Goal: Task Accomplishment & Management: Manage account settings

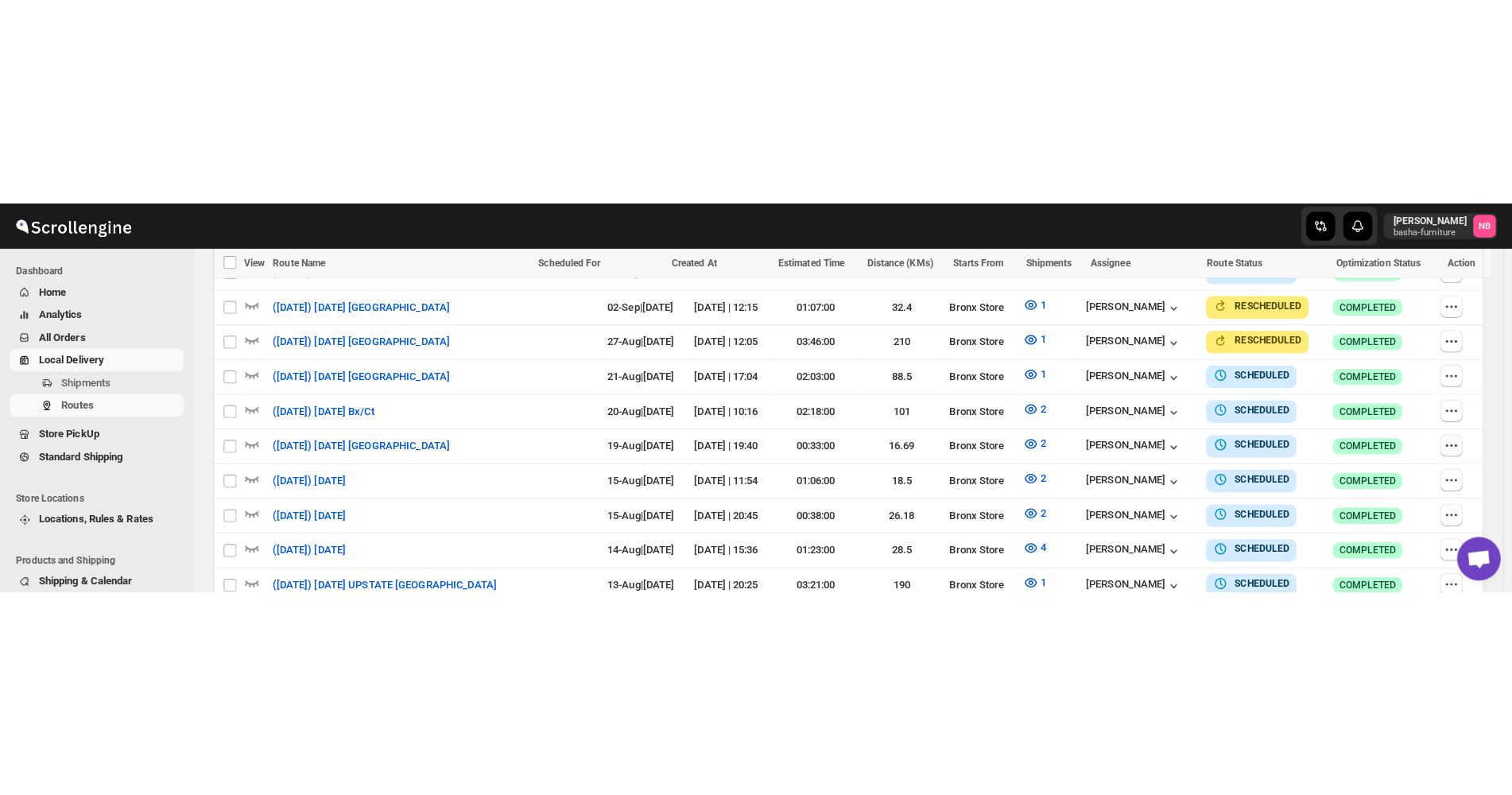
scroll to position [398, 0]
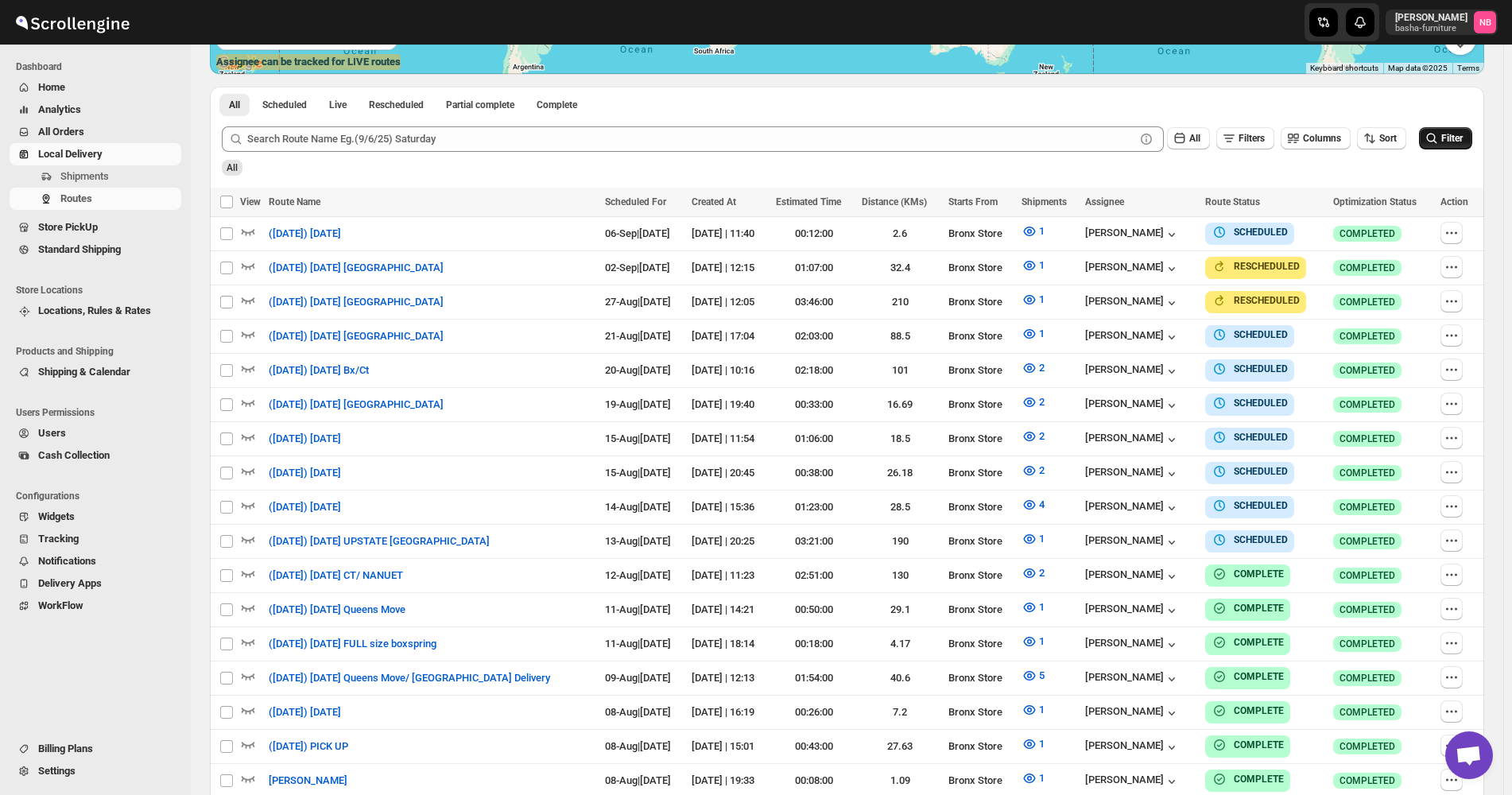
click at [1456, 136] on span "Filter" at bounding box center [1452, 138] width 22 height 11
click at [99, 134] on span "All Orders" at bounding box center [108, 132] width 140 height 16
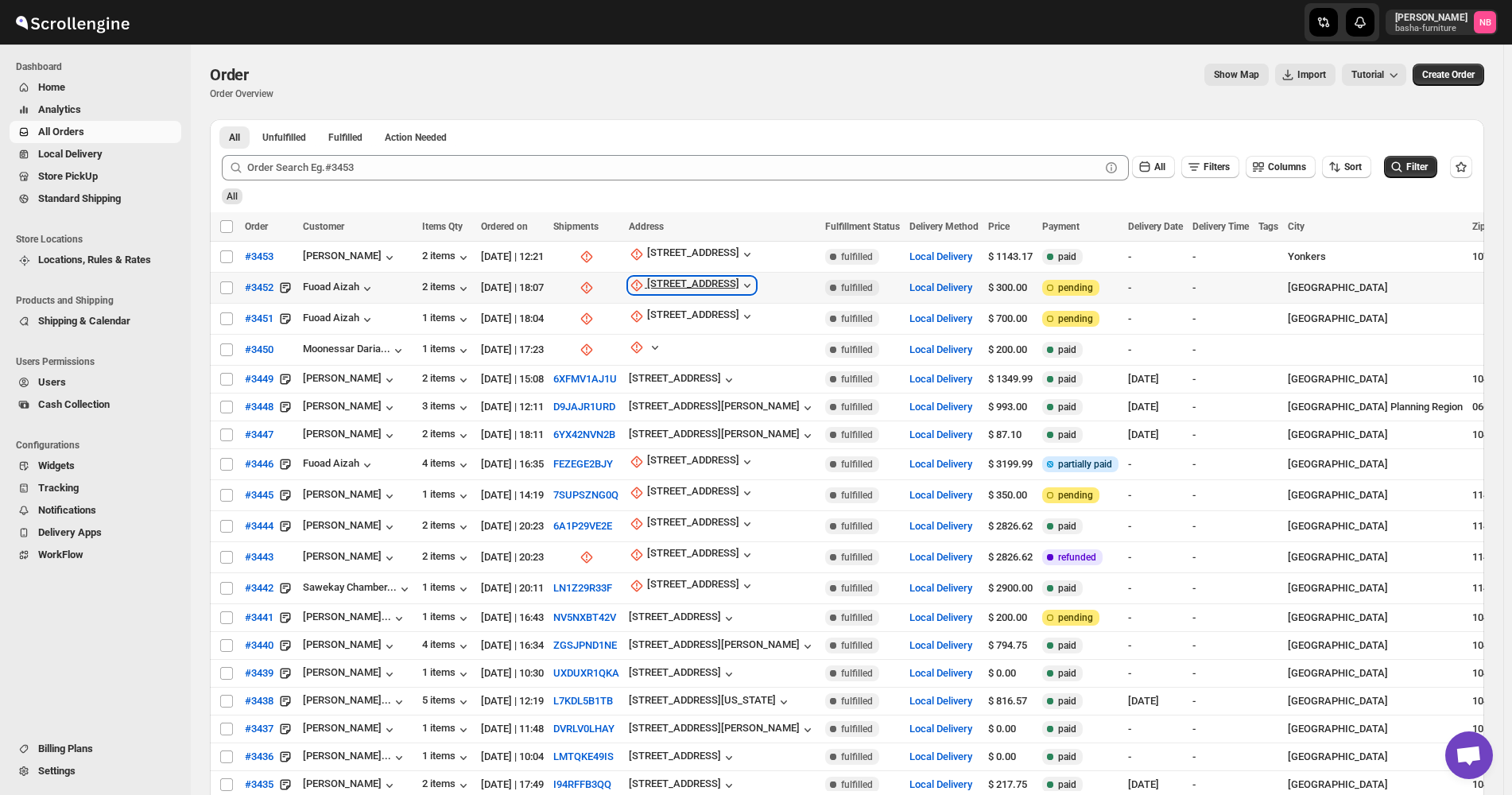
click at [682, 288] on div "[STREET_ADDRESS]" at bounding box center [693, 286] width 93 height 16
click at [684, 367] on span "Update manually" at bounding box center [713, 370] width 76 height 12
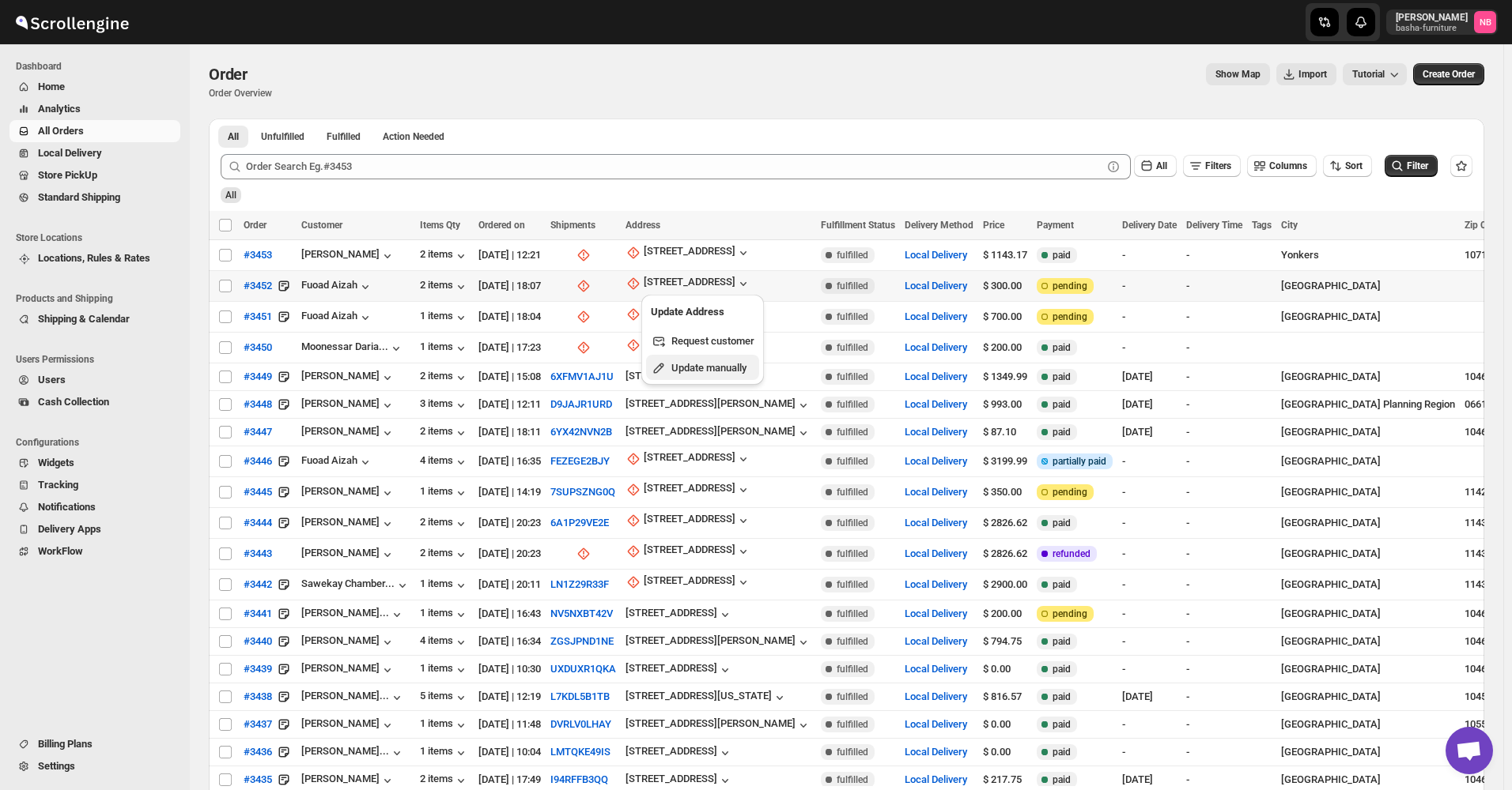
select select "US"
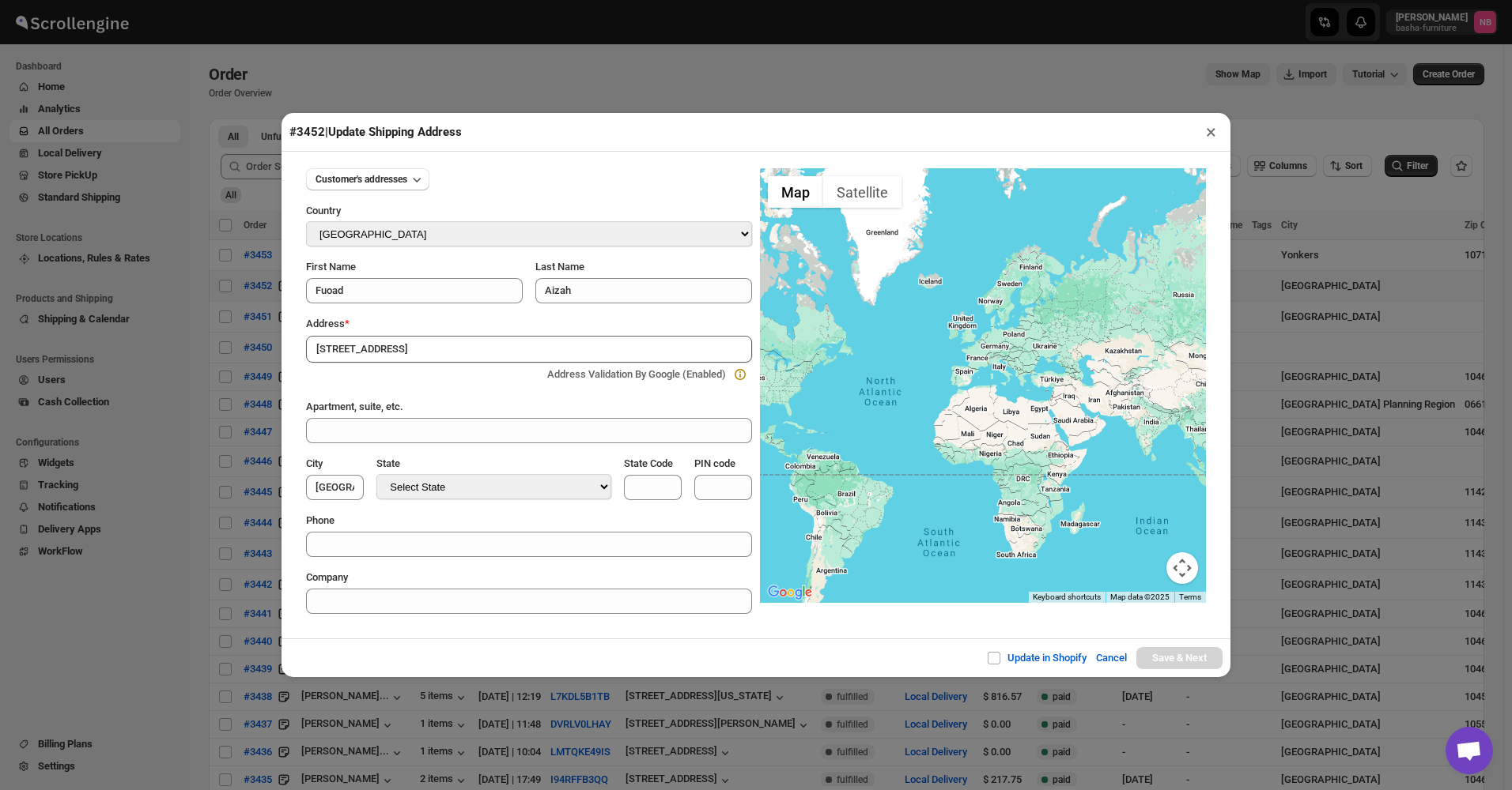
click at [651, 83] on div "#3452 | Update Shipping Address × Customer's addresses Country Select Country […" at bounding box center [756, 395] width 1512 height 790
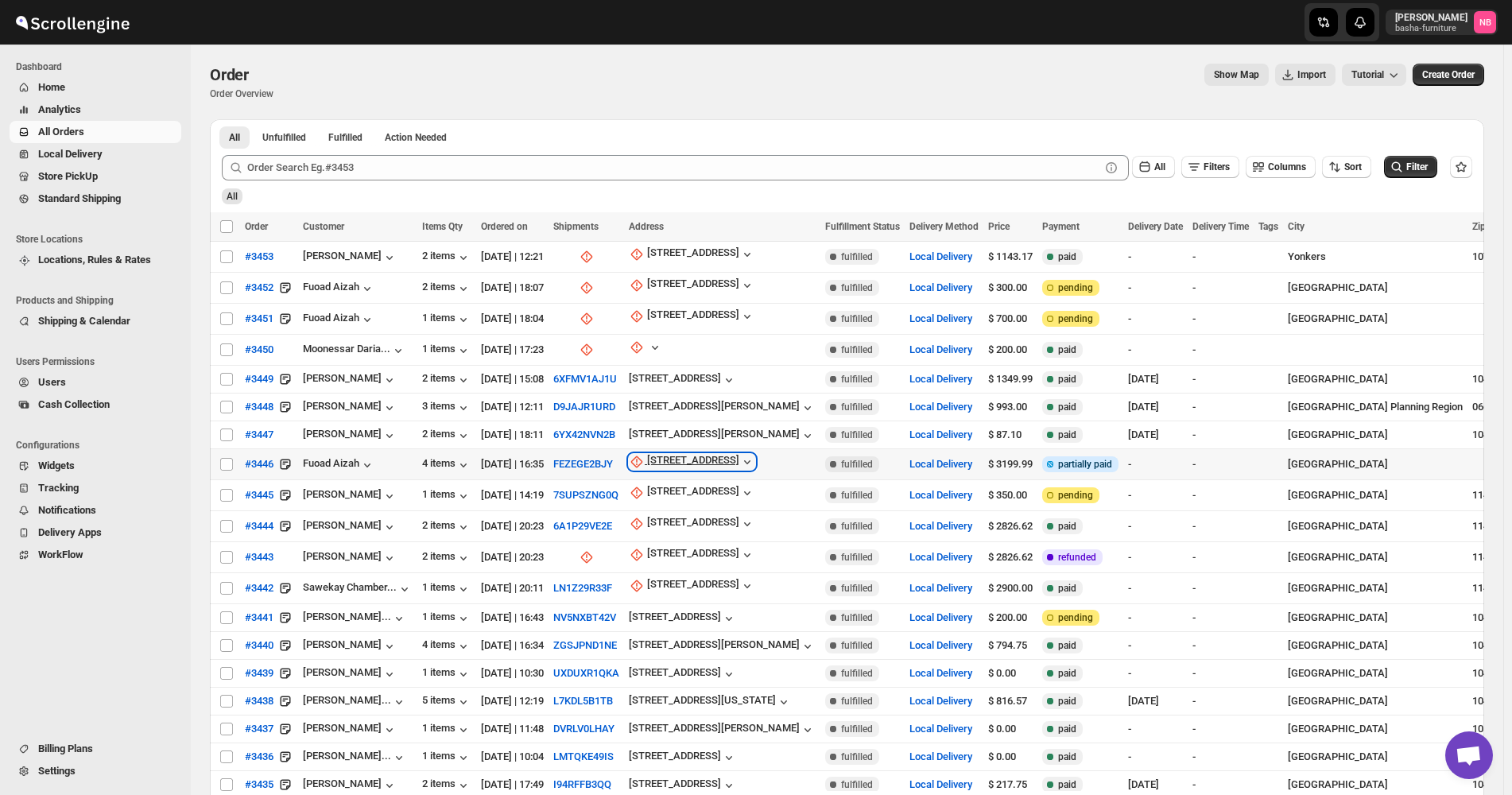
click at [691, 382] on div "[STREET_ADDRESS]" at bounding box center [693, 462] width 93 height 16
click at [693, 382] on span "Update manually" at bounding box center [713, 541] width 76 height 12
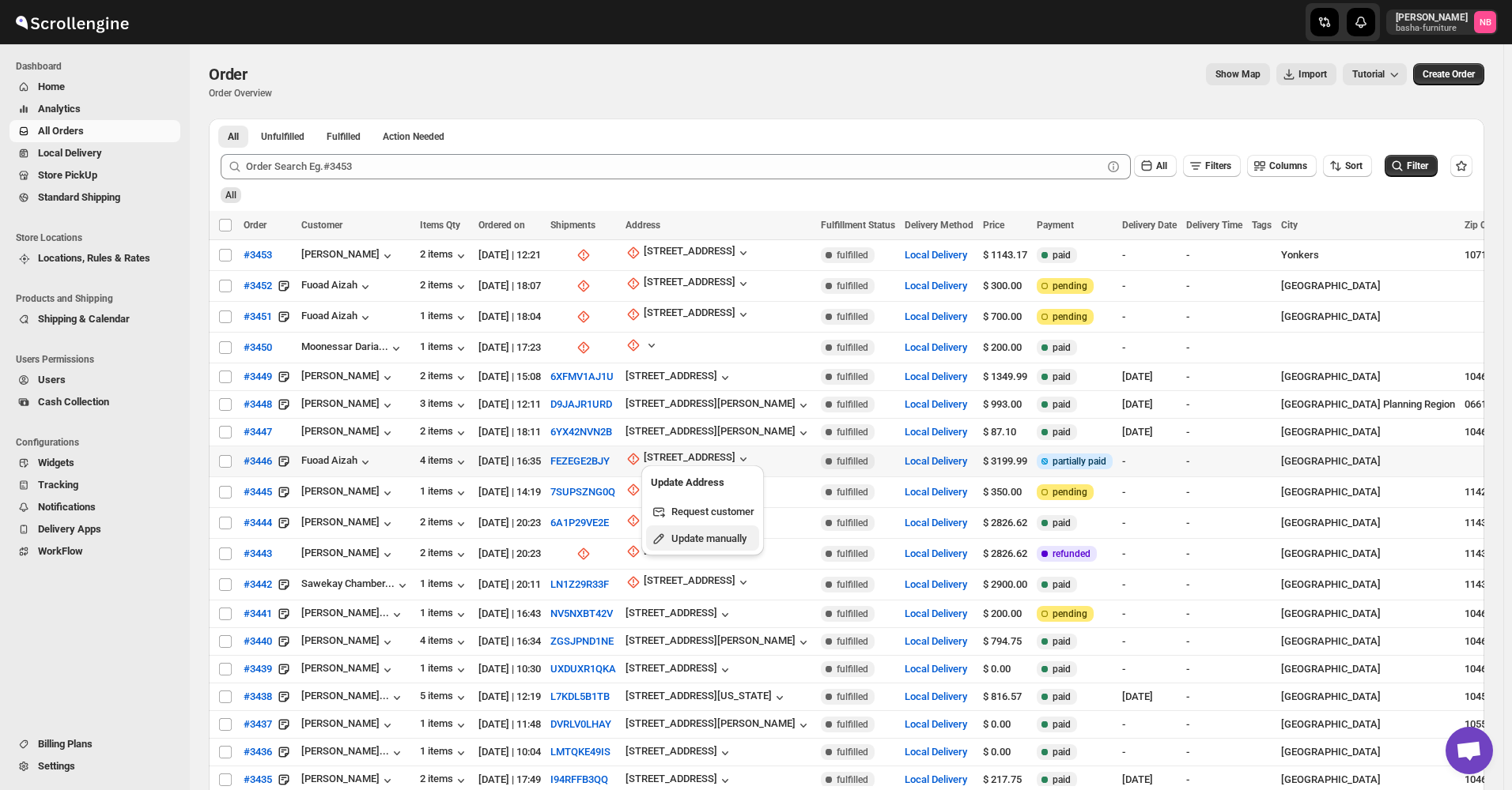
select select "US"
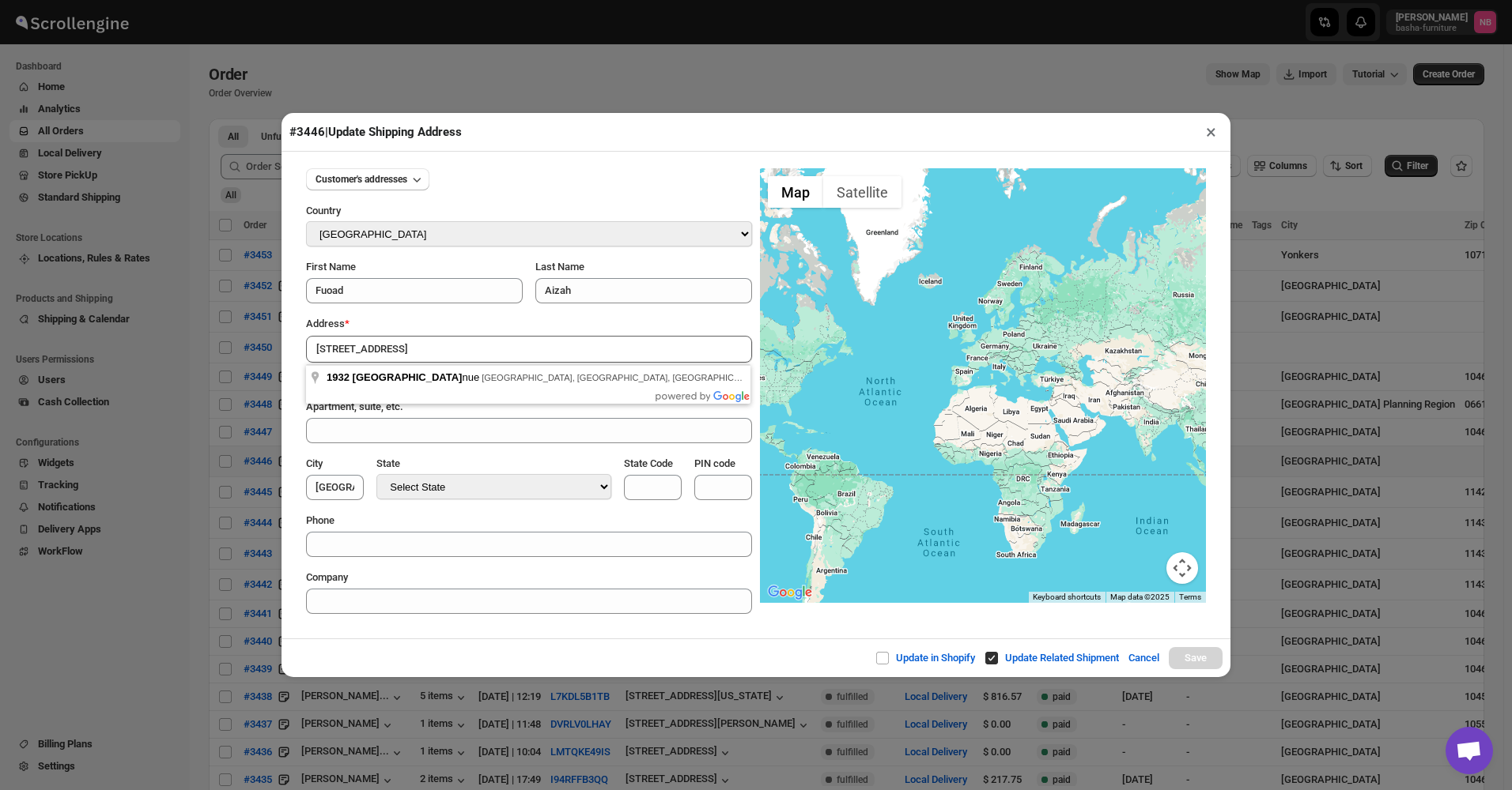
click at [445, 344] on input "[STREET_ADDRESS]" at bounding box center [528, 349] width 446 height 27
click at [543, 361] on input "[STREET_ADDRESS]" at bounding box center [528, 349] width 446 height 27
drag, startPoint x: 423, startPoint y: 141, endPoint x: 452, endPoint y: 187, distance: 54.4
click at [428, 144] on div "#3446 | Update Shipping Address ×" at bounding box center [756, 131] width 949 height 38
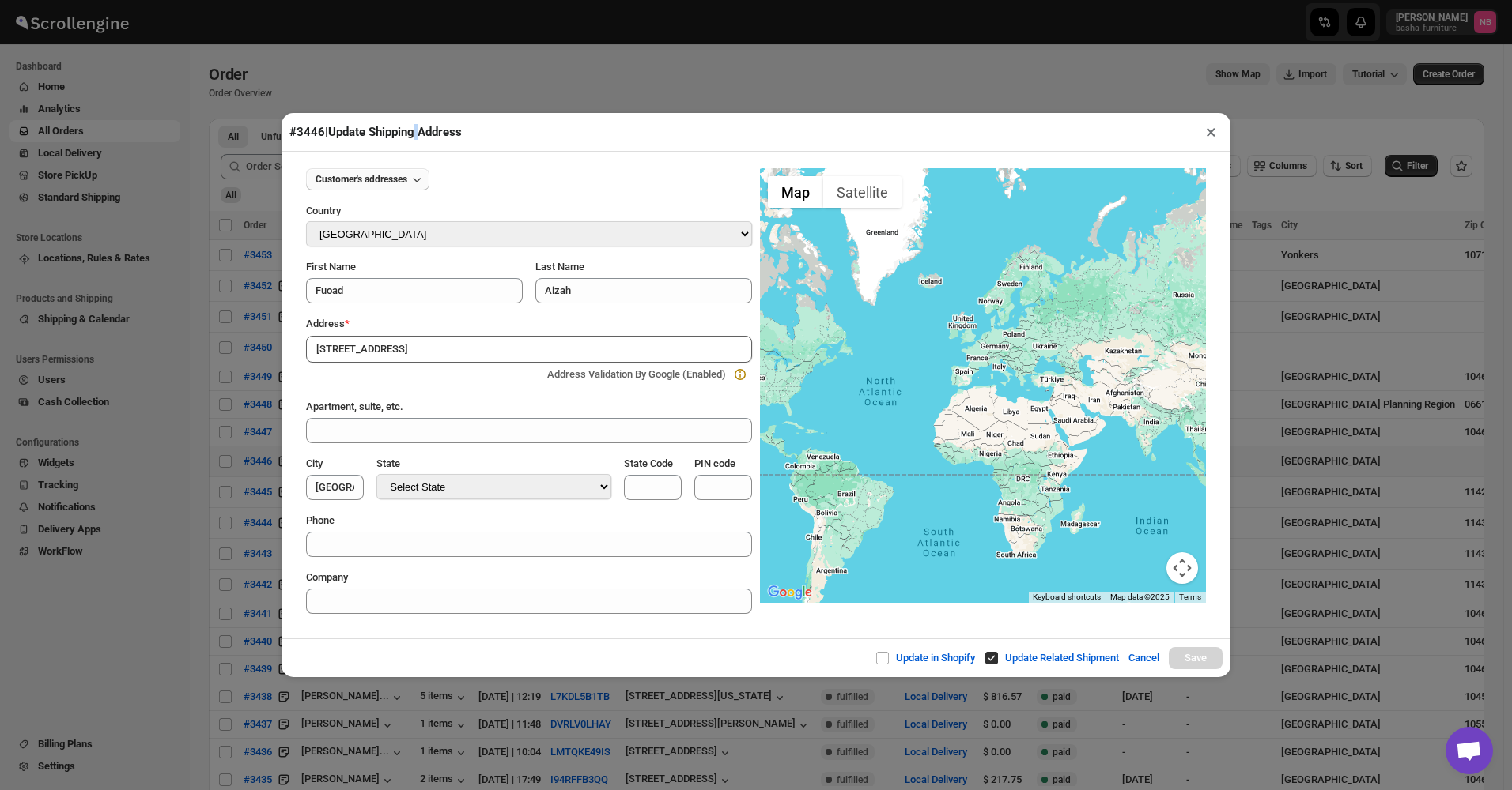
click at [423, 181] on icon "button" at bounding box center [417, 180] width 16 height 16
click at [631, 189] on div "Customer's addresses" at bounding box center [528, 179] width 446 height 22
click at [443, 332] on div "Address *" at bounding box center [528, 324] width 446 height 16
click at [426, 358] on input "[STREET_ADDRESS]" at bounding box center [528, 349] width 446 height 27
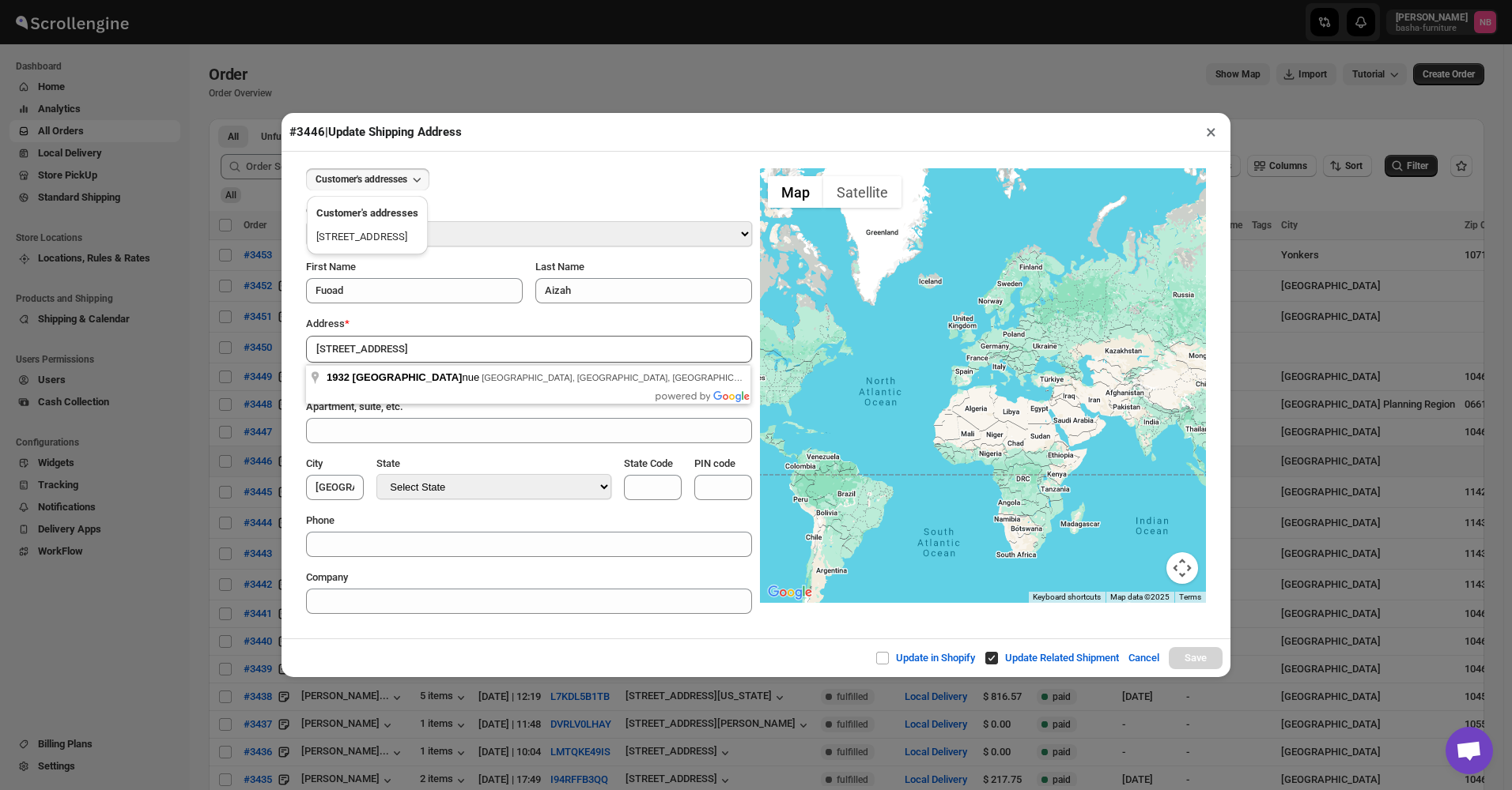
click at [426, 358] on input "[STREET_ADDRESS]" at bounding box center [528, 349] width 446 height 27
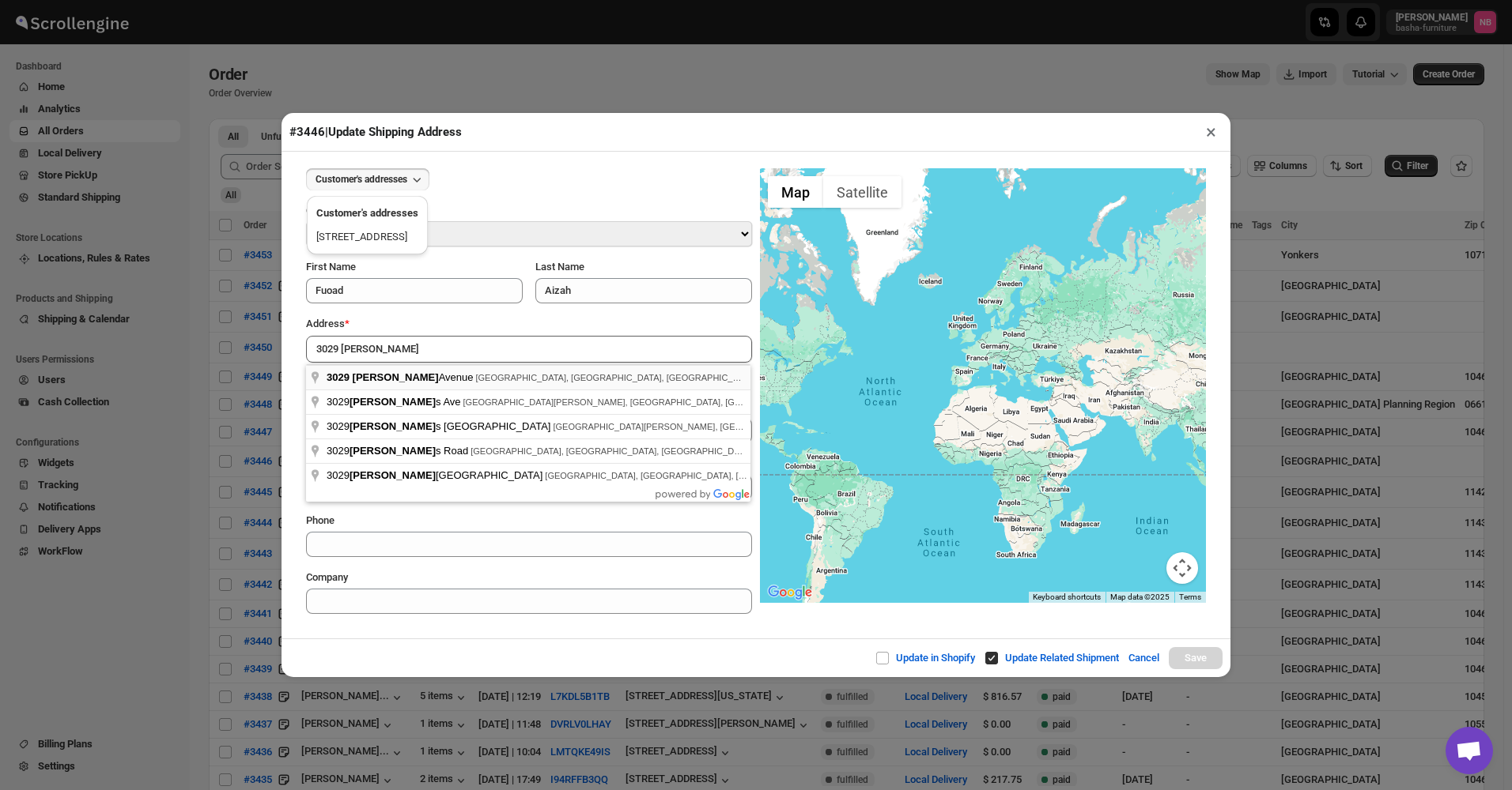
type input "[STREET_ADDRESS][PERSON_NAME]"
type input "[GEOGRAPHIC_DATA]"
select select "[US_STATE]"
type input "NY"
type input "10467"
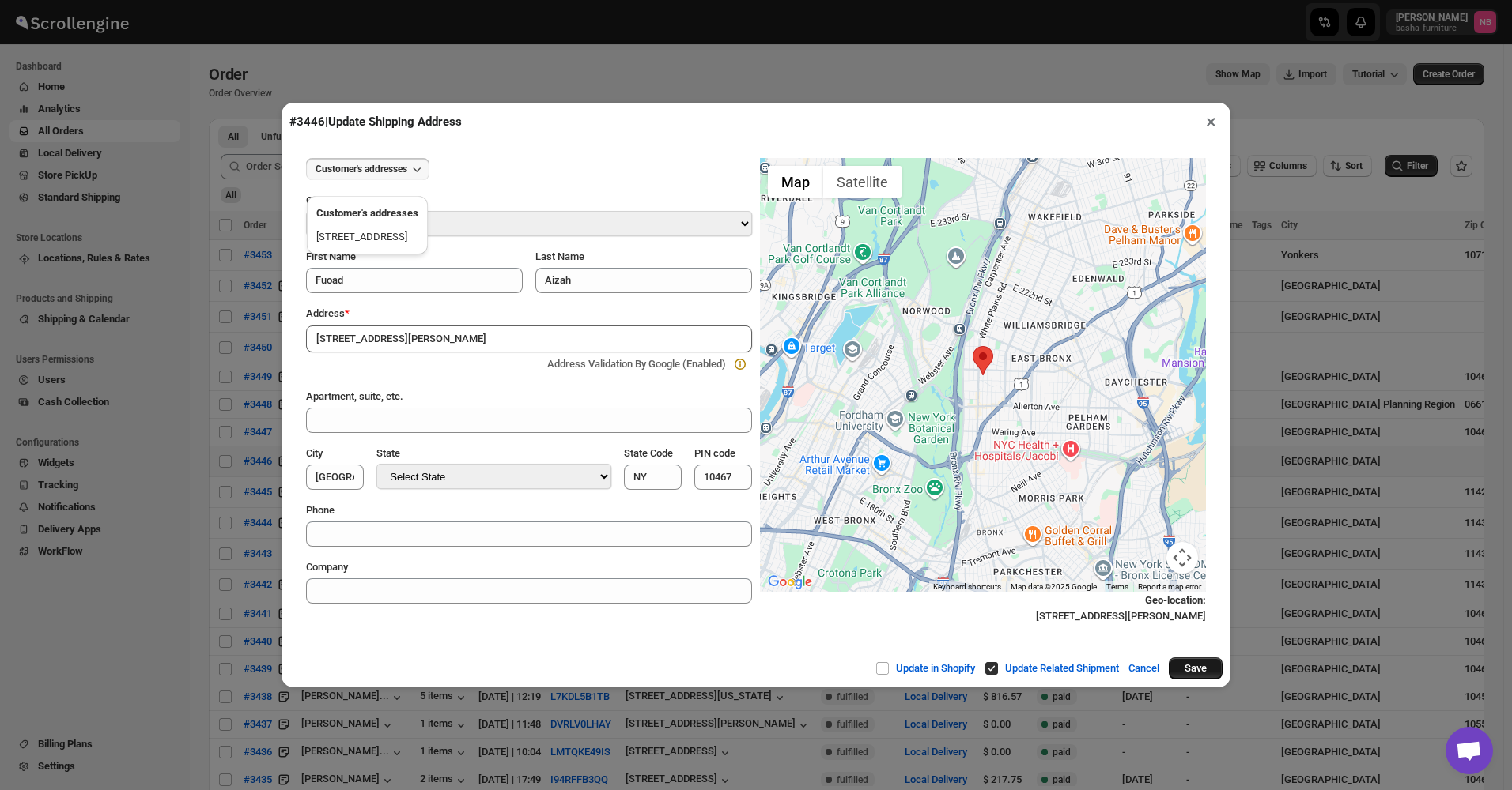
click at [1202, 380] on button "Save" at bounding box center [1195, 668] width 54 height 22
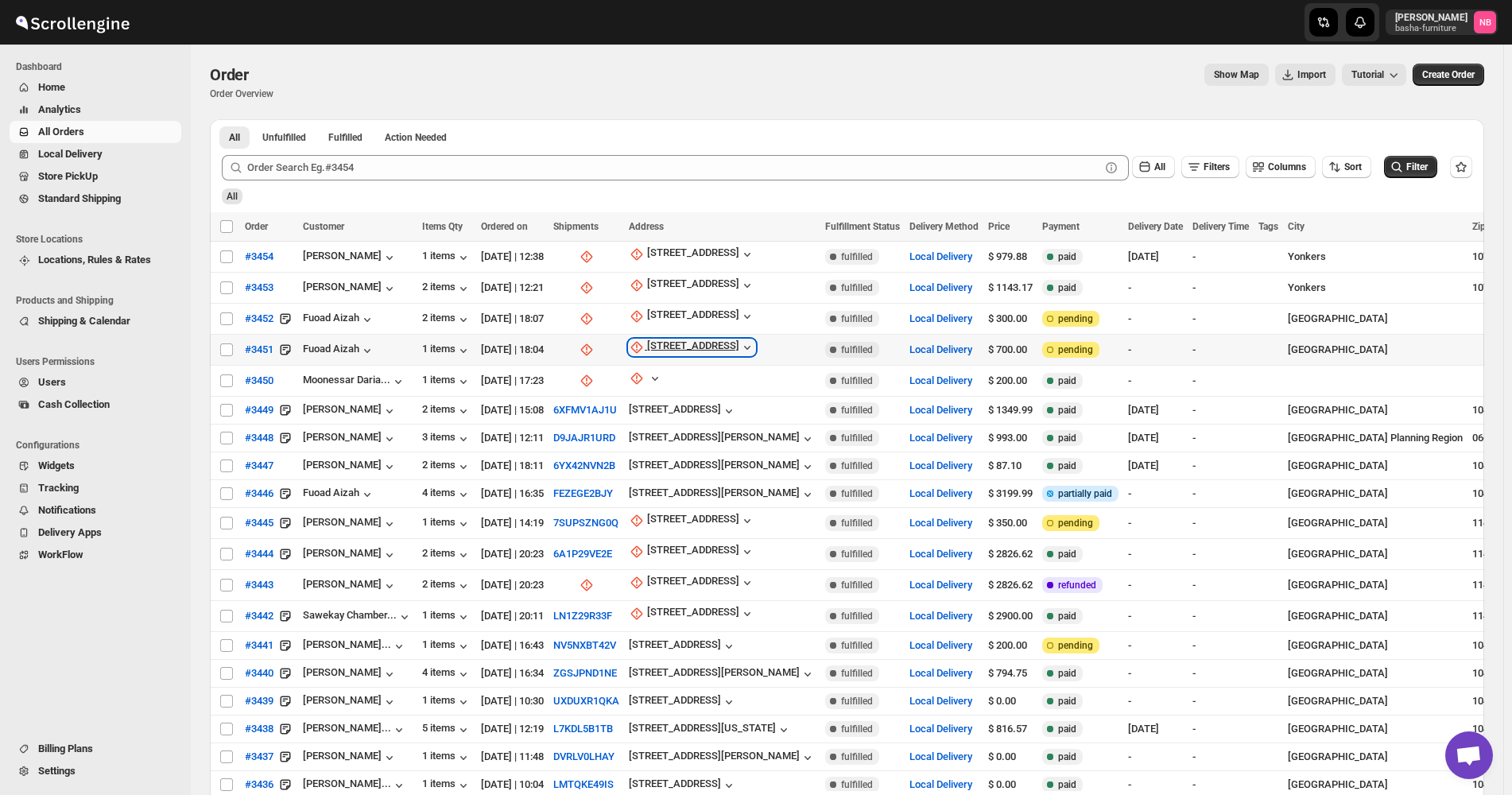
click at [725, 344] on div "[STREET_ADDRESS]" at bounding box center [693, 348] width 93 height 16
click at [698, 382] on button "Update manually" at bounding box center [707, 430] width 113 height 25
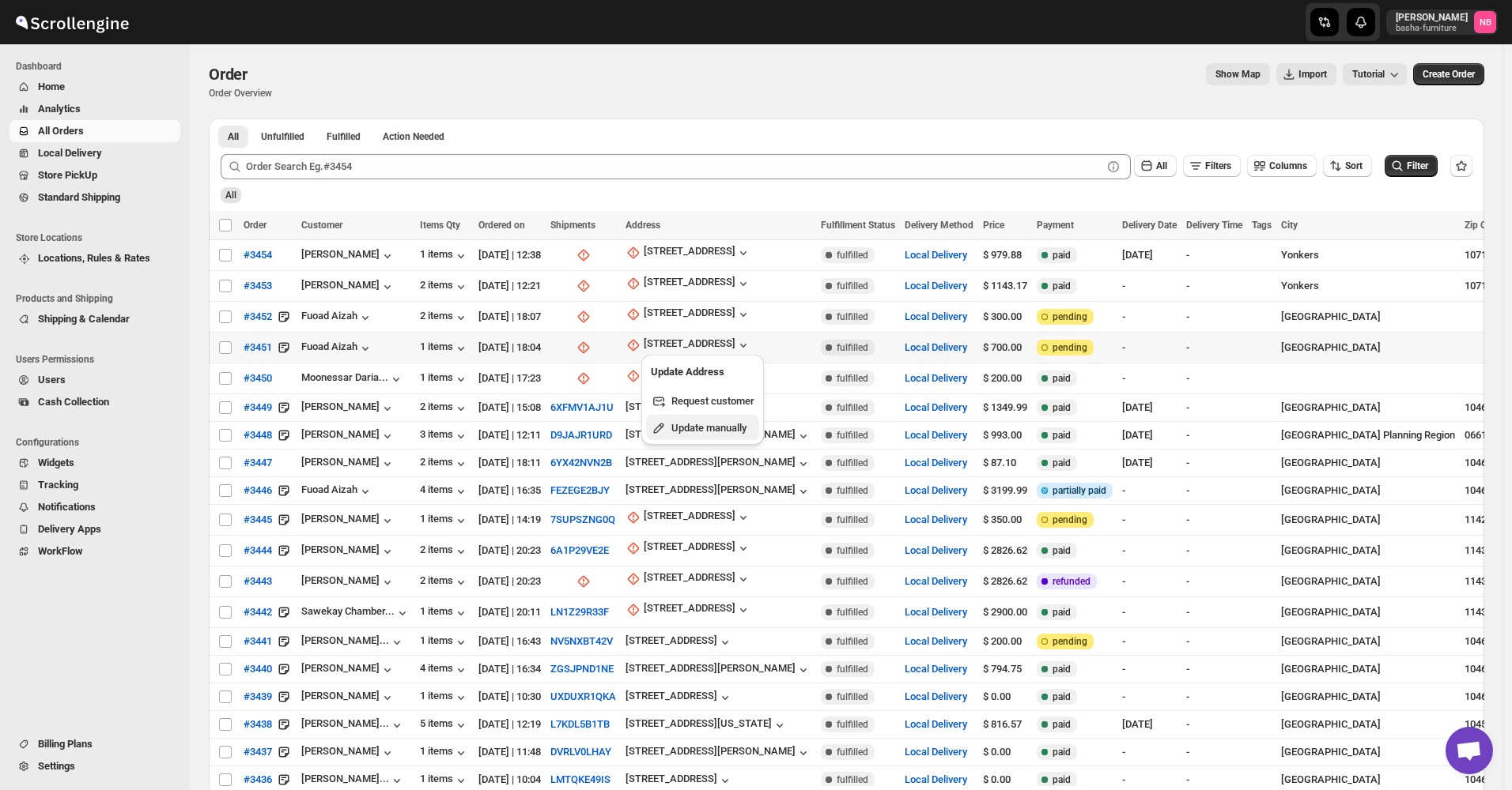
select select "US"
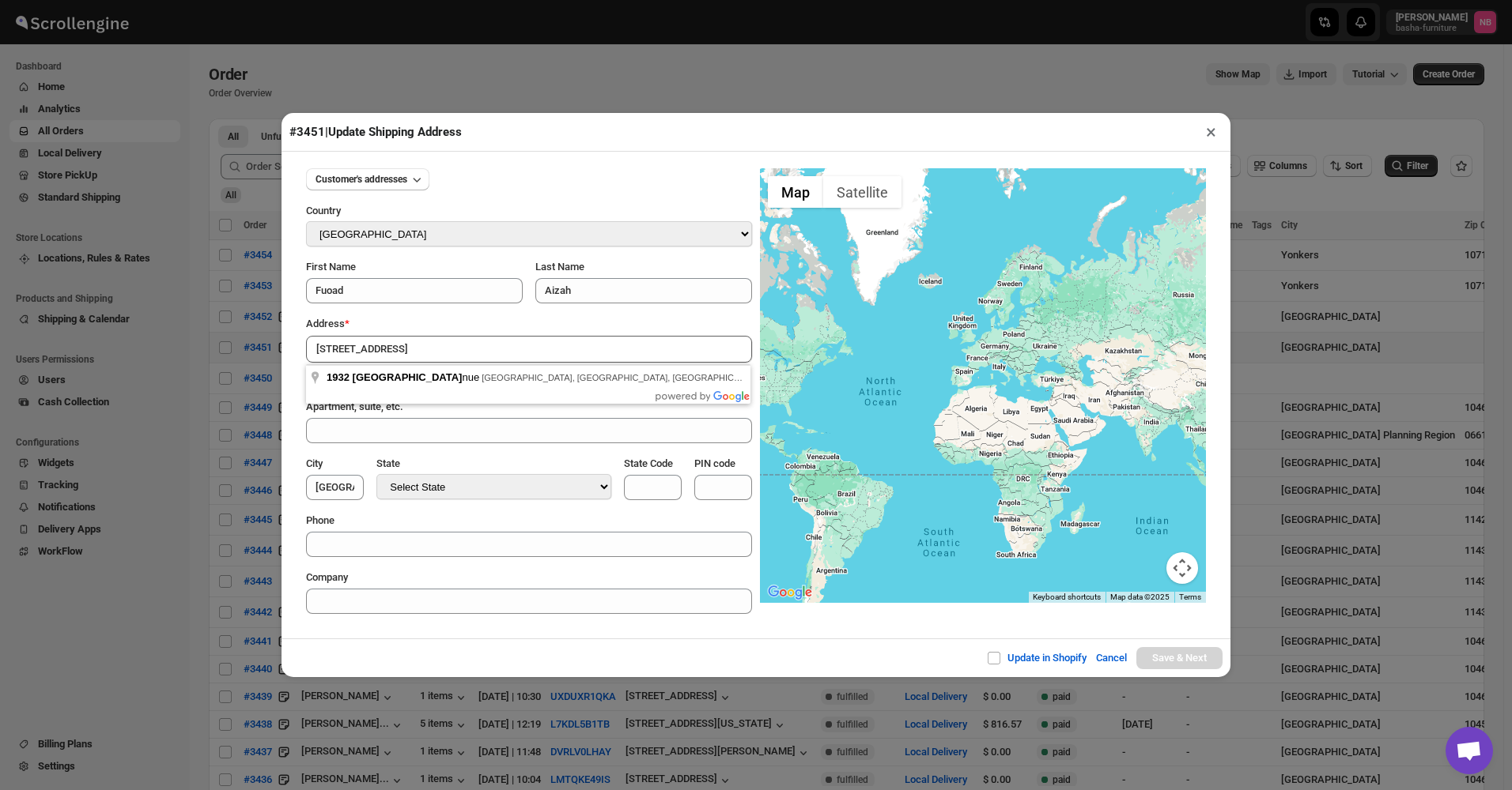
click at [439, 339] on input "[STREET_ADDRESS]" at bounding box center [528, 349] width 446 height 27
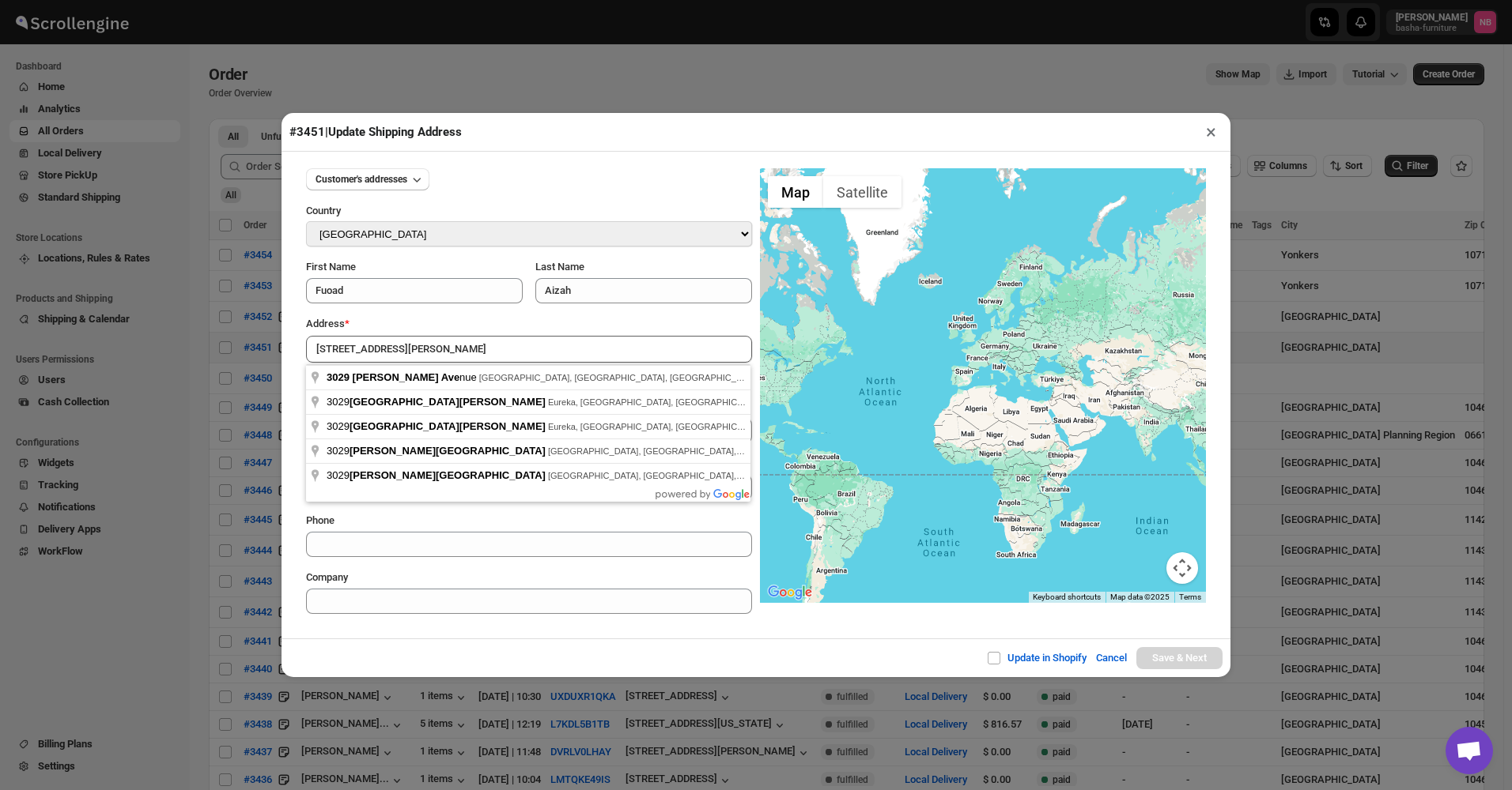
type input "[STREET_ADDRESS][PERSON_NAME]"
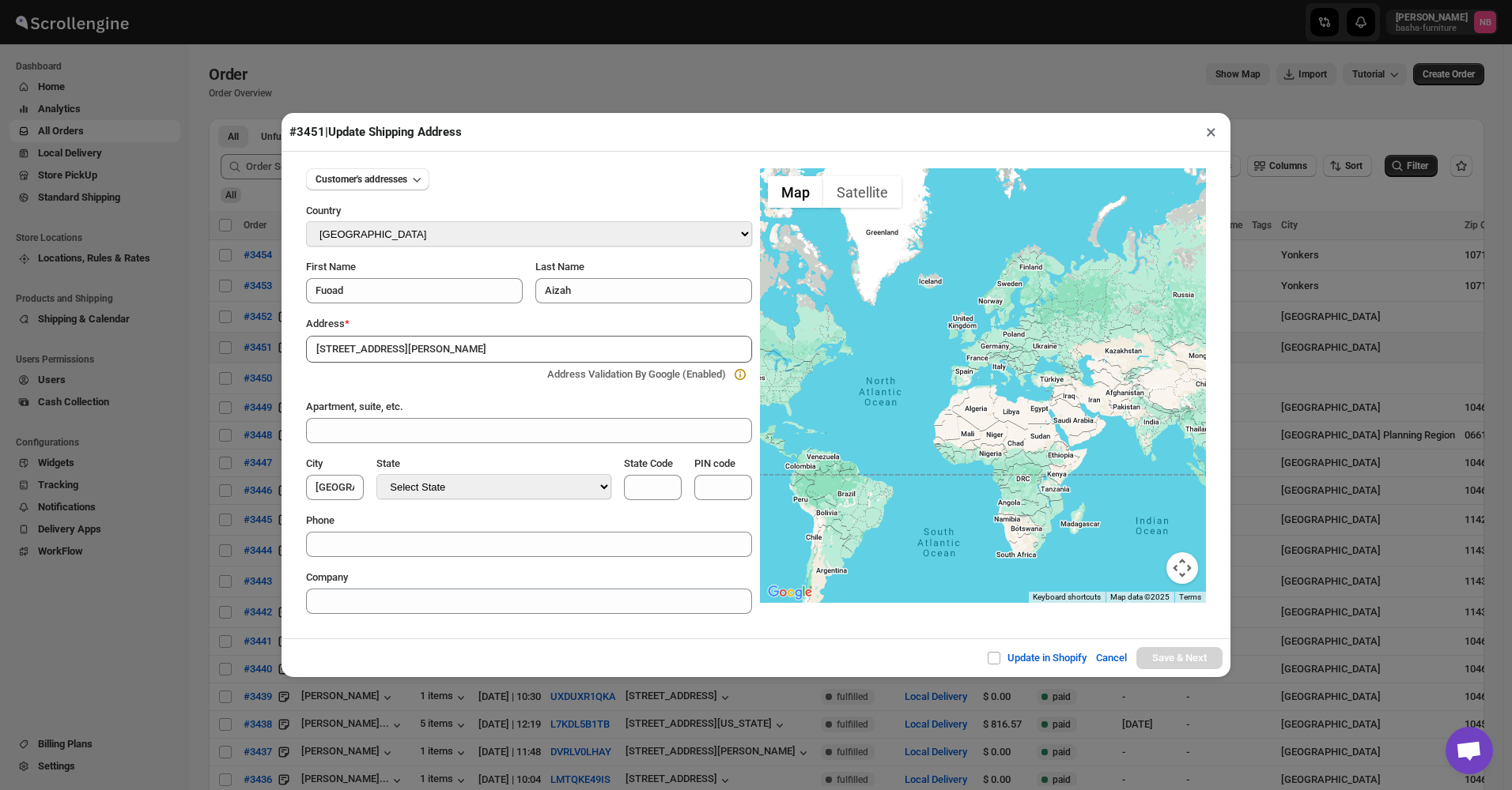
type input "[GEOGRAPHIC_DATA]"
select select "[US_STATE]"
type input "NY"
type input "10467"
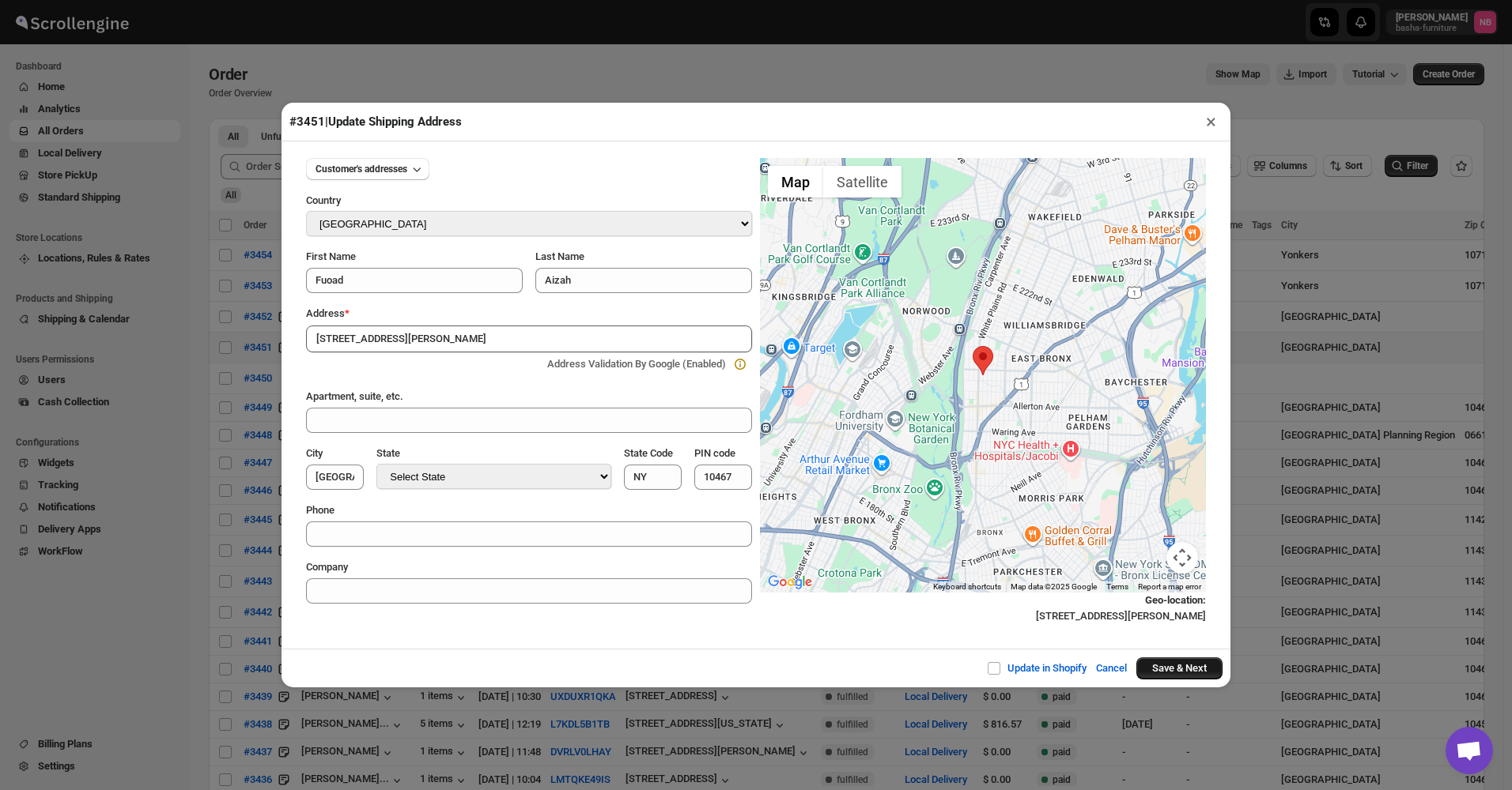
click at [1175, 380] on button "Save & Next" at bounding box center [1179, 668] width 86 height 22
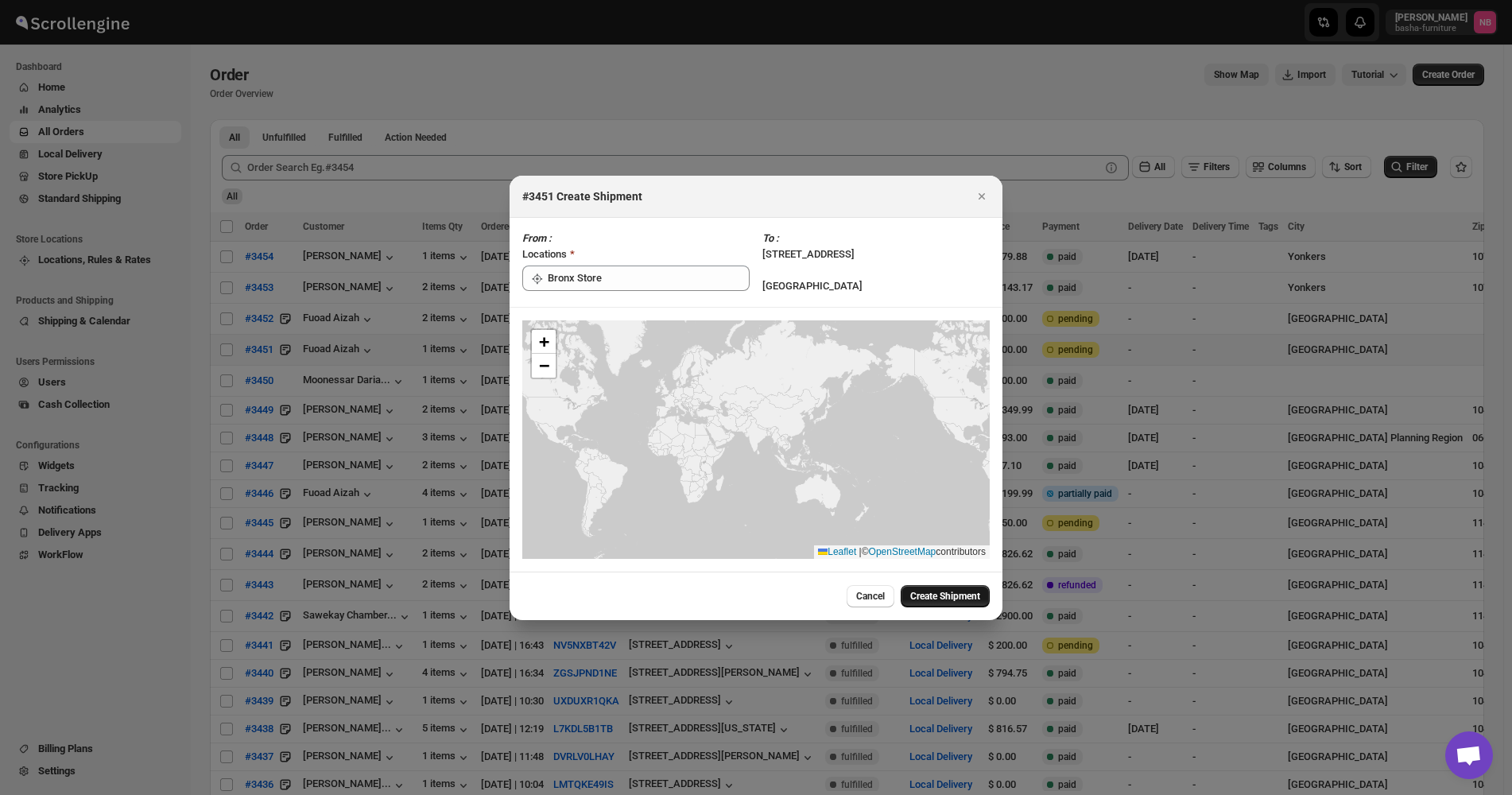
click at [959, 382] on span "Create Shipment" at bounding box center [946, 596] width 70 height 13
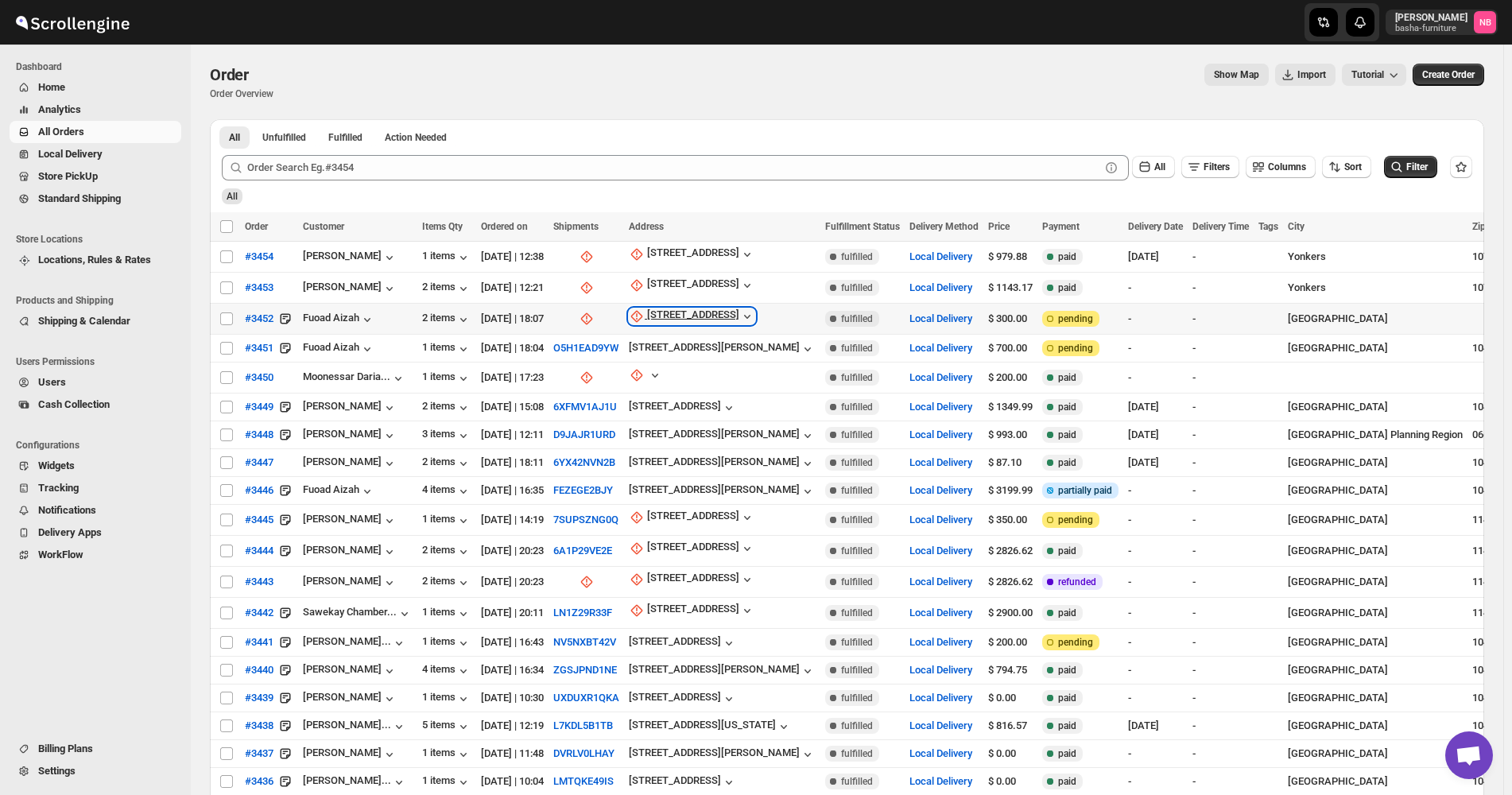
click at [722, 316] on div "[STREET_ADDRESS]" at bounding box center [693, 317] width 93 height 16
click at [697, 382] on span "Update manually" at bounding box center [716, 401] width 84 height 16
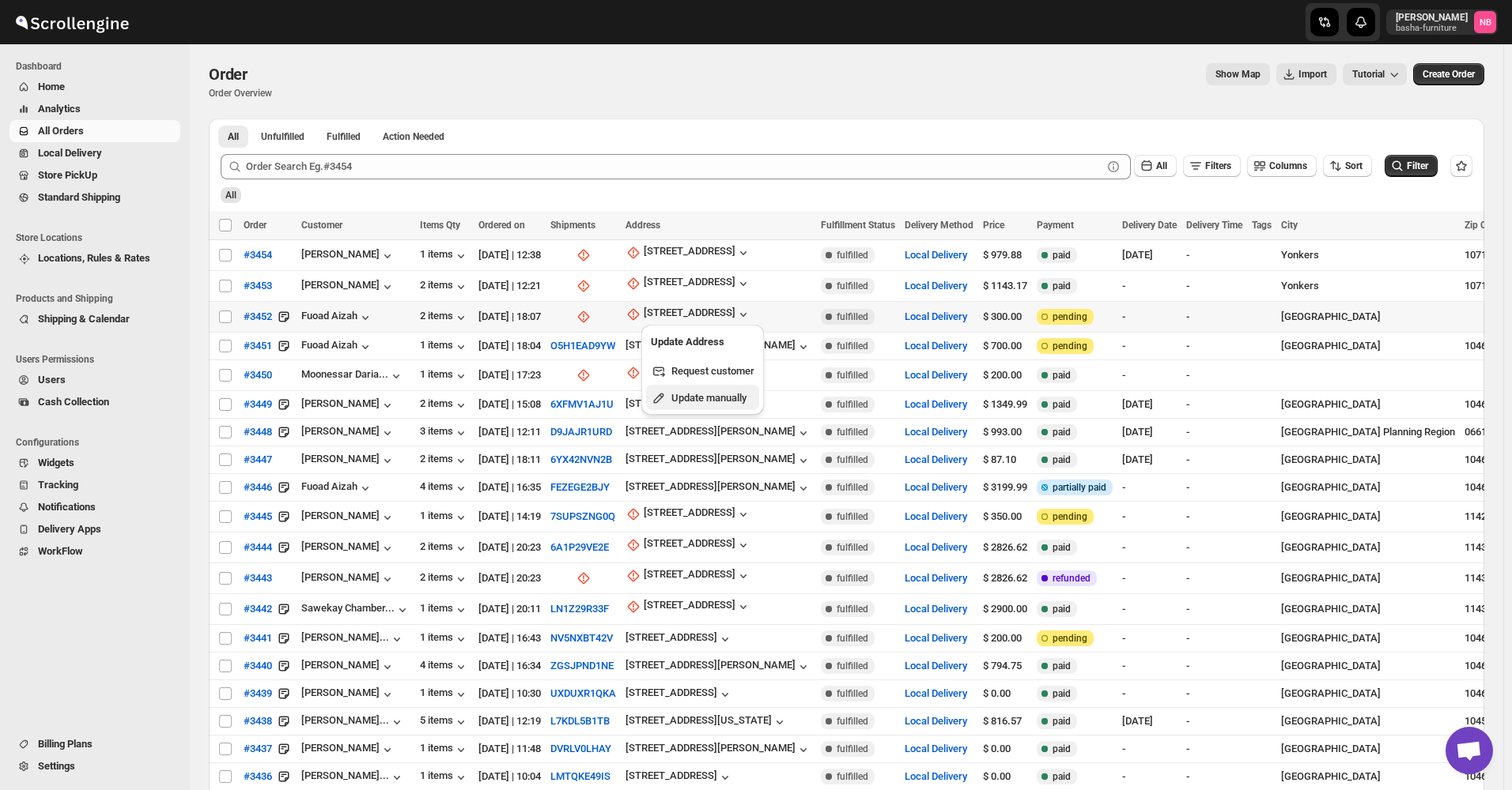
select select "US"
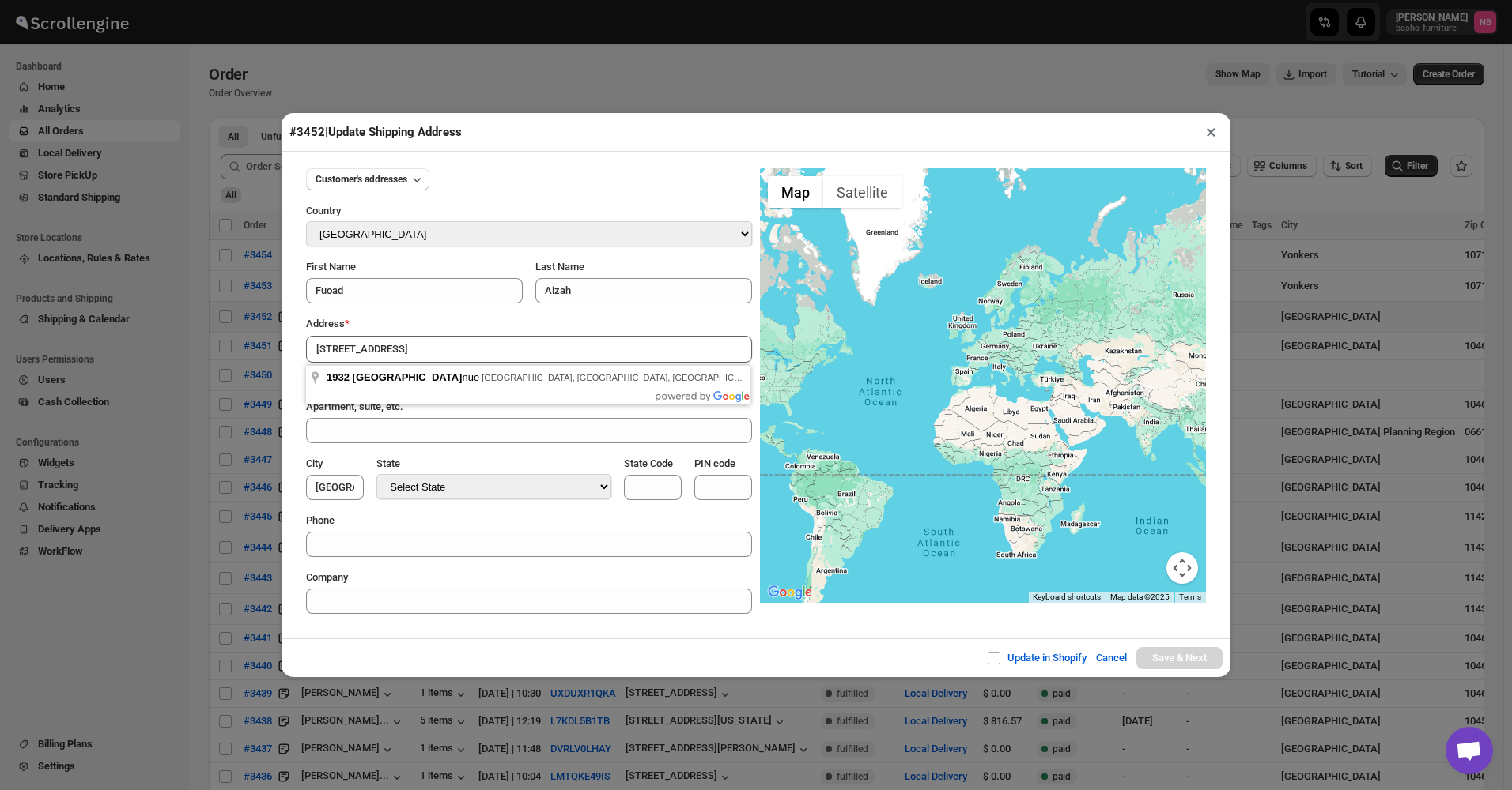
click at [493, 353] on input "[STREET_ADDRESS]" at bounding box center [528, 349] width 446 height 27
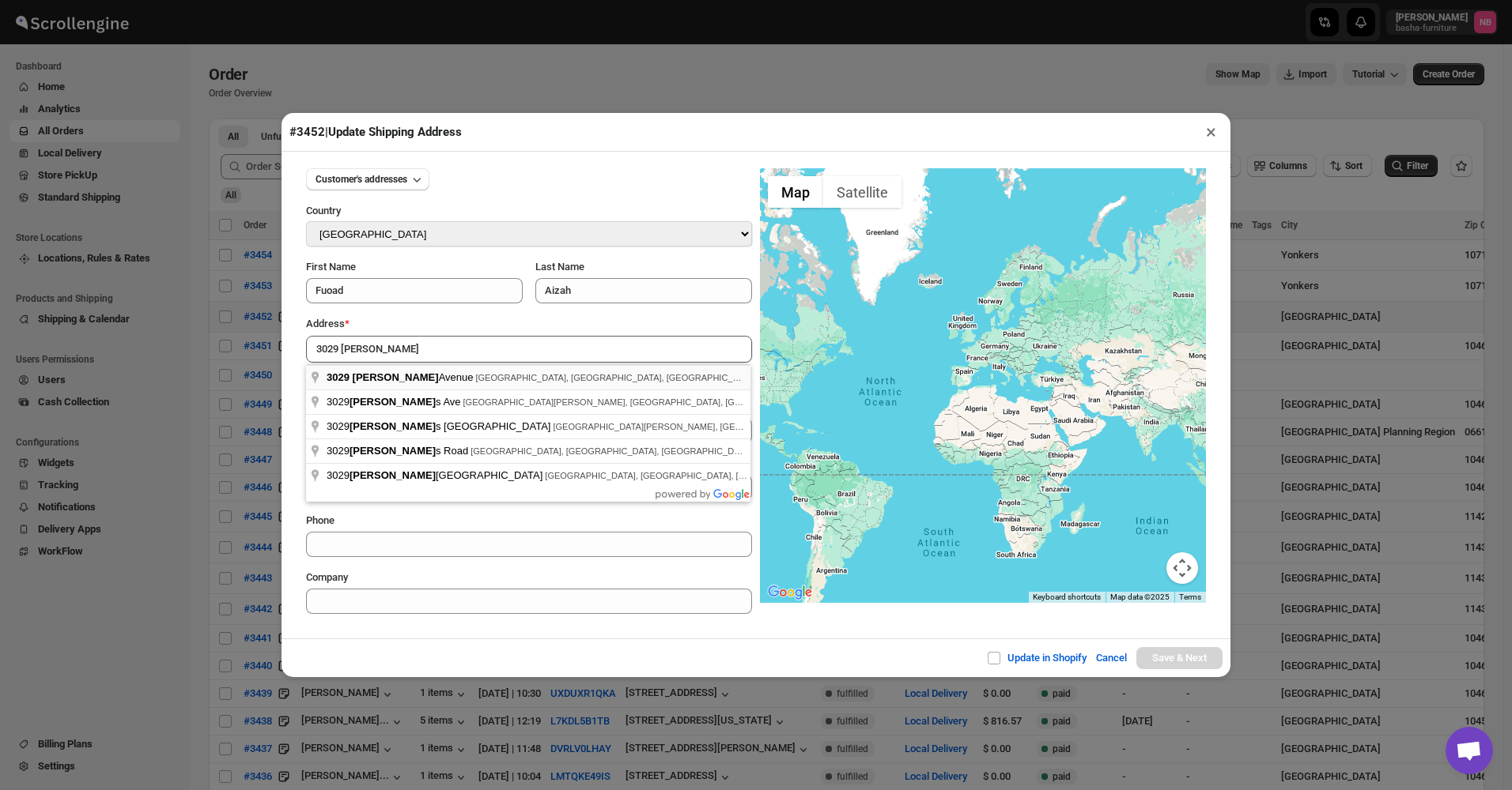
type input "[STREET_ADDRESS][PERSON_NAME]"
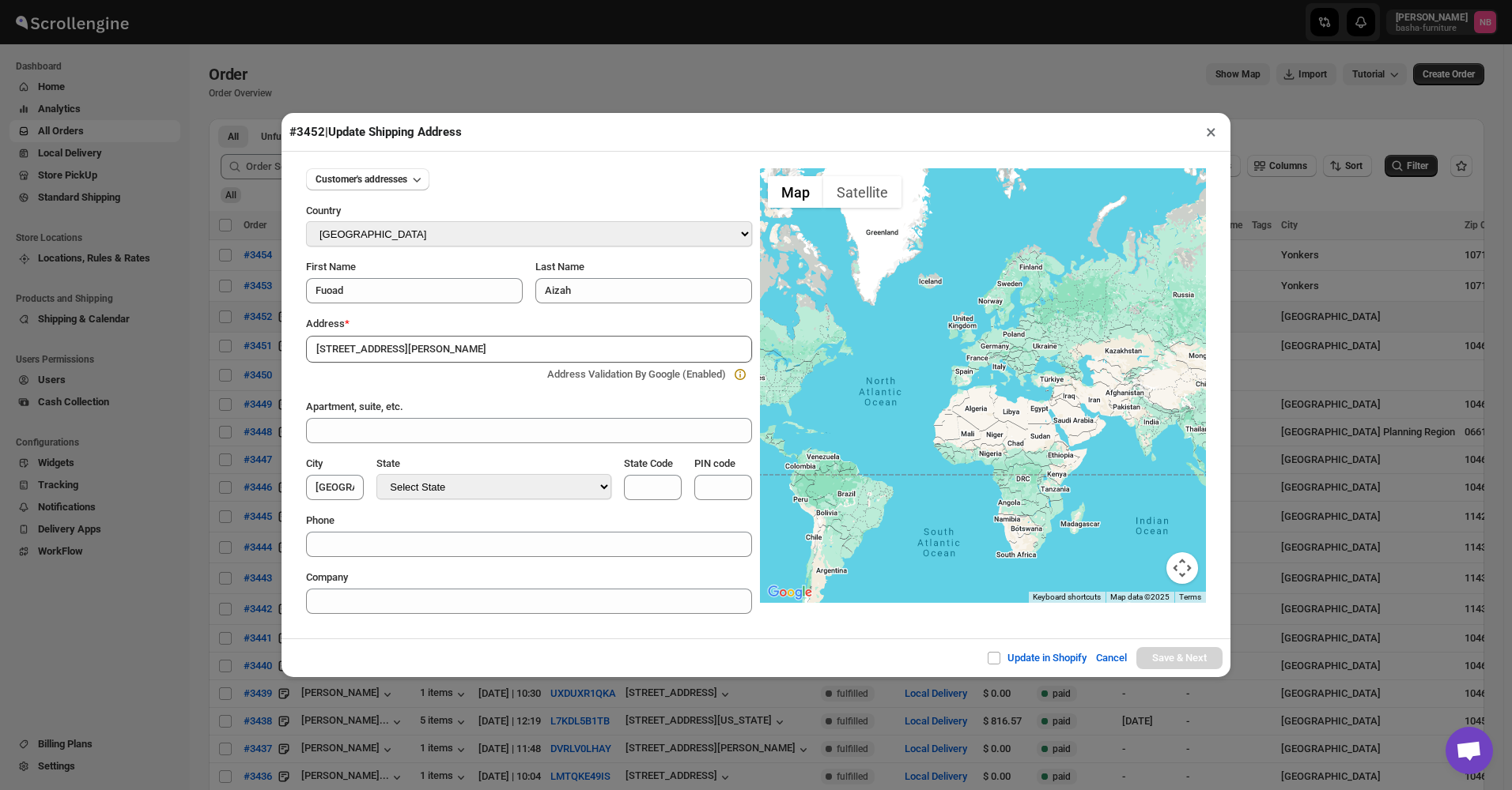
type input "[GEOGRAPHIC_DATA]"
select select "[US_STATE]"
type input "NY"
type input "10467"
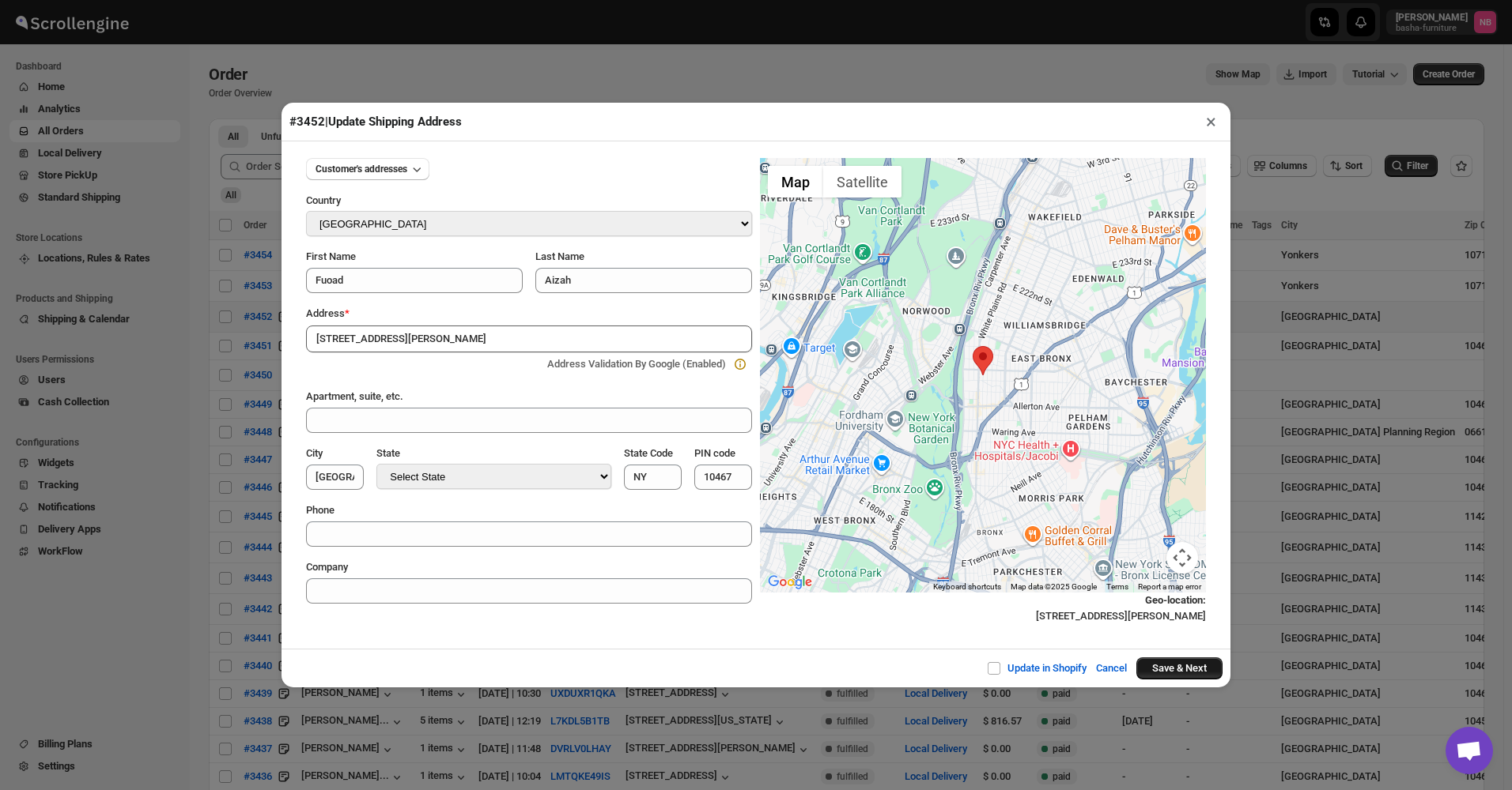
click at [1174, 380] on button "Save & Next" at bounding box center [1179, 668] width 86 height 22
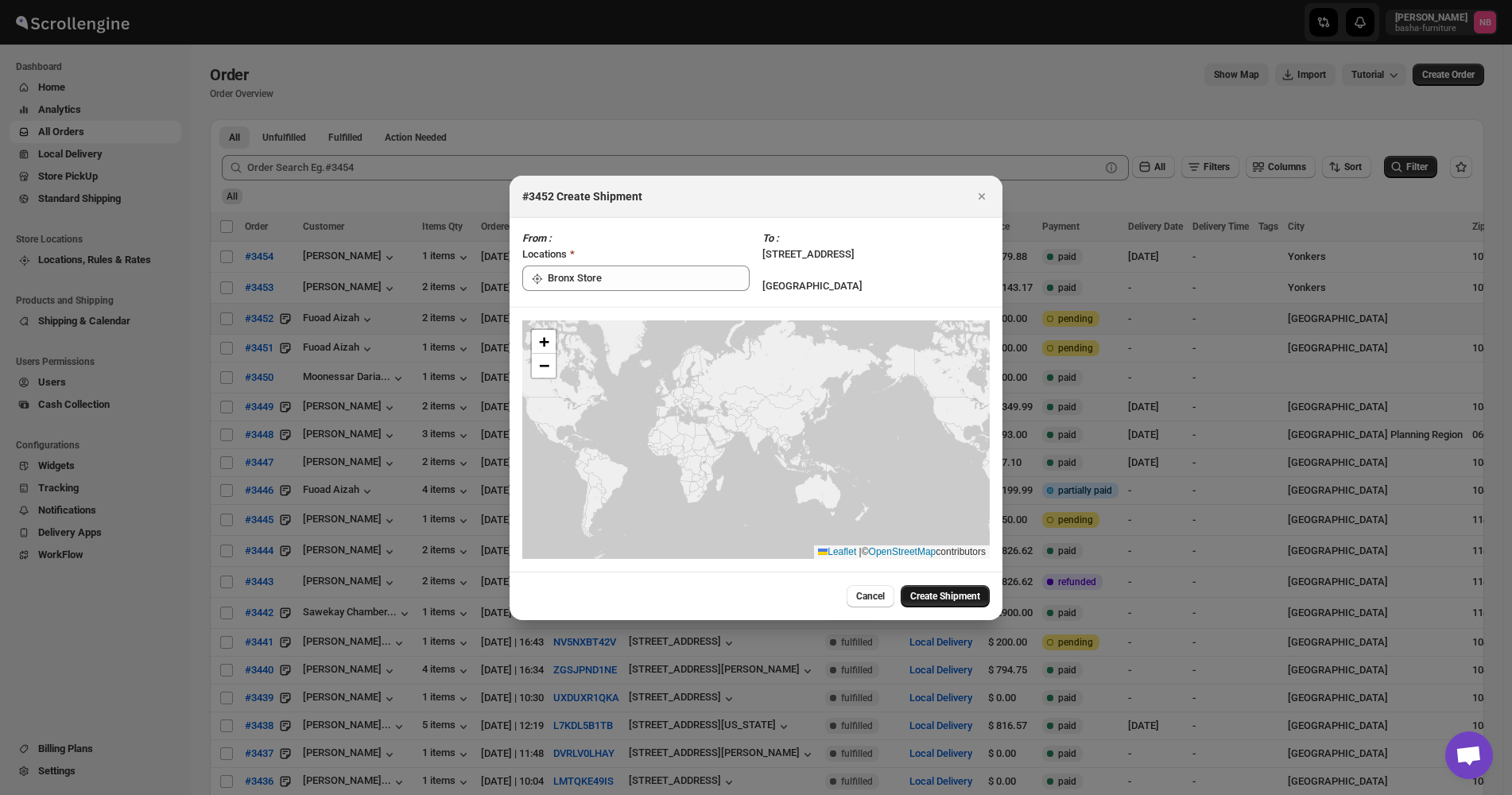
click at [949, 382] on span "Create Shipment" at bounding box center [946, 596] width 70 height 13
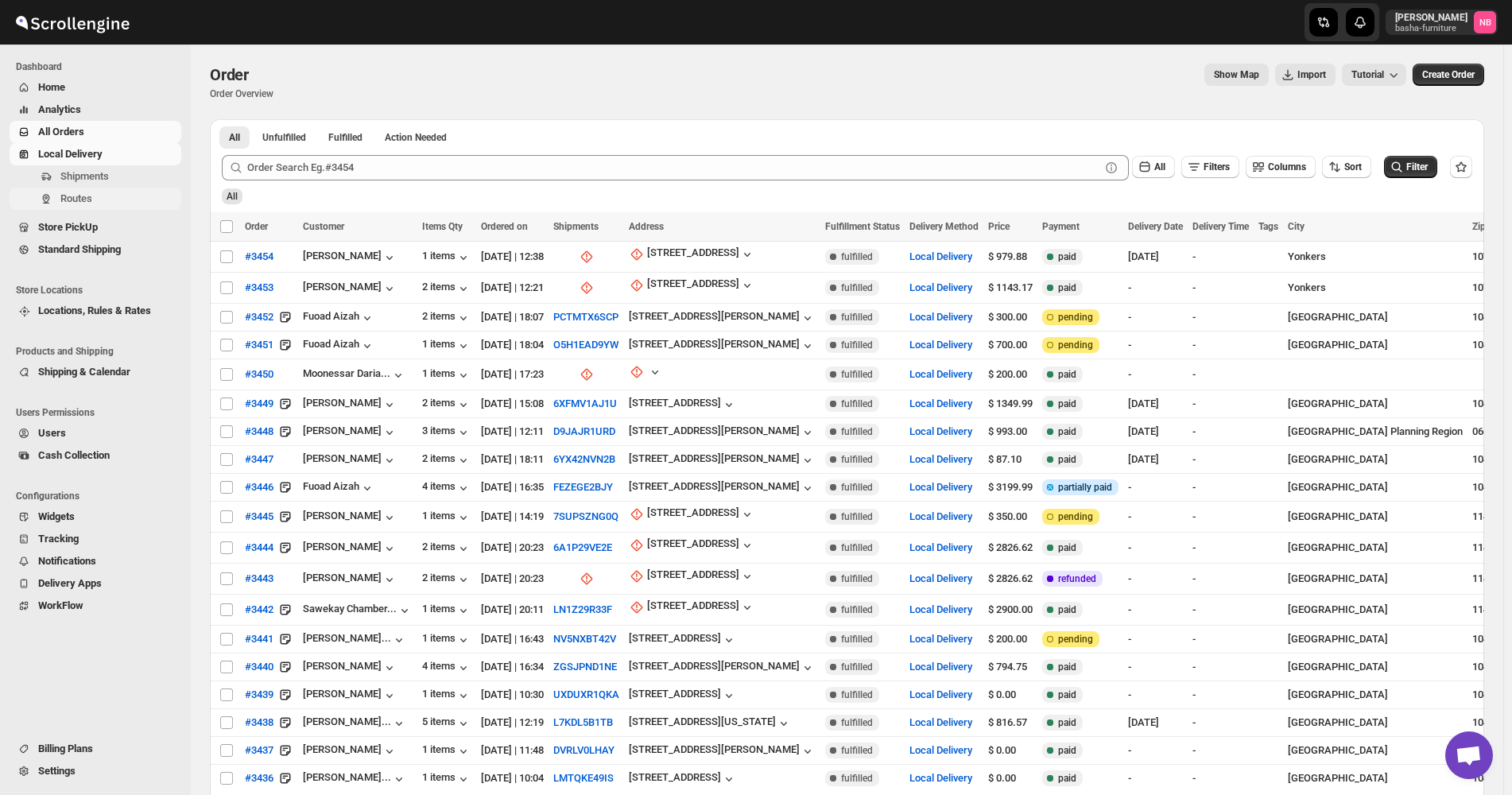
click at [89, 192] on span "Routes" at bounding box center [76, 198] width 31 height 12
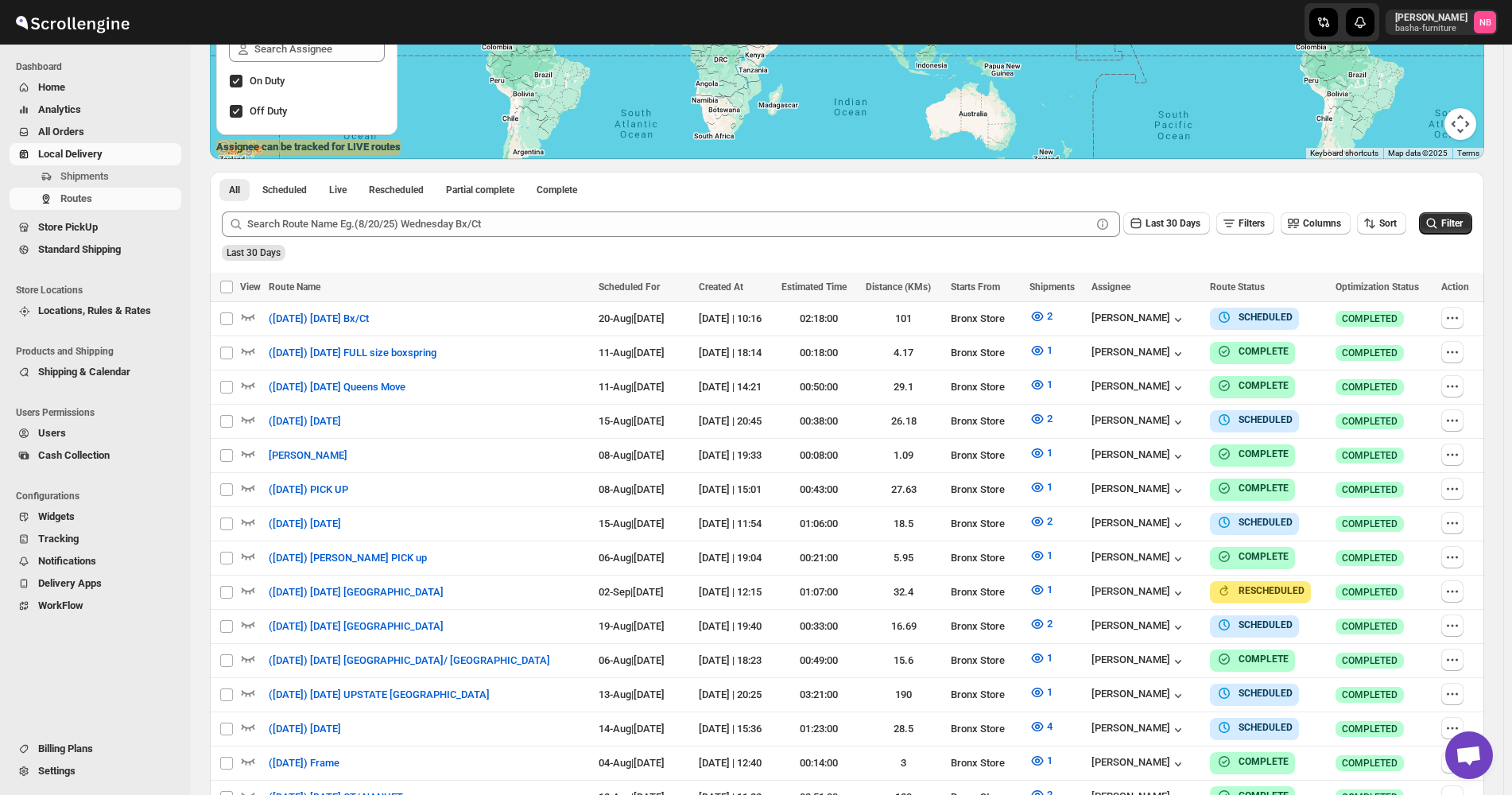
scroll to position [318, 0]
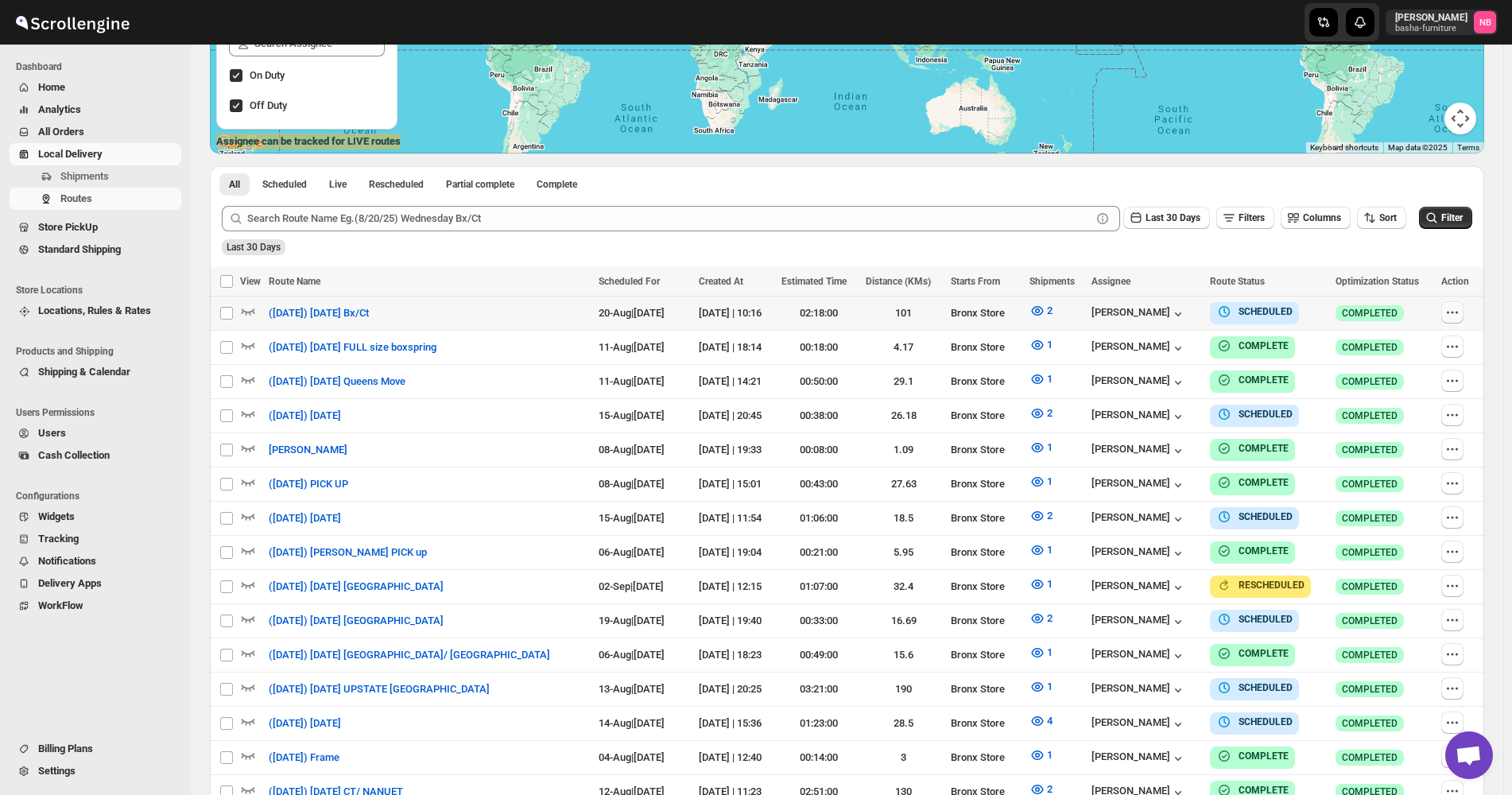
click at [1461, 310] on icon "button" at bounding box center [1453, 313] width 16 height 16
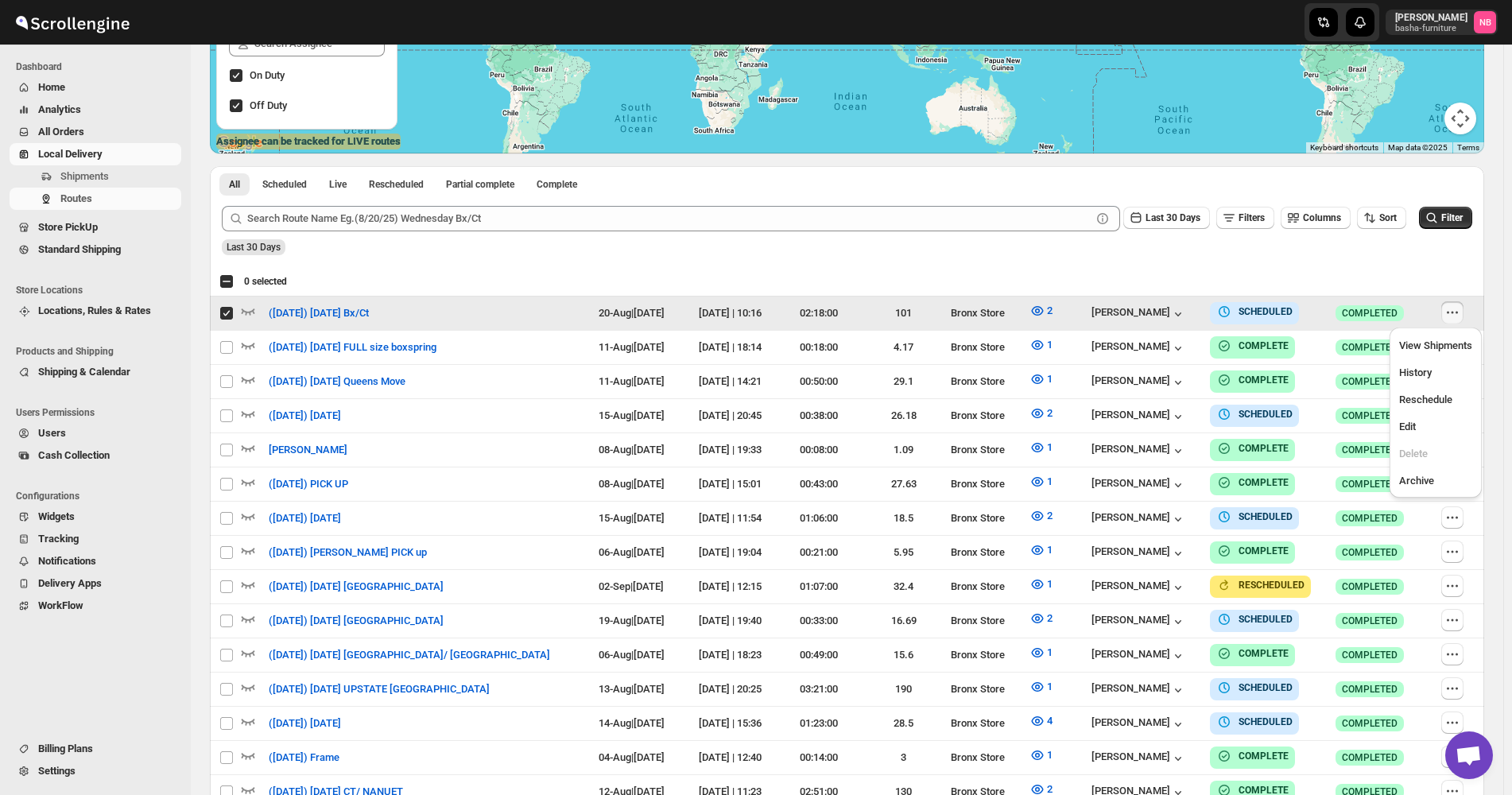
checkbox input "true"
click at [1433, 382] on span "Edit" at bounding box center [1436, 427] width 73 height 16
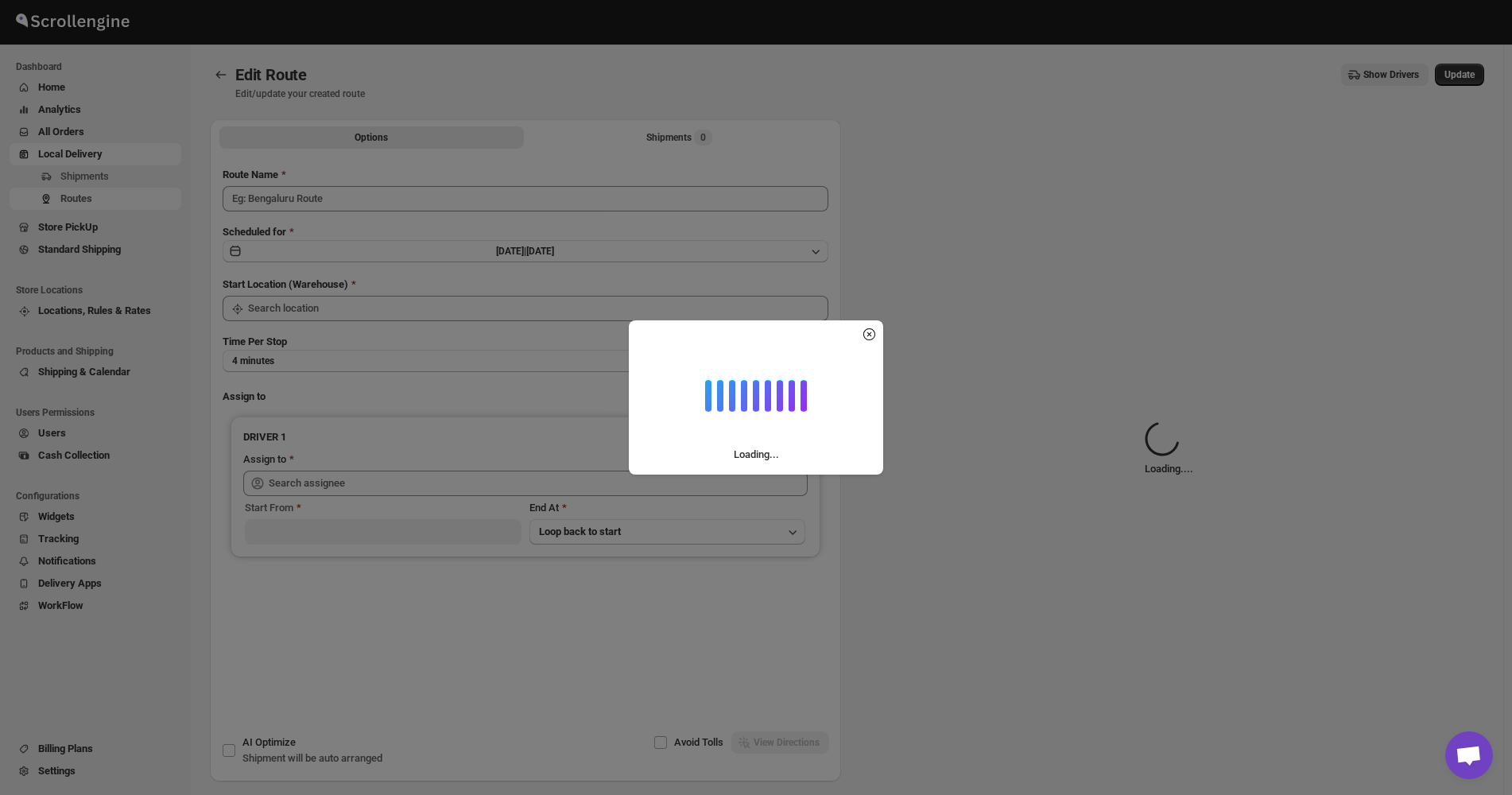
type input "([DATE]) [DATE] Bx/Ct"
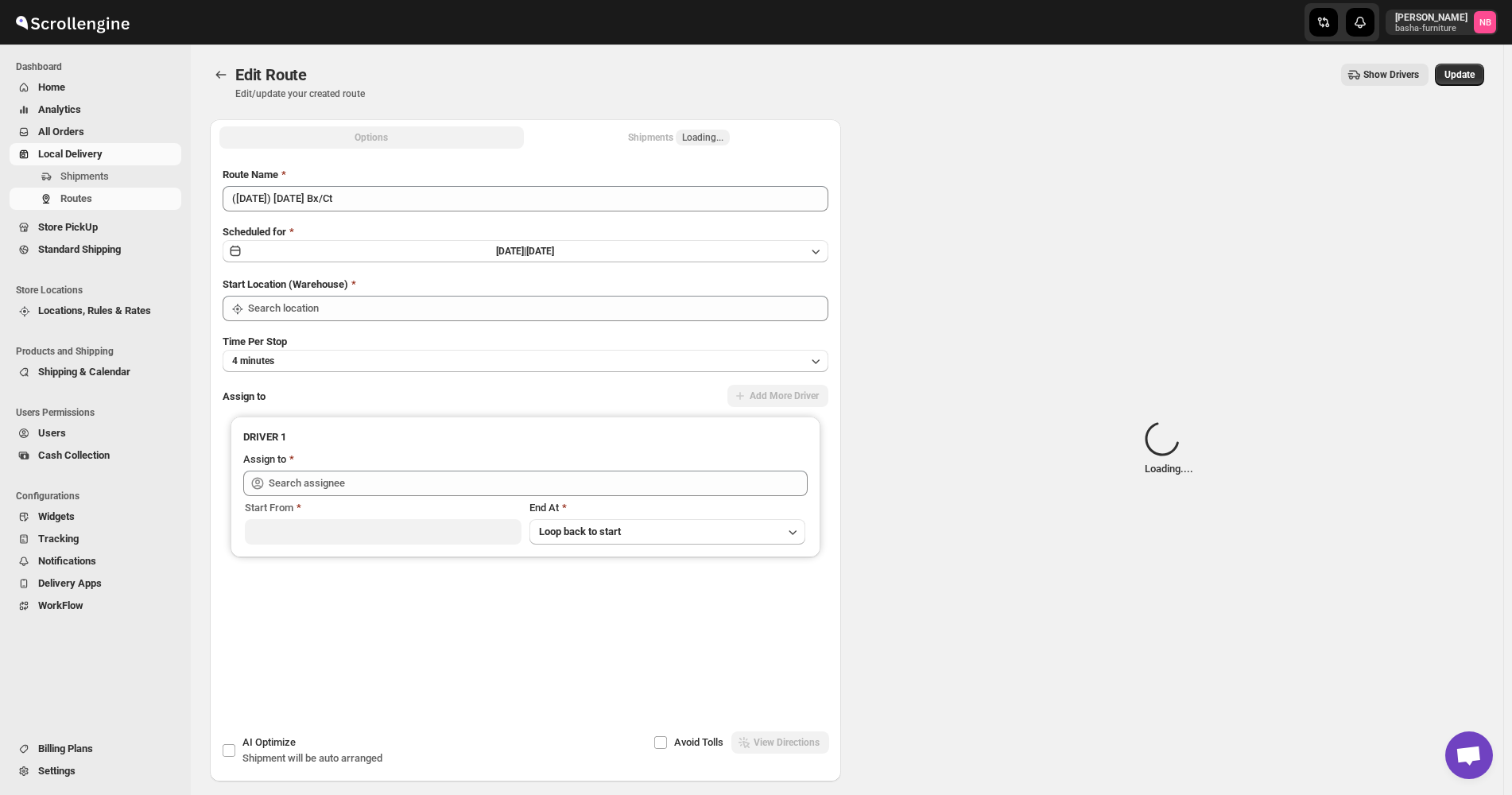
type input "Bronx Store"
type input "[PERSON_NAME] ([EMAIL_ADDRESS][DOMAIN_NAME])"
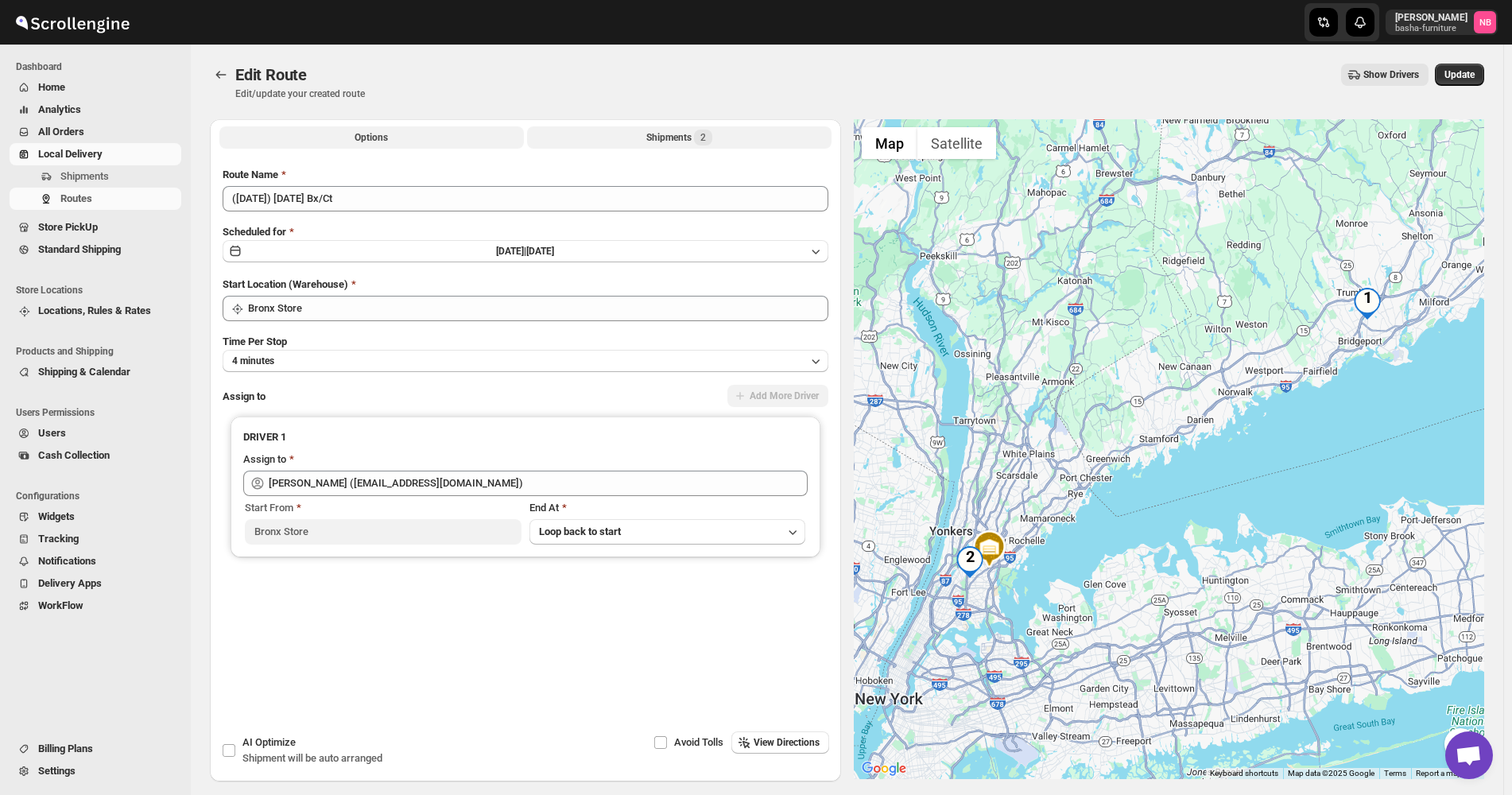
click at [693, 146] on button "Shipments 2" at bounding box center [679, 138] width 305 height 22
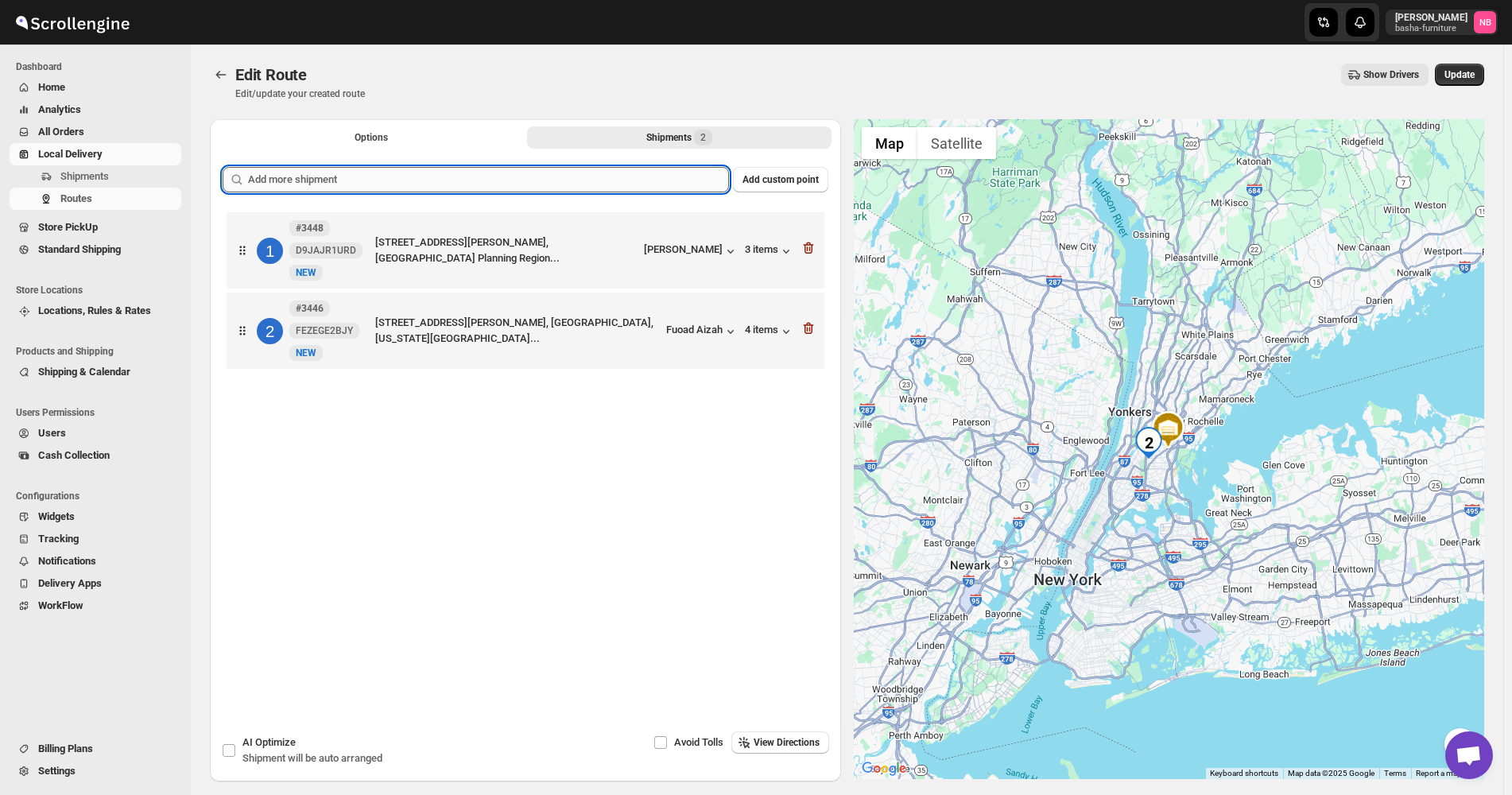
click at [588, 182] on input "text" at bounding box center [488, 180] width 481 height 25
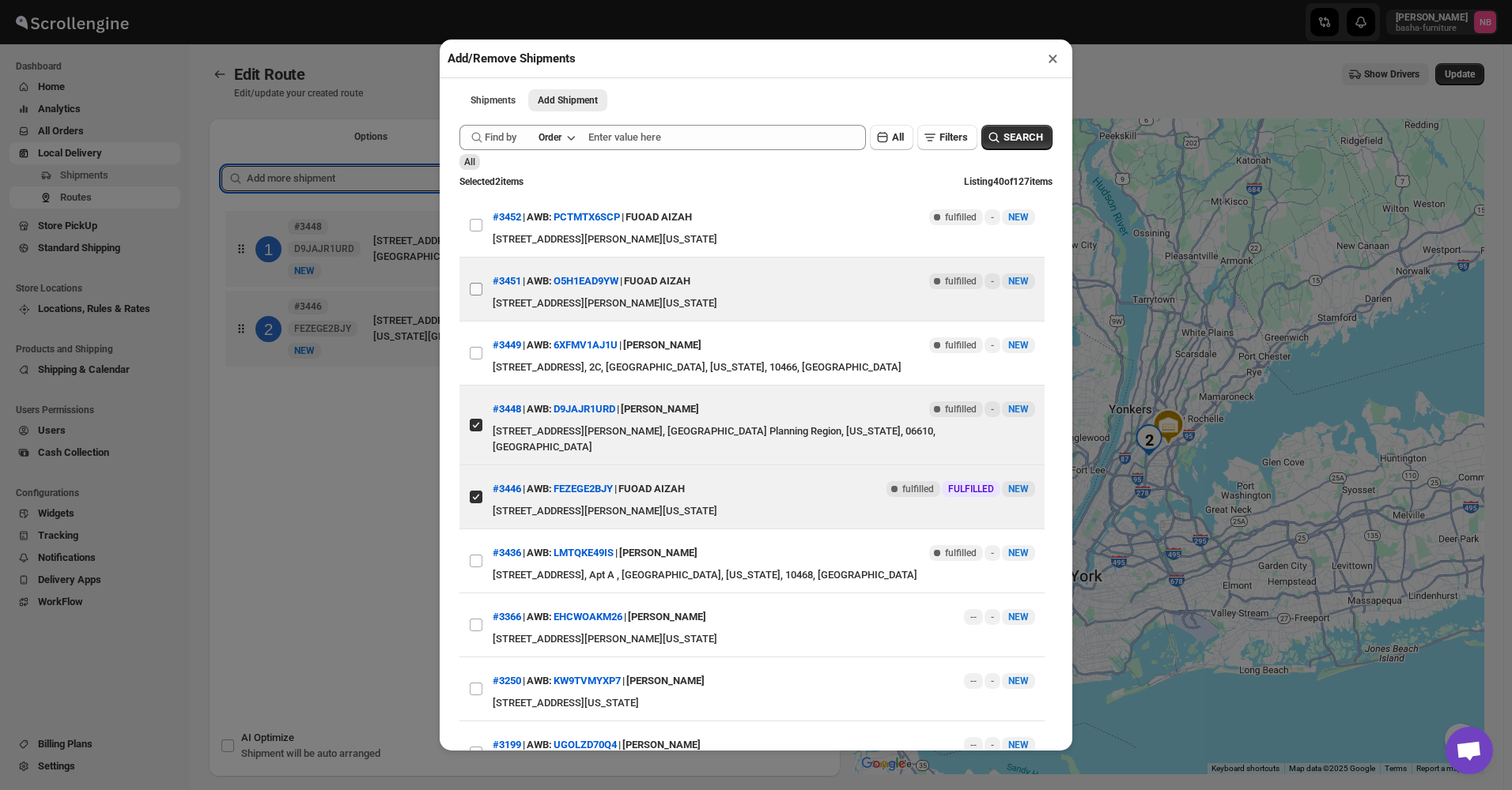
click at [473, 290] on input "View details for 689cbfa9eb510359434f0732" at bounding box center [476, 290] width 13 height 13
checkbox input "true"
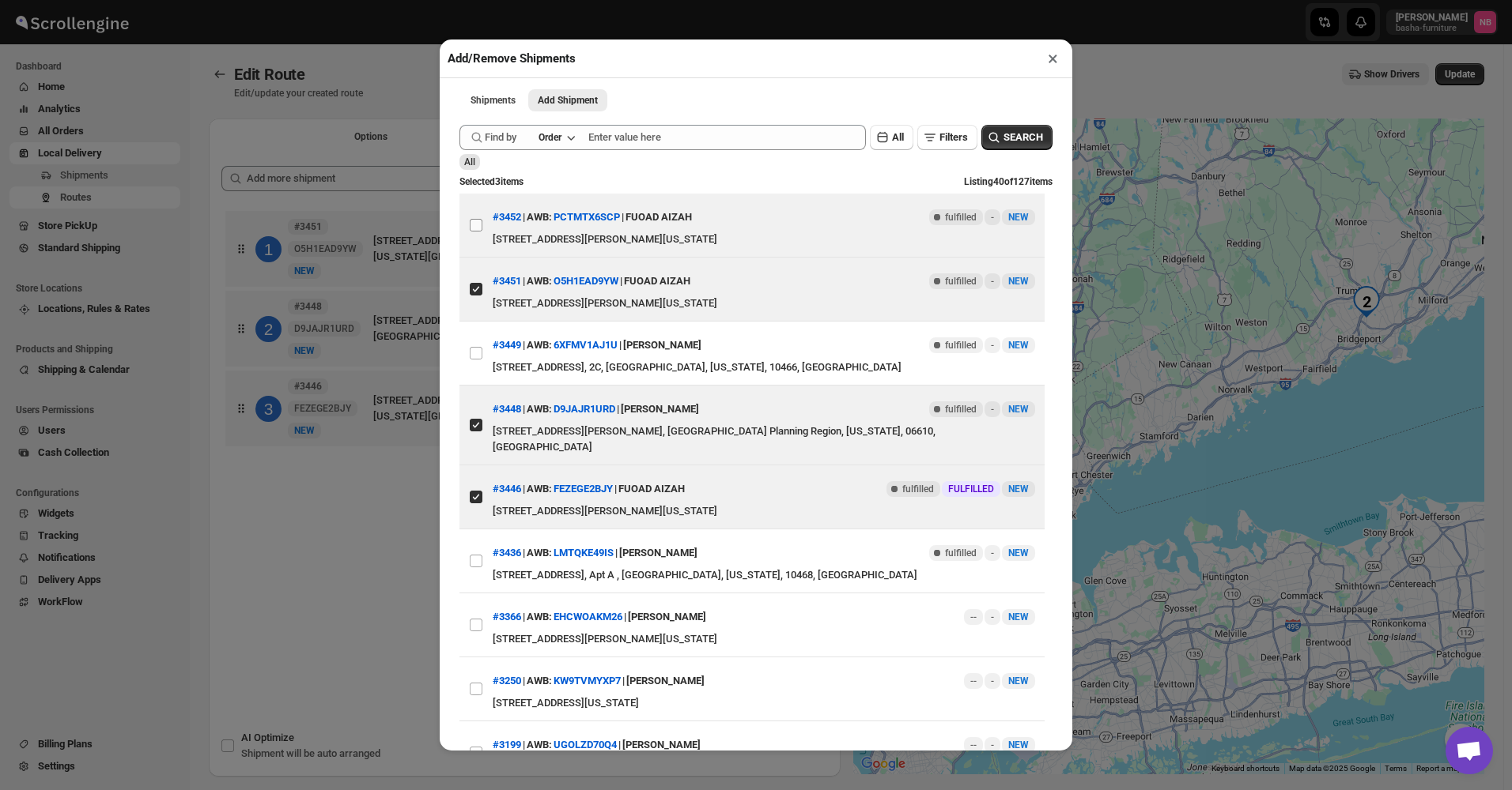
click at [473, 230] on input "View details for 689cbfb9eb510359434f0735" at bounding box center [476, 225] width 13 height 13
checkbox input "true"
click at [305, 380] on div "Add/Remove Shipments × Shipments Add Shipment More views Shipments Add Shipment…" at bounding box center [756, 395] width 1512 height 790
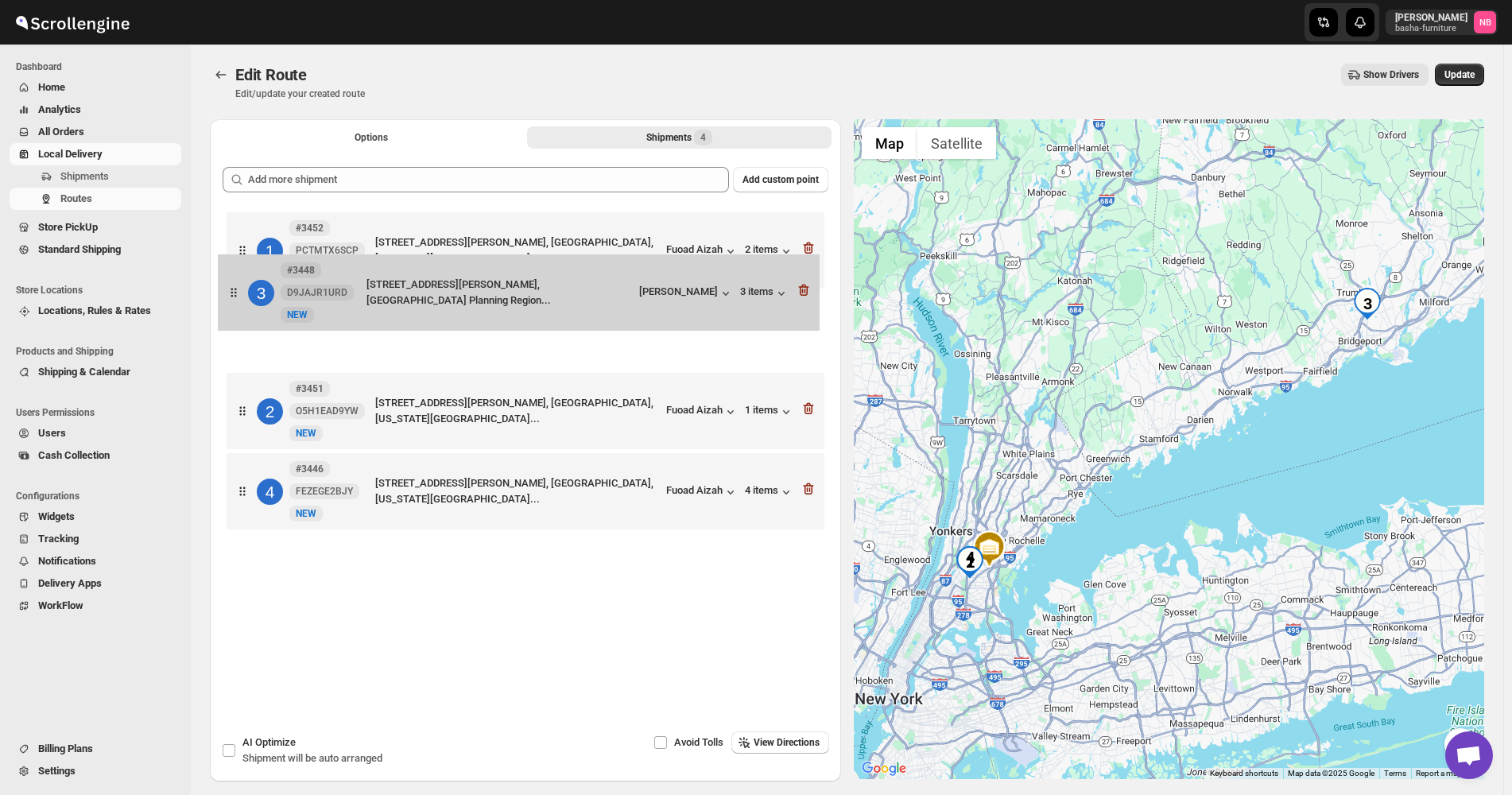
drag, startPoint x: 629, startPoint y: 437, endPoint x: 622, endPoint y: 237, distance: 200.1
click at [622, 237] on div "1 #3452 PCTMTX6SCP New NEW [STREET_ADDRESS][PERSON_NAME], [GEOGRAPHIC_DATA][US_…" at bounding box center [526, 373] width 606 height 329
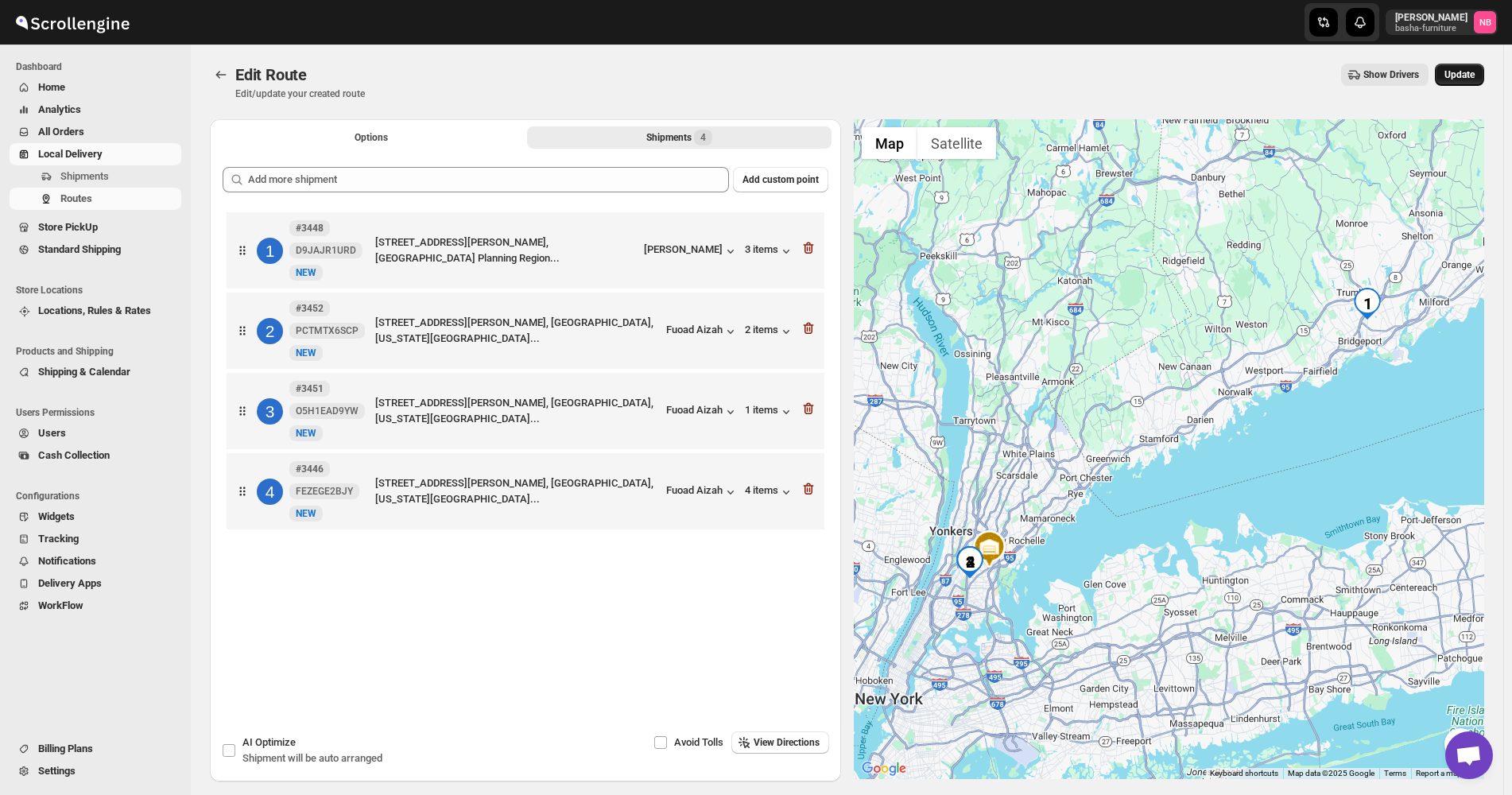
click at [1474, 69] on span "Update" at bounding box center [1460, 75] width 31 height 13
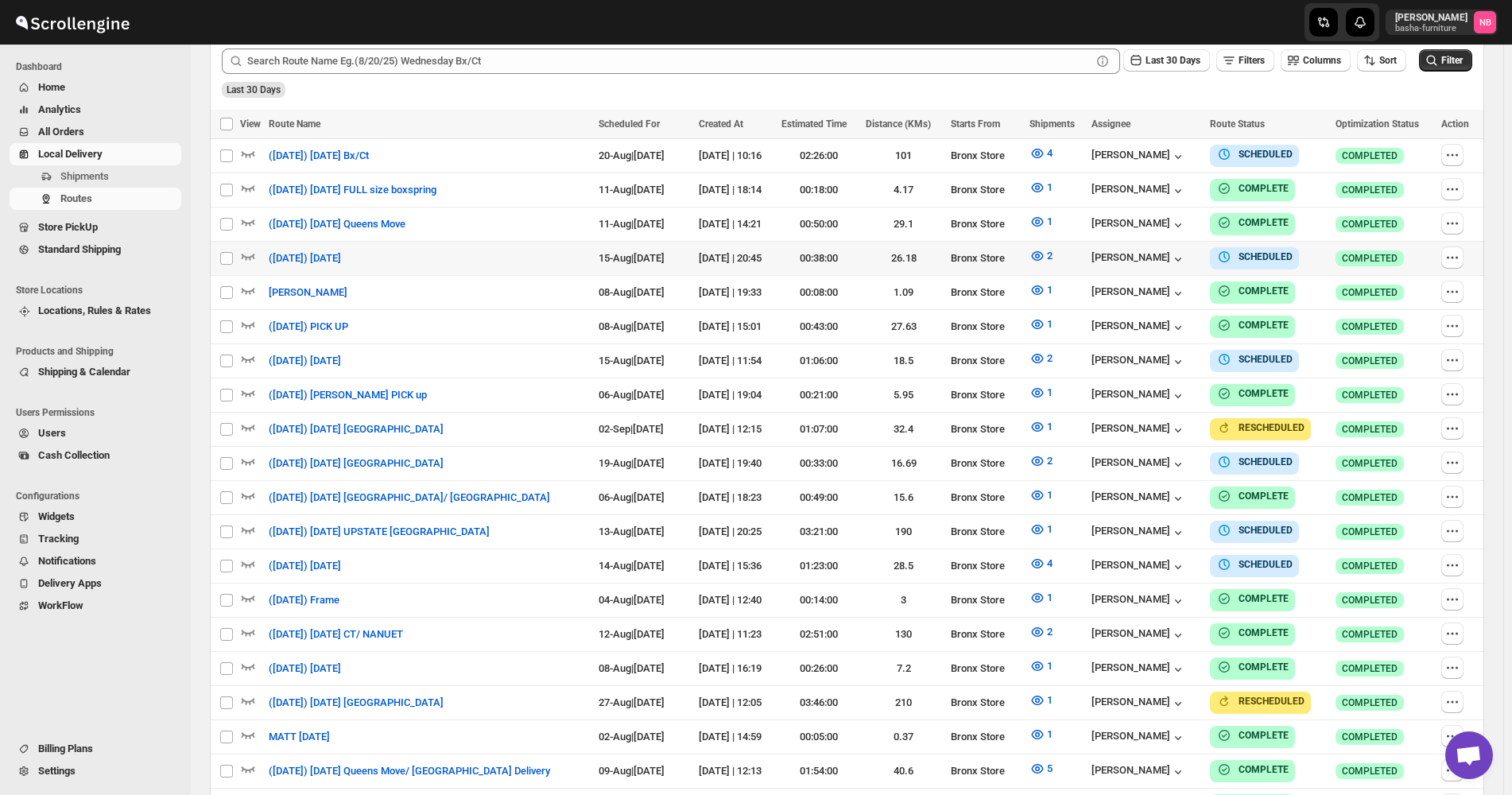
scroll to position [478, 0]
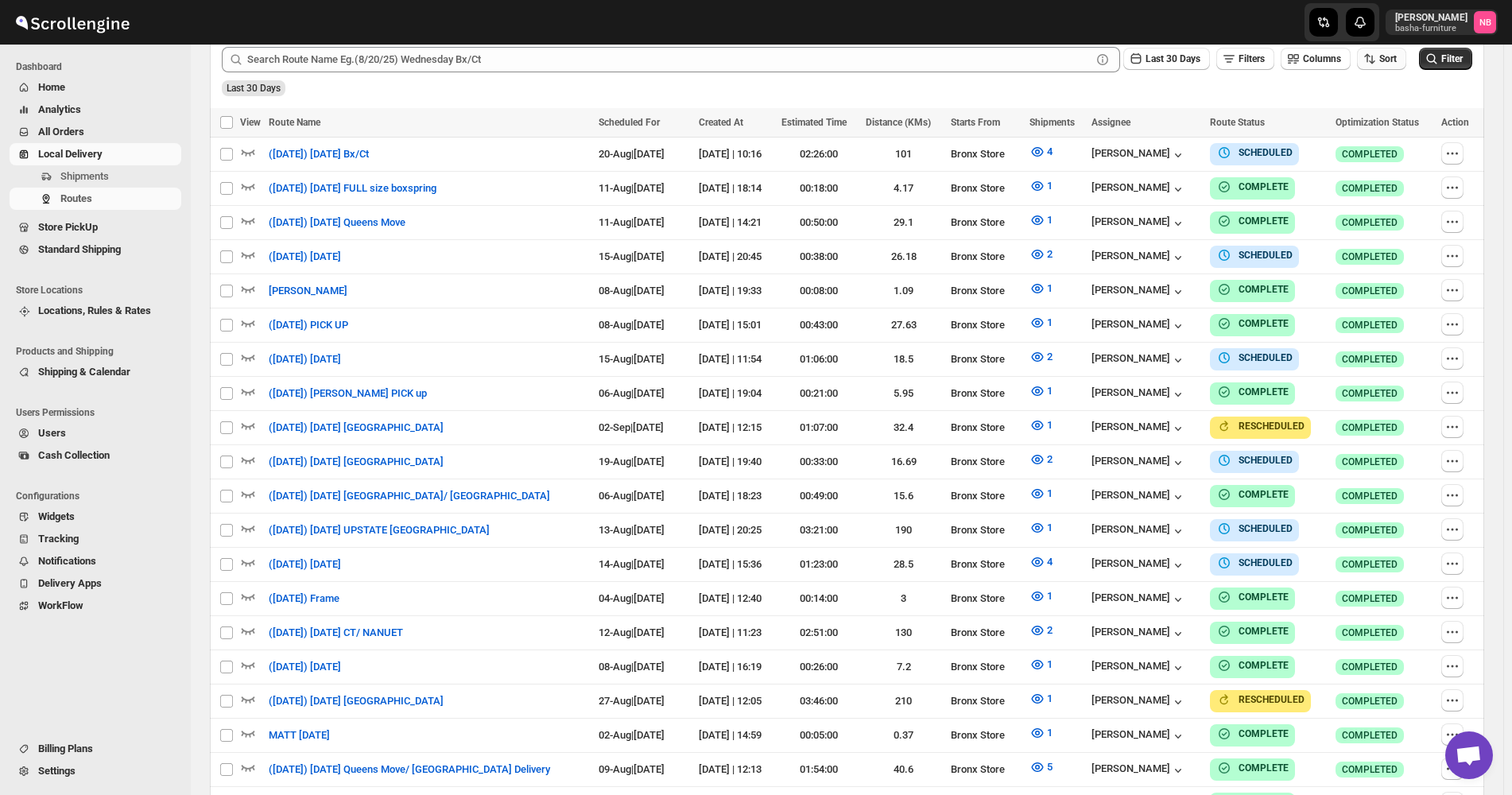
click at [1385, 62] on button "Sort" at bounding box center [1382, 58] width 49 height 22
click at [1371, 143] on div "Due Date" at bounding box center [1363, 145] width 42 height 16
click at [1159, 65] on span "Last 30 Days" at bounding box center [1172, 58] width 55 height 11
click at [1148, 253] on button "All" at bounding box center [1174, 259] width 91 height 25
click at [1460, 61] on span "Filter" at bounding box center [1452, 58] width 22 height 11
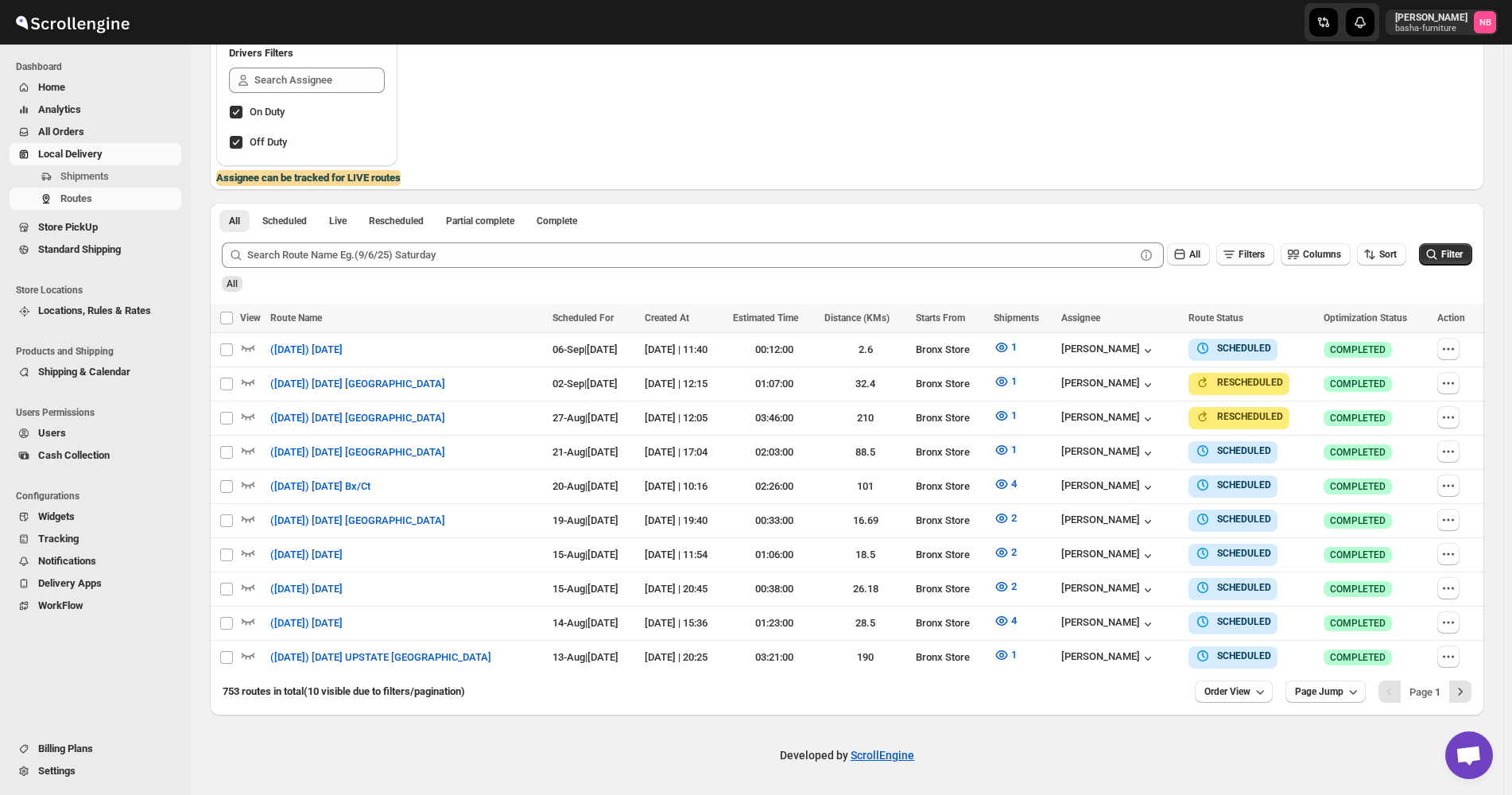
scroll to position [273, 0]
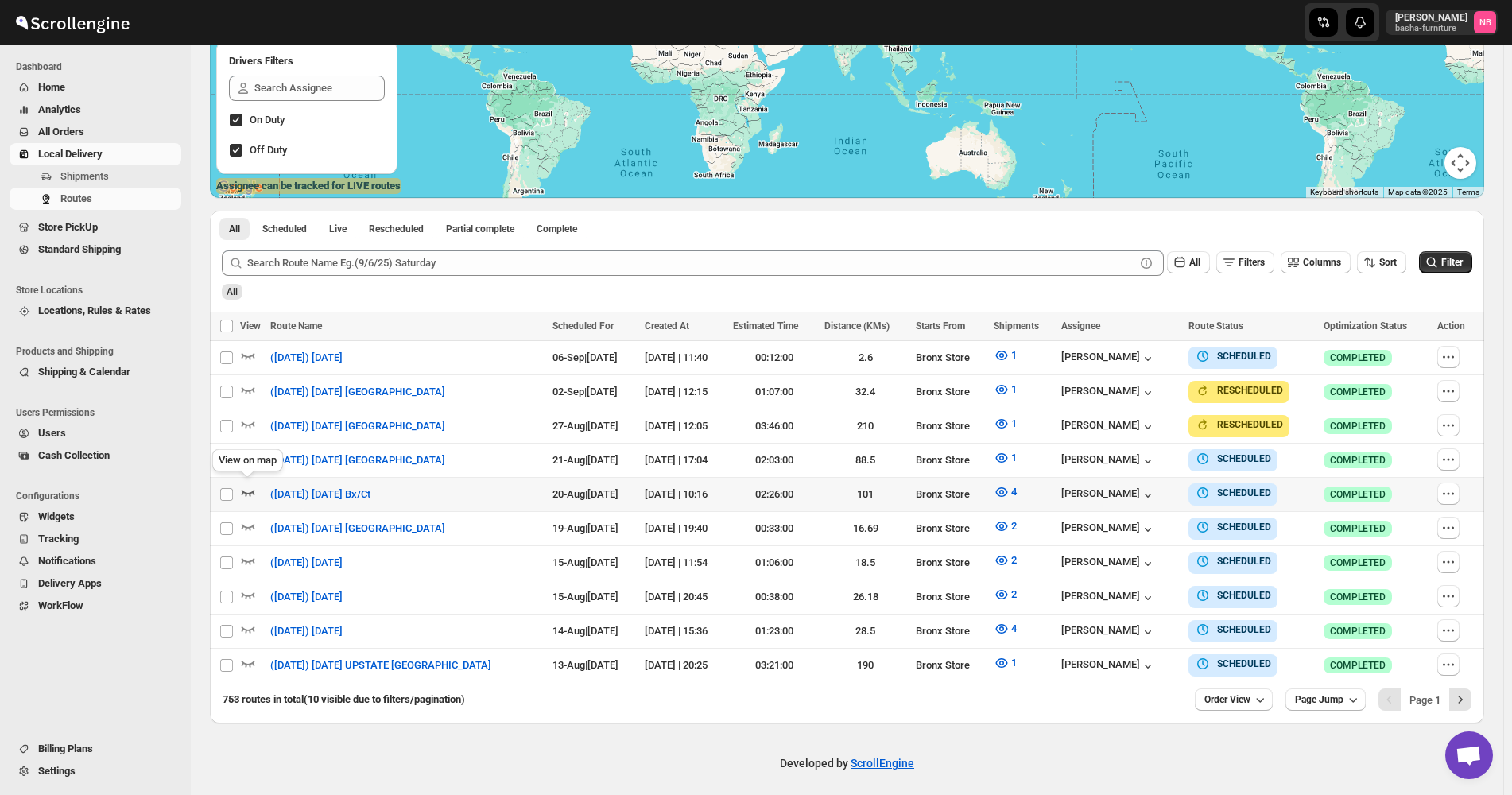
click at [248, 382] on icon "button" at bounding box center [248, 493] width 13 height 6
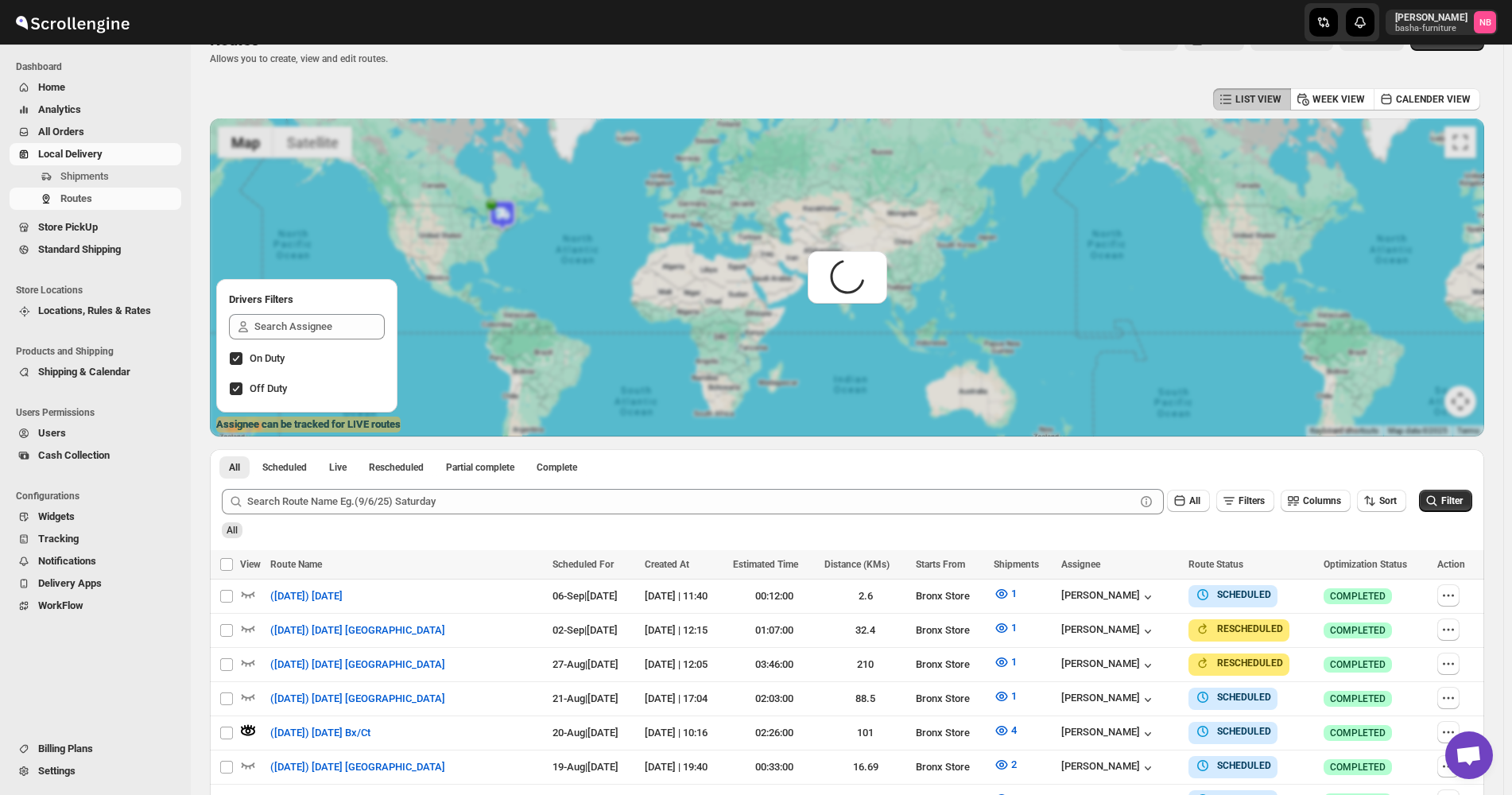
scroll to position [0, 0]
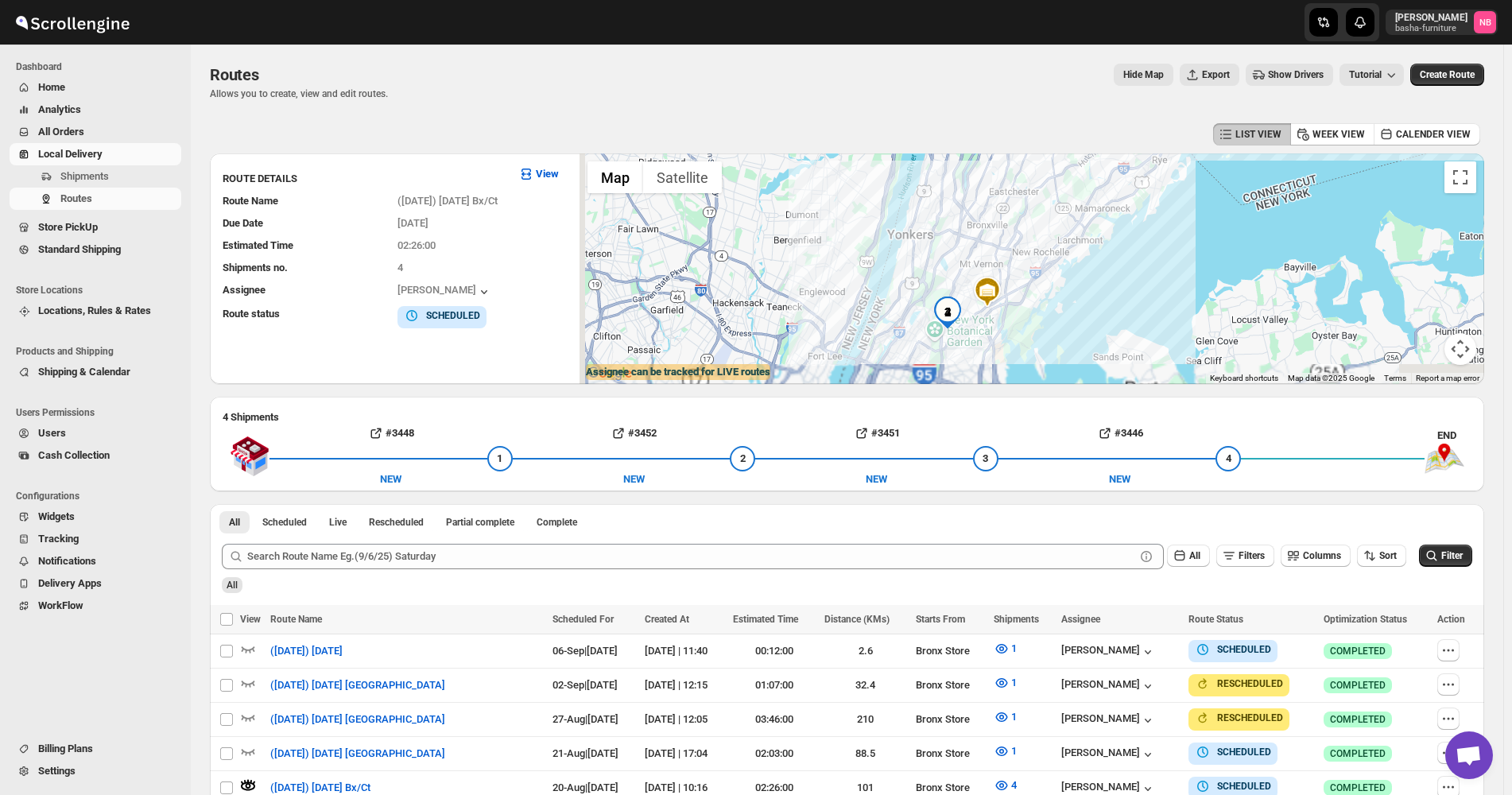
drag, startPoint x: 1035, startPoint y: 216, endPoint x: 1060, endPoint y: 281, distance: 69.6
click at [1039, 214] on div at bounding box center [1032, 269] width 904 height 230
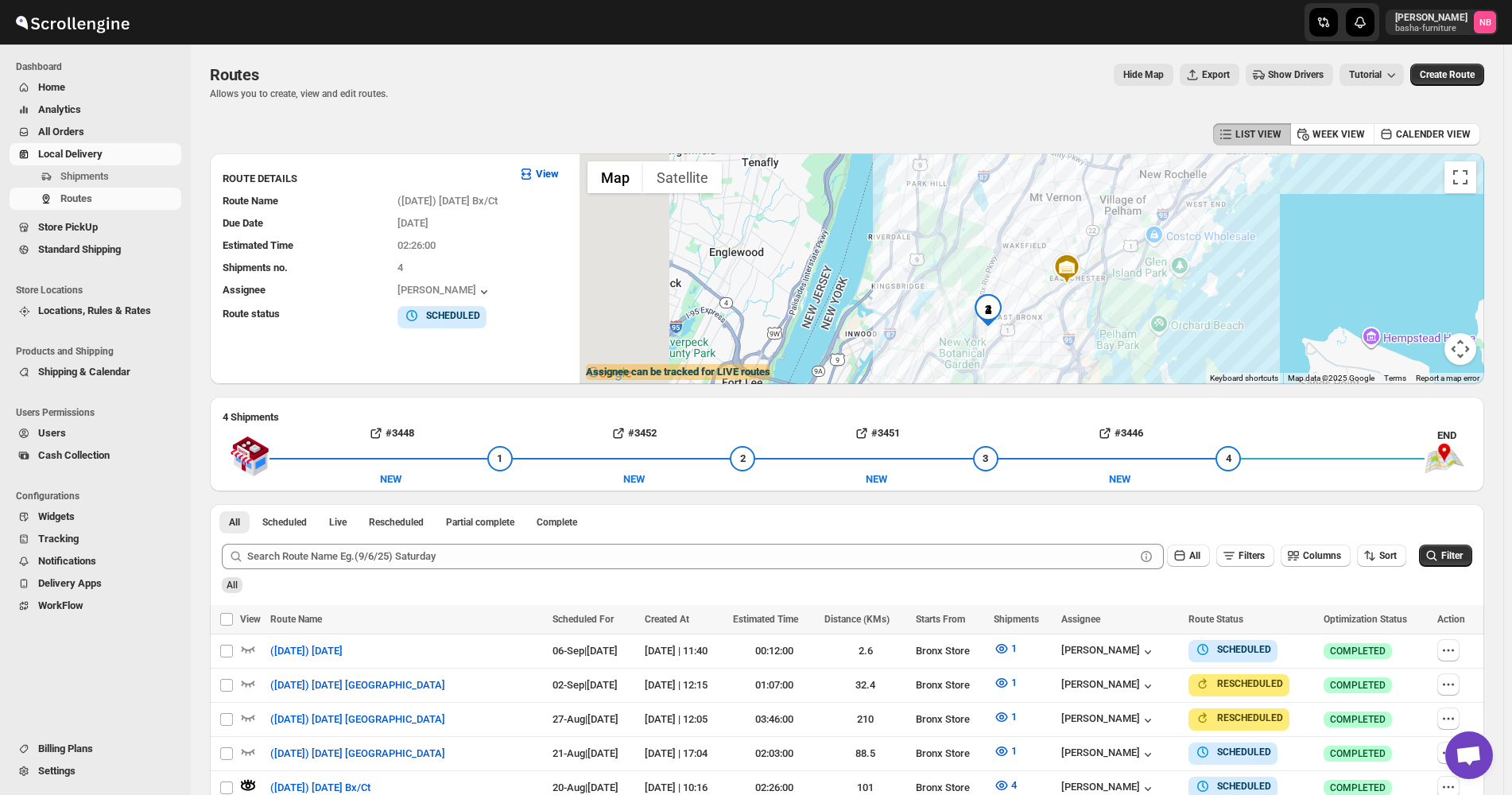
drag, startPoint x: 938, startPoint y: 338, endPoint x: 1068, endPoint y: 330, distance: 130.2
click at [1068, 330] on div at bounding box center [1032, 269] width 904 height 230
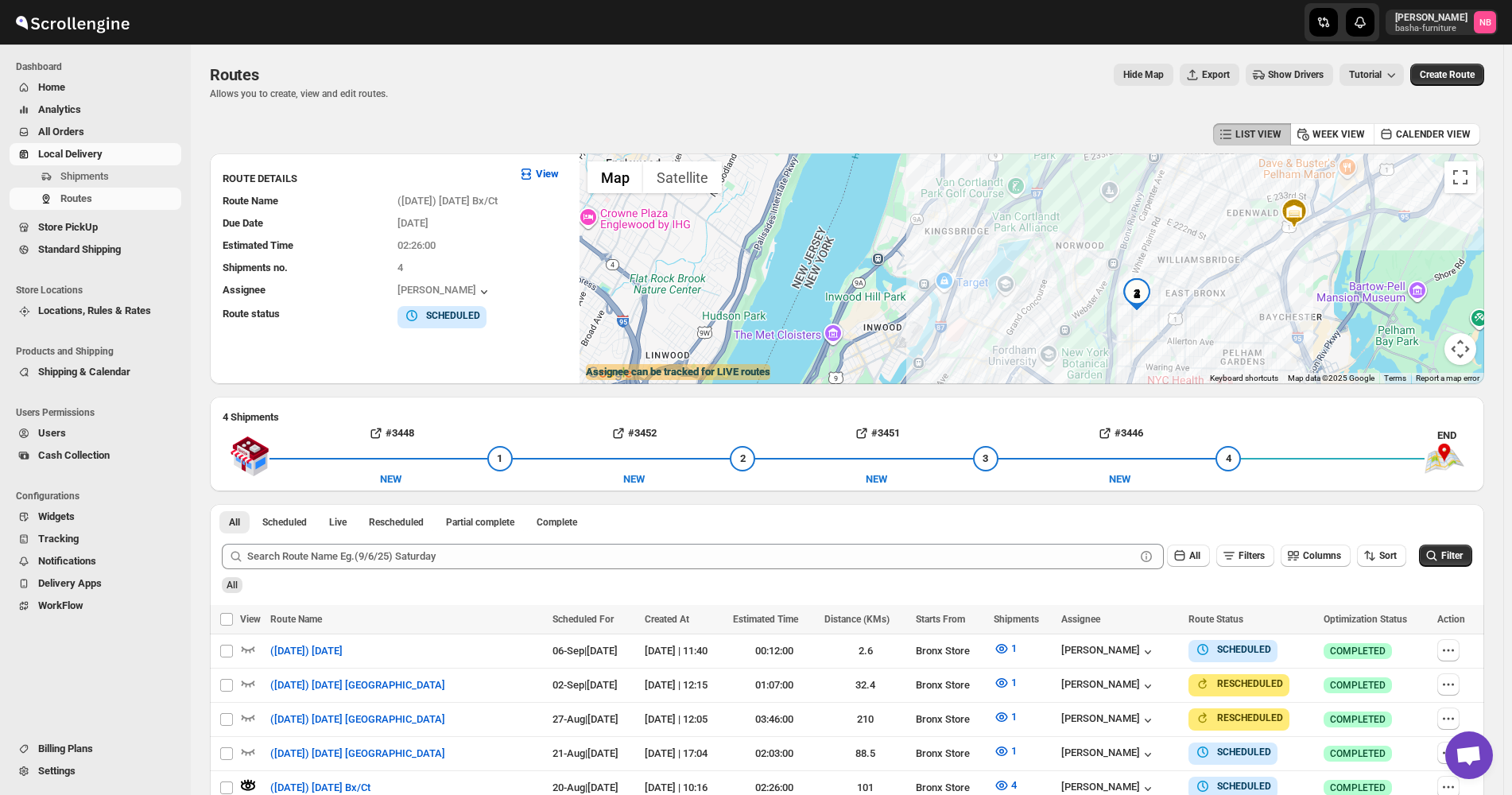
drag, startPoint x: 1303, startPoint y: 285, endPoint x: 1244, endPoint y: 331, distance: 74.8
click at [1244, 331] on div at bounding box center [1032, 269] width 904 height 230
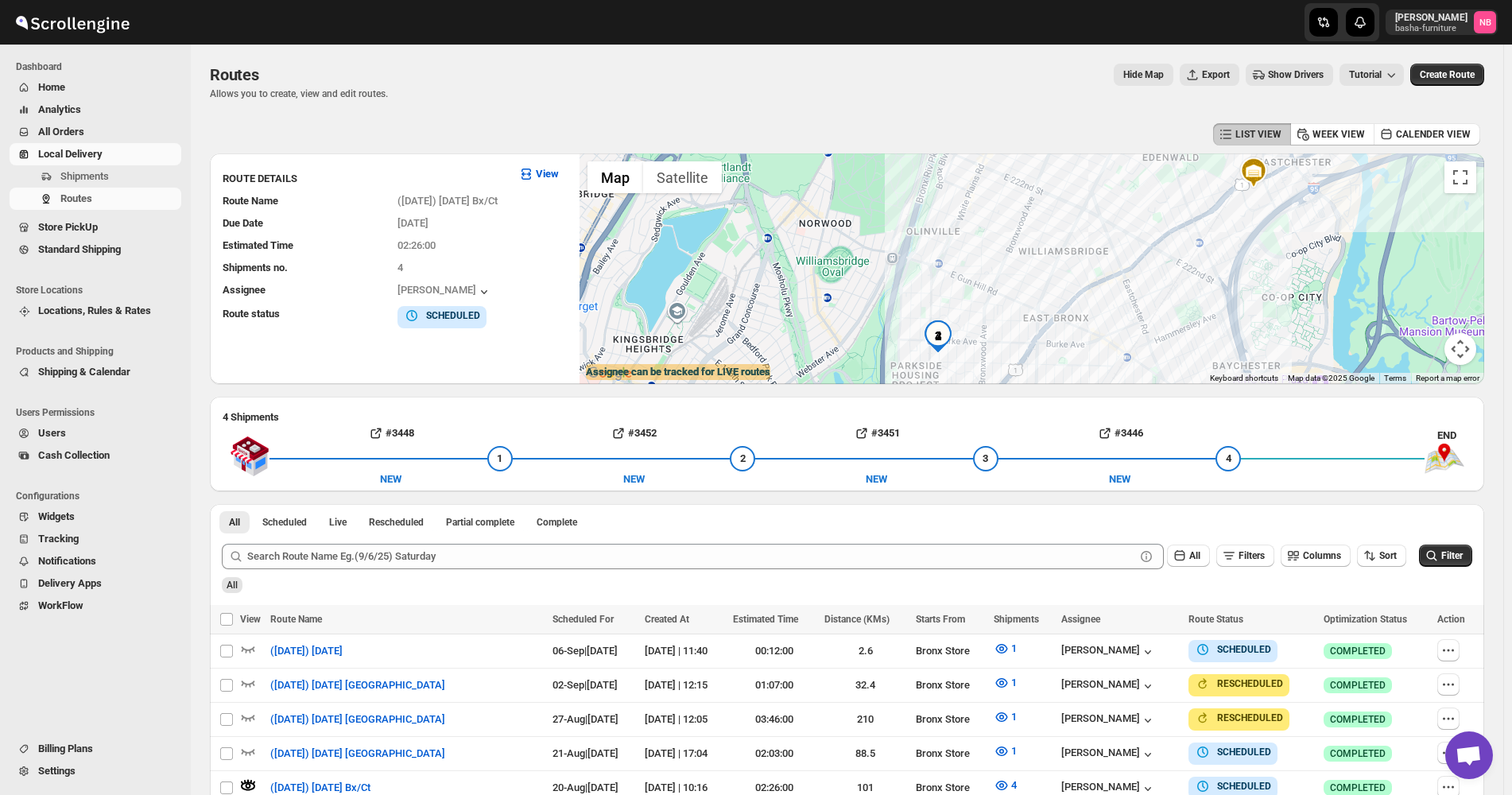
drag, startPoint x: 1233, startPoint y: 273, endPoint x: 1221, endPoint y: 272, distance: 12.0
click at [1221, 272] on div at bounding box center [1032, 269] width 904 height 230
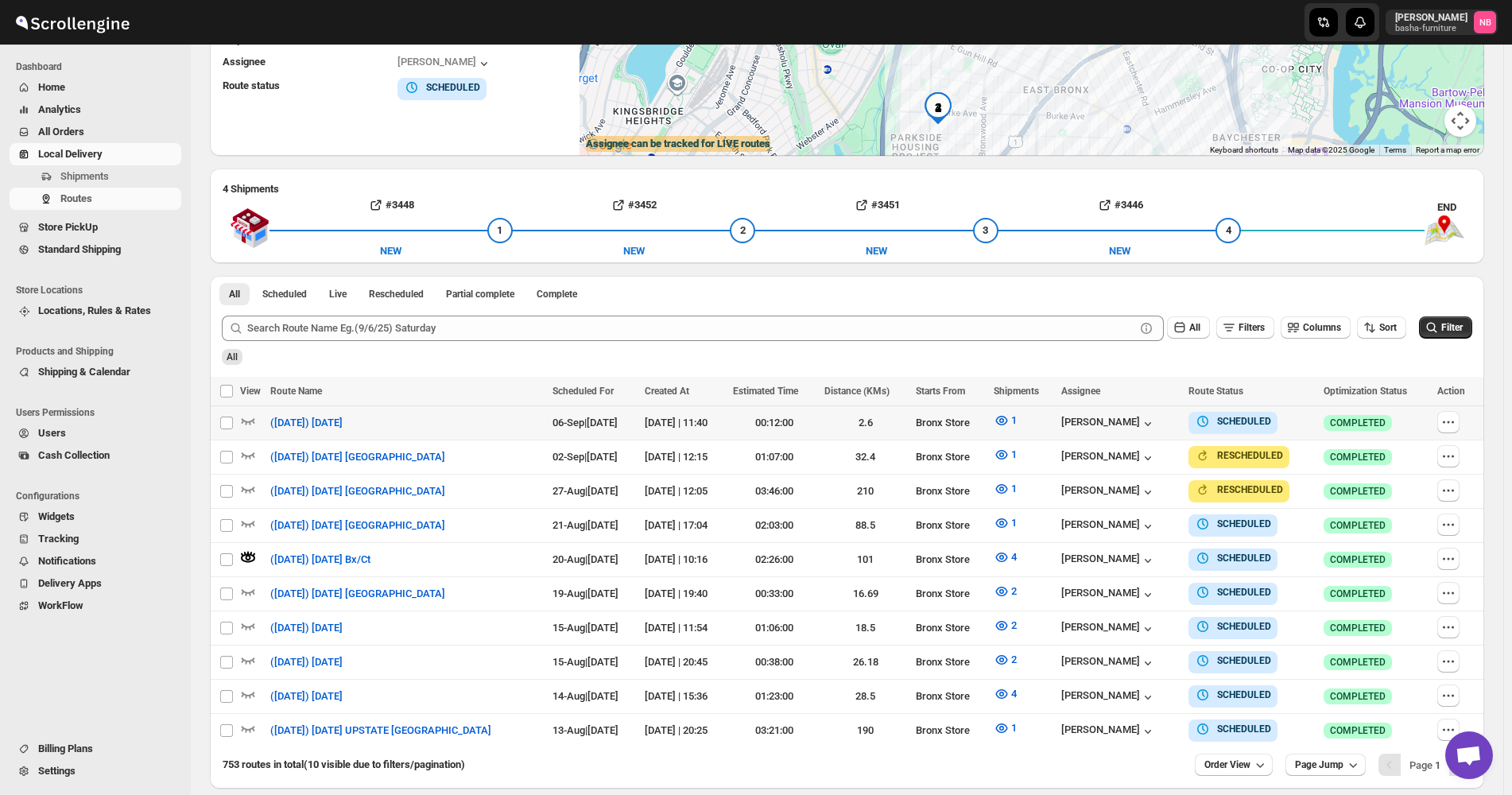
scroll to position [292, 0]
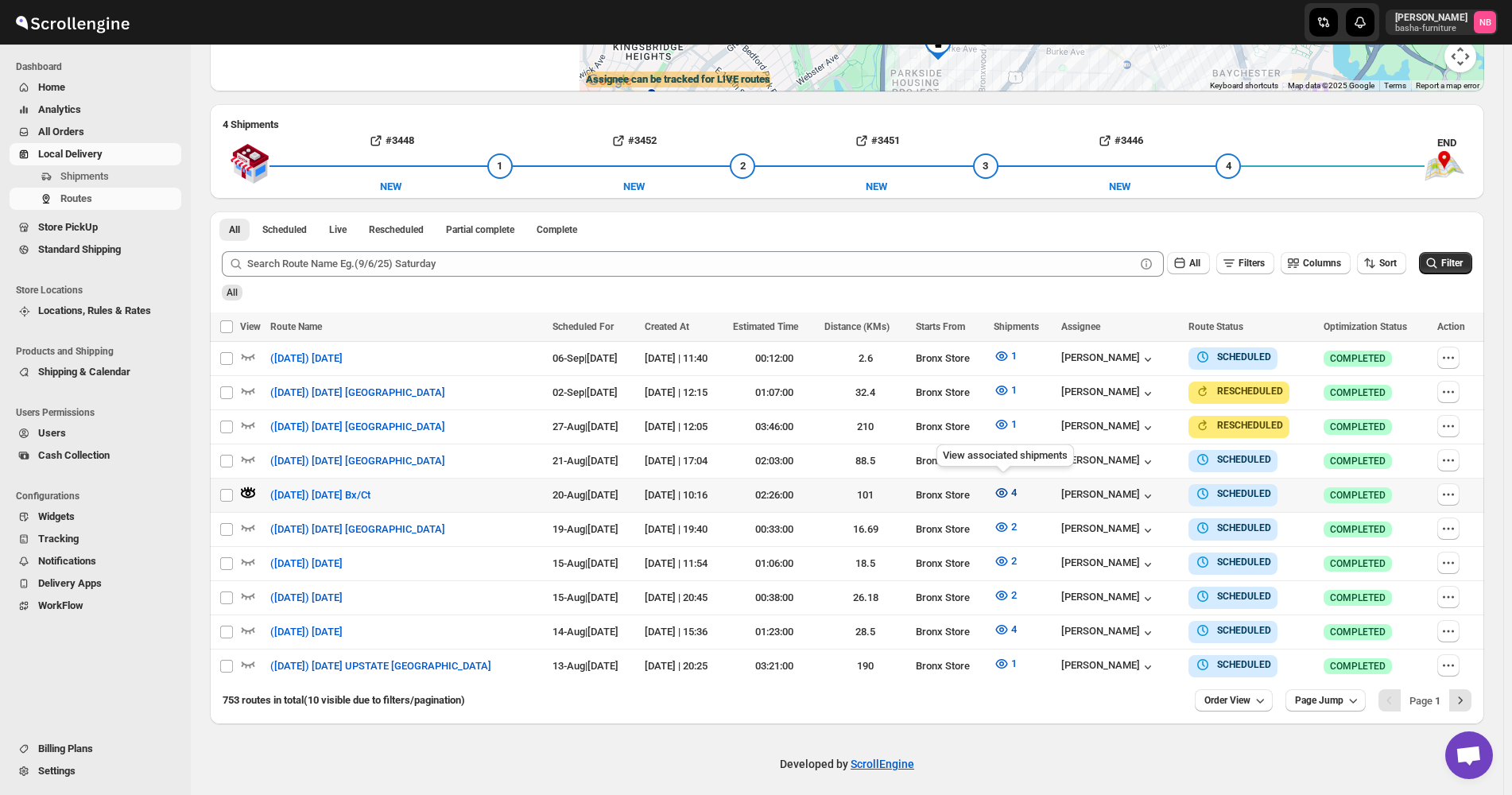
click at [1007, 382] on icon "button" at bounding box center [1001, 493] width 16 height 16
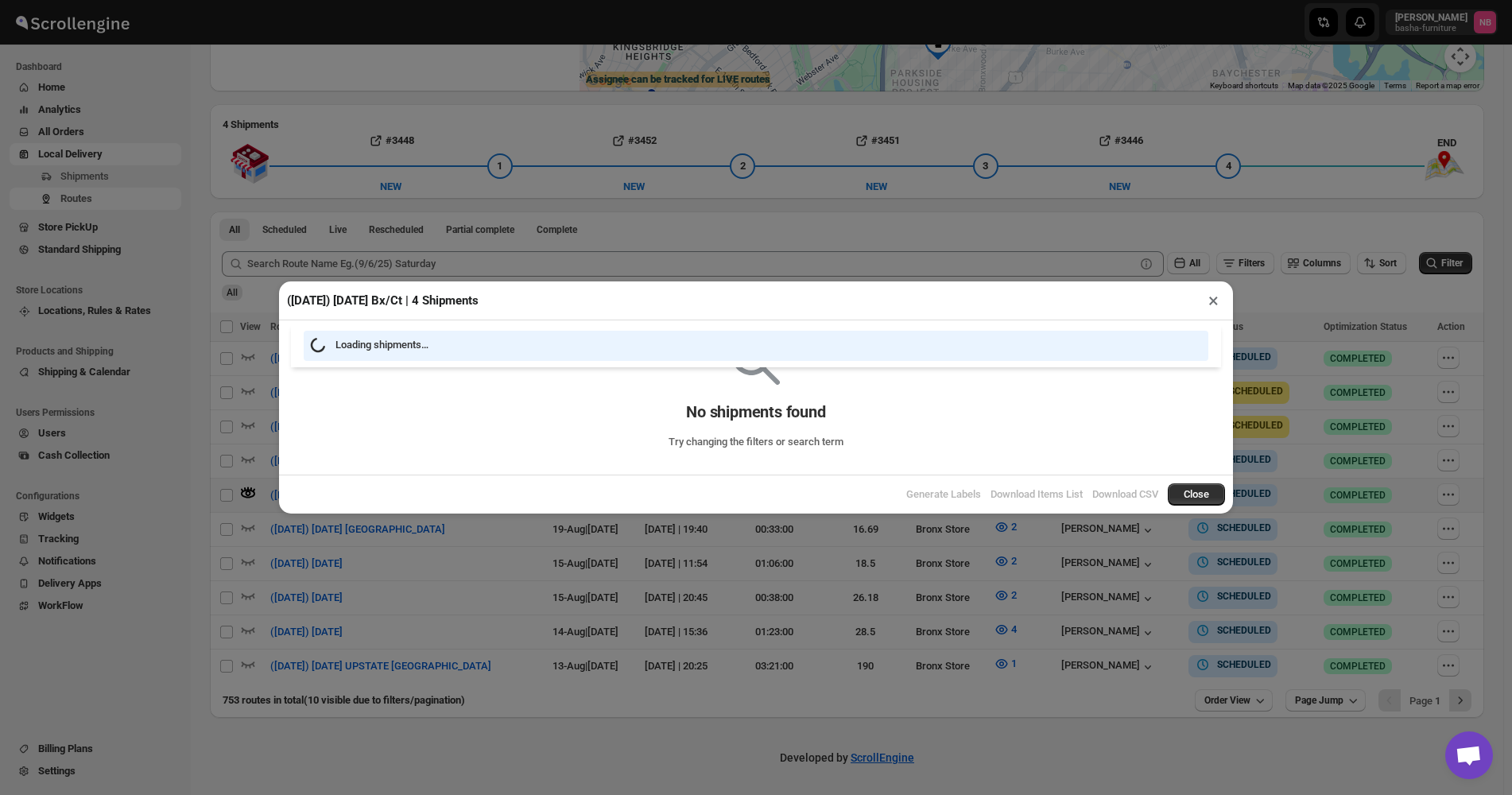
scroll to position [286, 0]
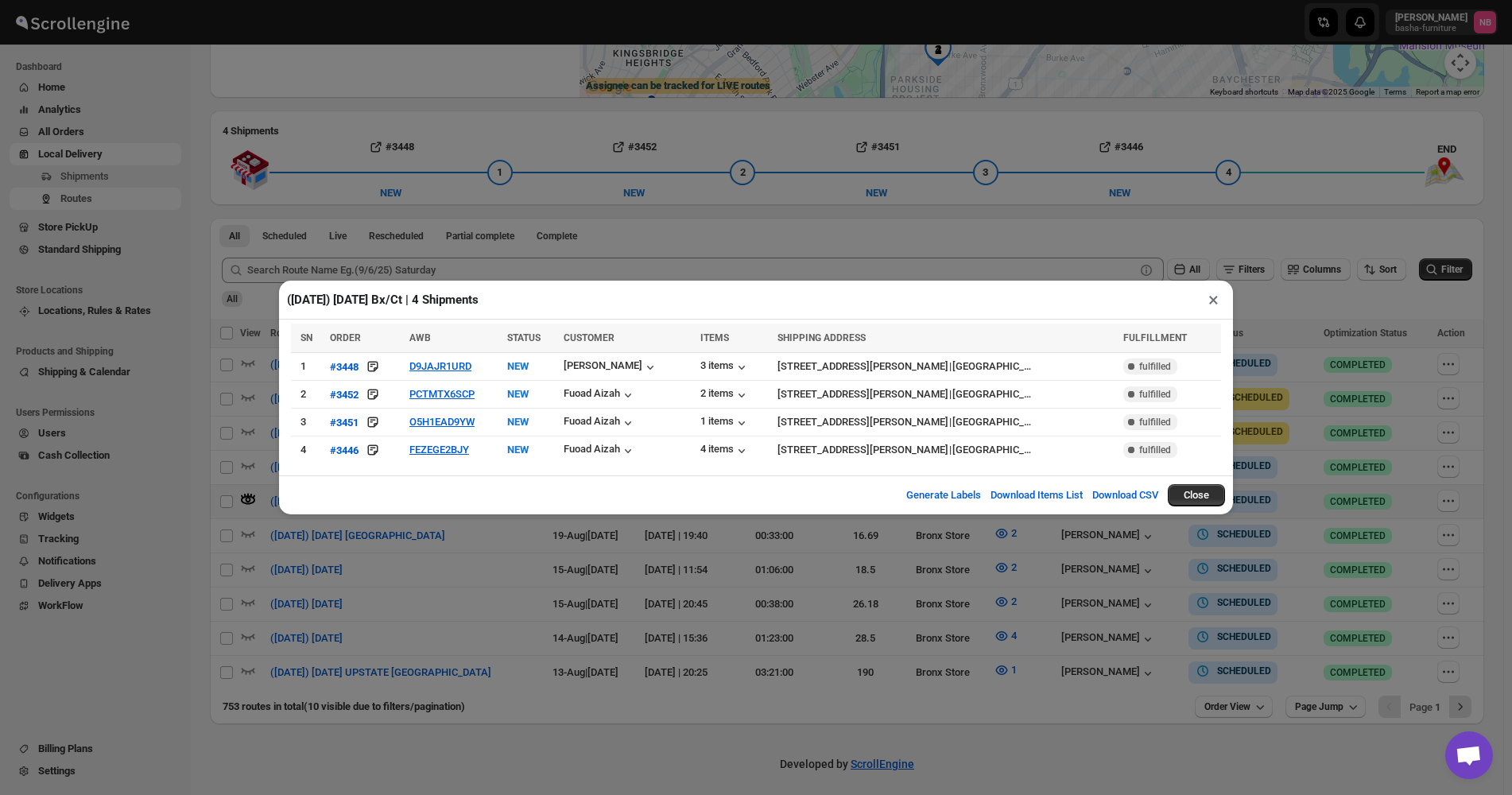
click at [539, 382] on div "([DATE]) [DATE] Bx/Ct | 4 Shipments × SN ORDER AWB STATUS CUSTOMER ITEMS SHIPPI…" at bounding box center [756, 398] width 1512 height 795
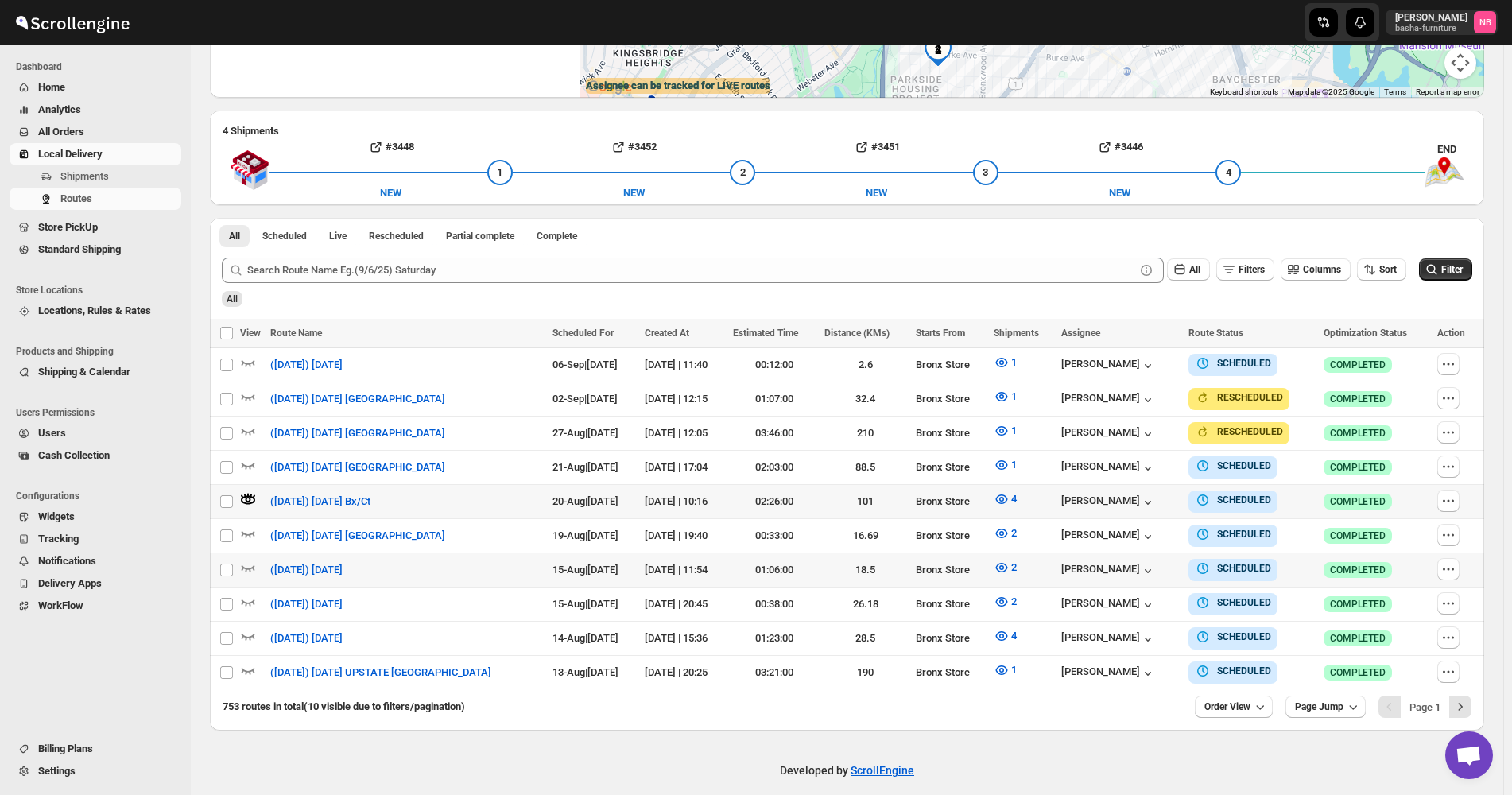
scroll to position [292, 0]
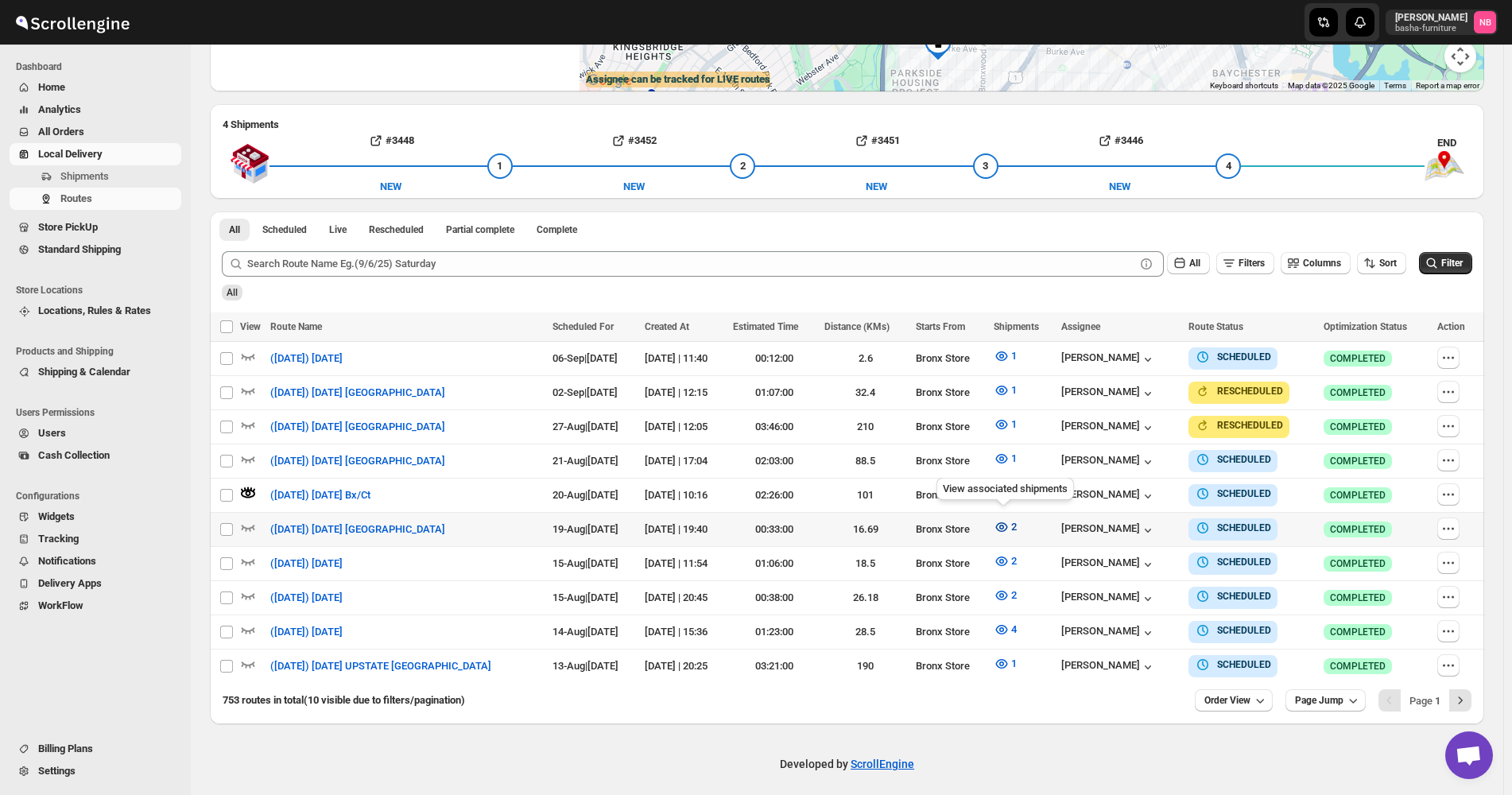
click at [991, 382] on button "2" at bounding box center [1005, 527] width 42 height 25
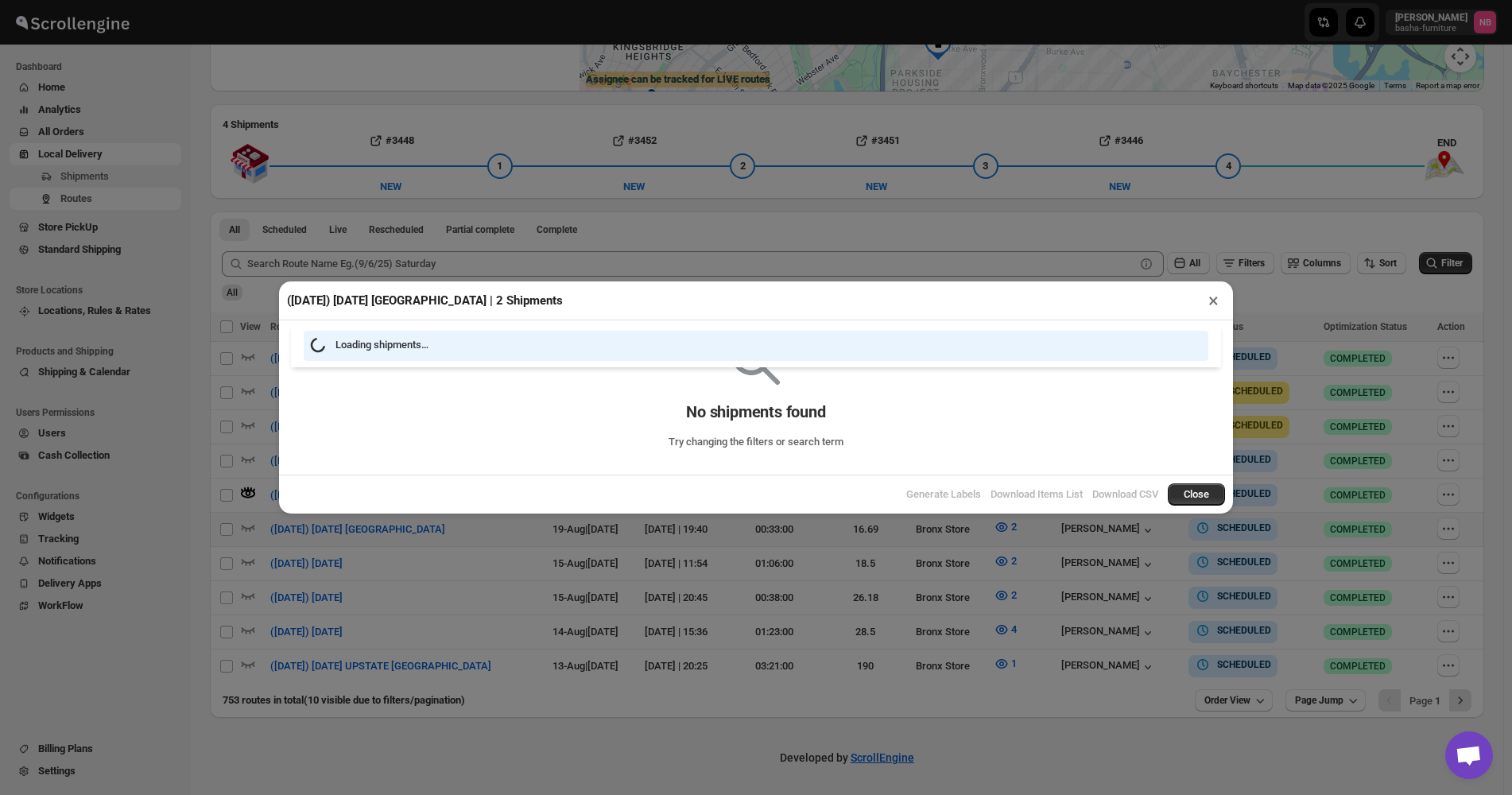
scroll to position [286, 0]
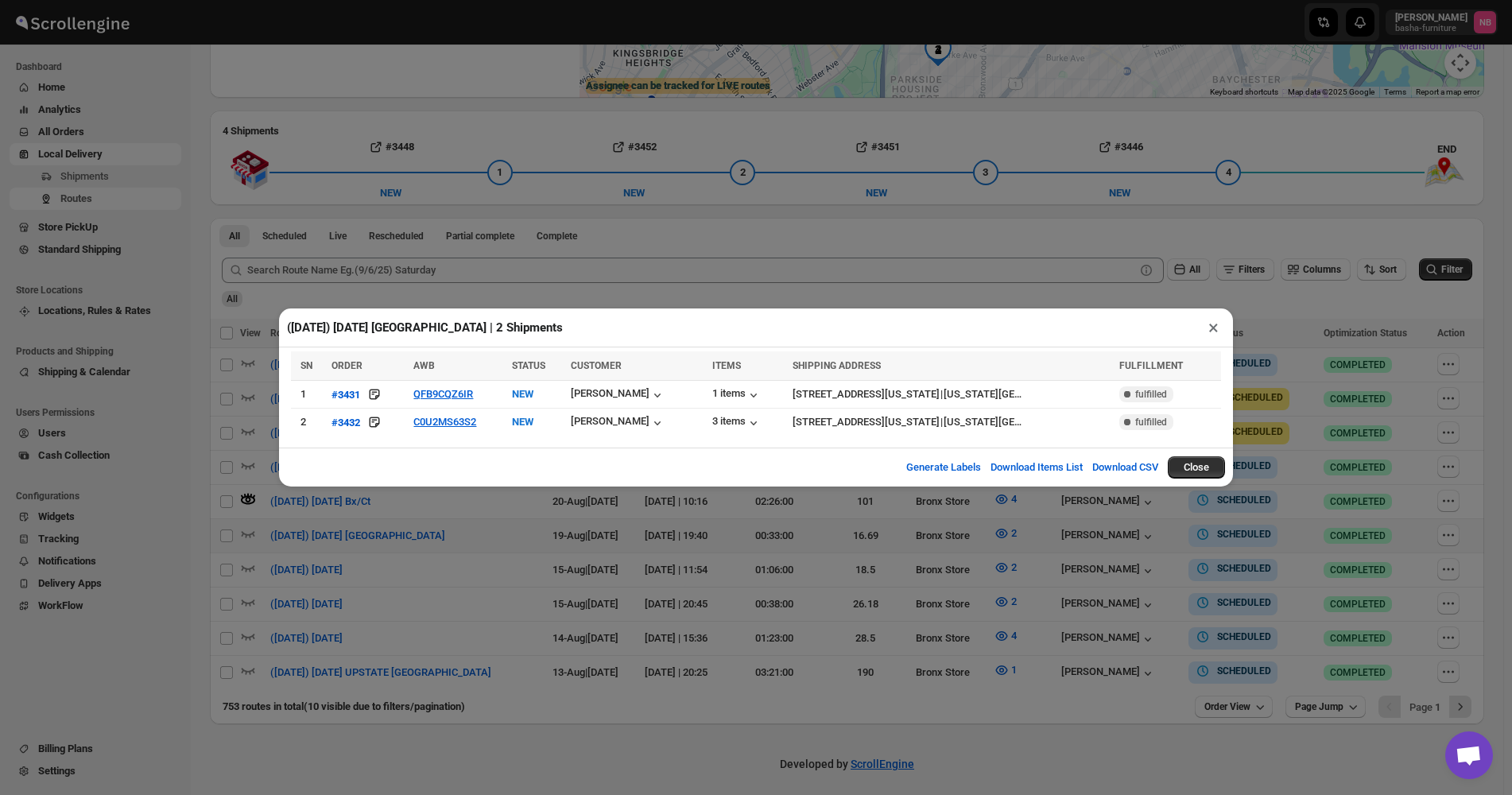
click at [439, 382] on div "([DATE]) [DATE] [GEOGRAPHIC_DATA] | 2 Shipments × SN ORDER AWB STATUS CUSTOMER …" at bounding box center [756, 398] width 1512 height 795
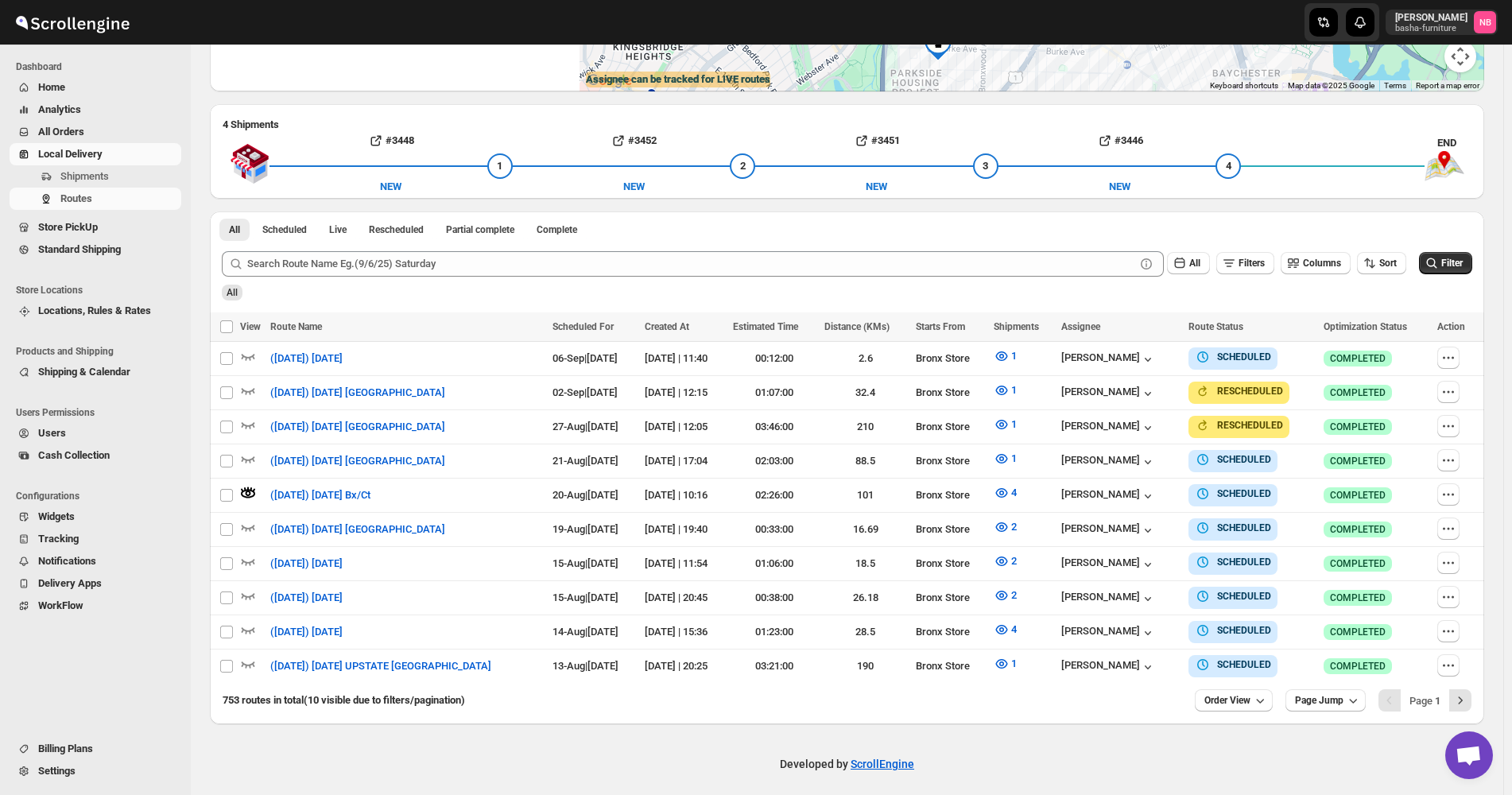
click at [131, 140] on button "All Orders" at bounding box center [95, 131] width 172 height 22
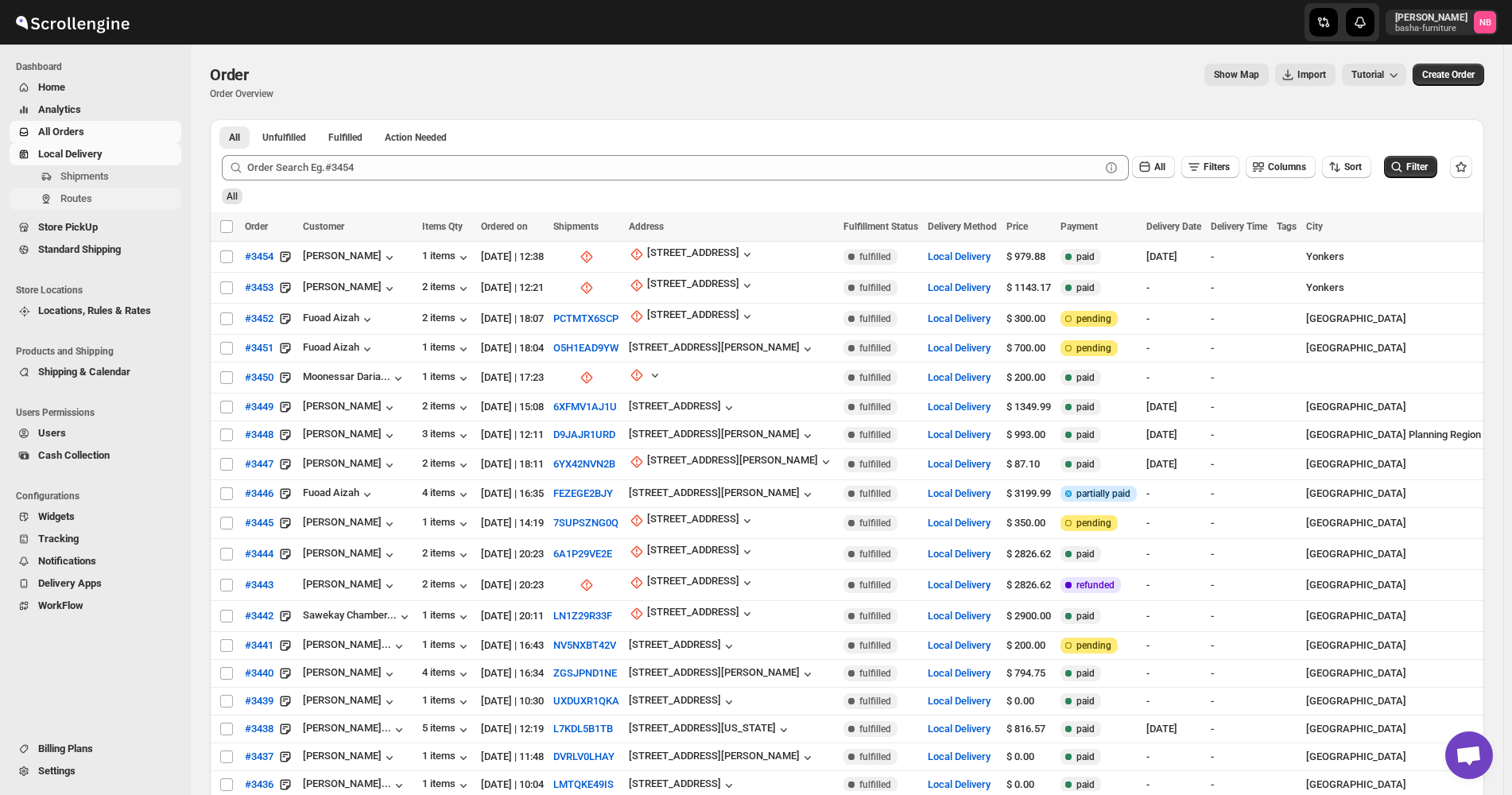
click at [101, 193] on span "Routes" at bounding box center [119, 199] width 118 height 16
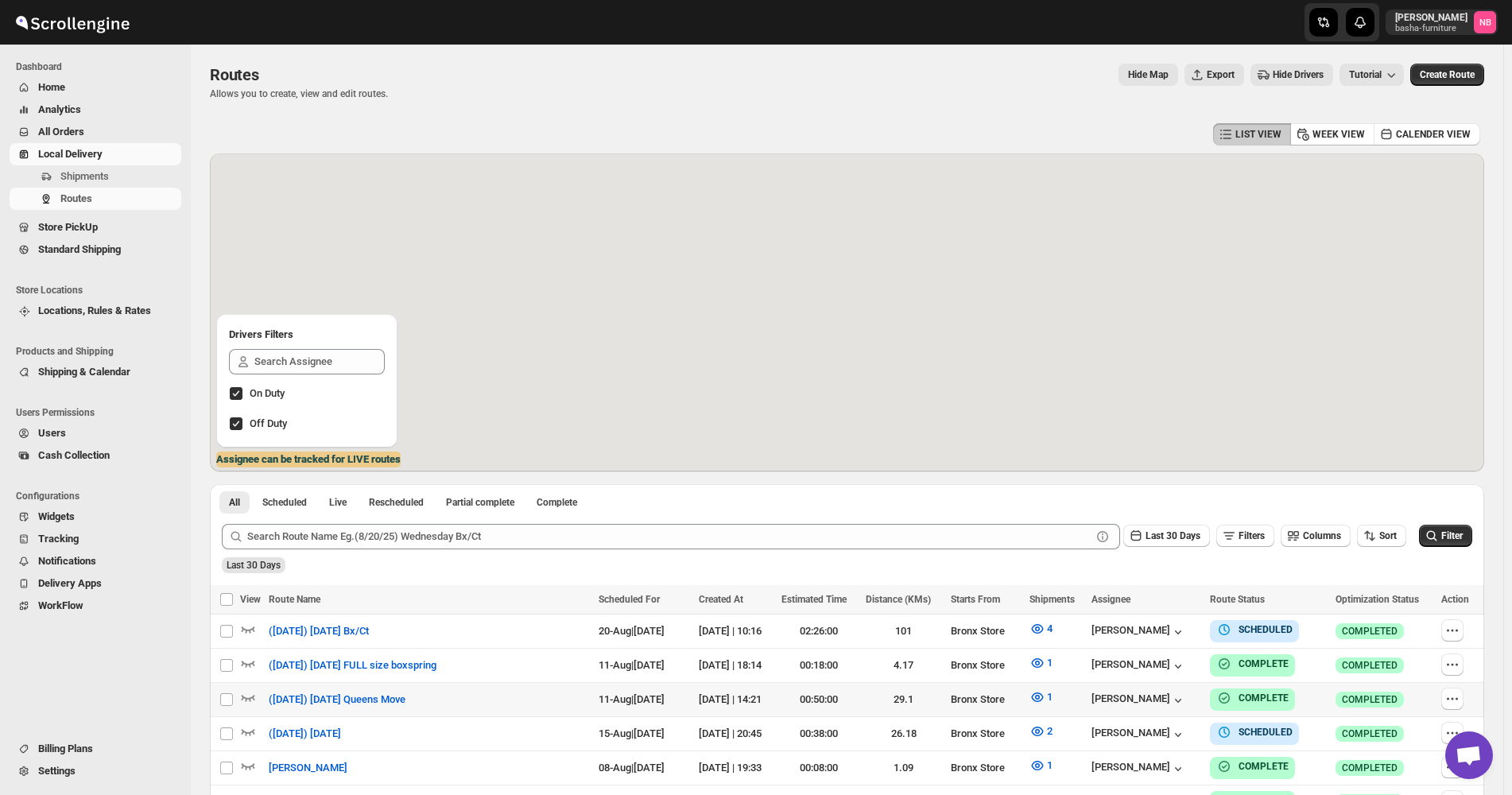
scroll to position [318, 0]
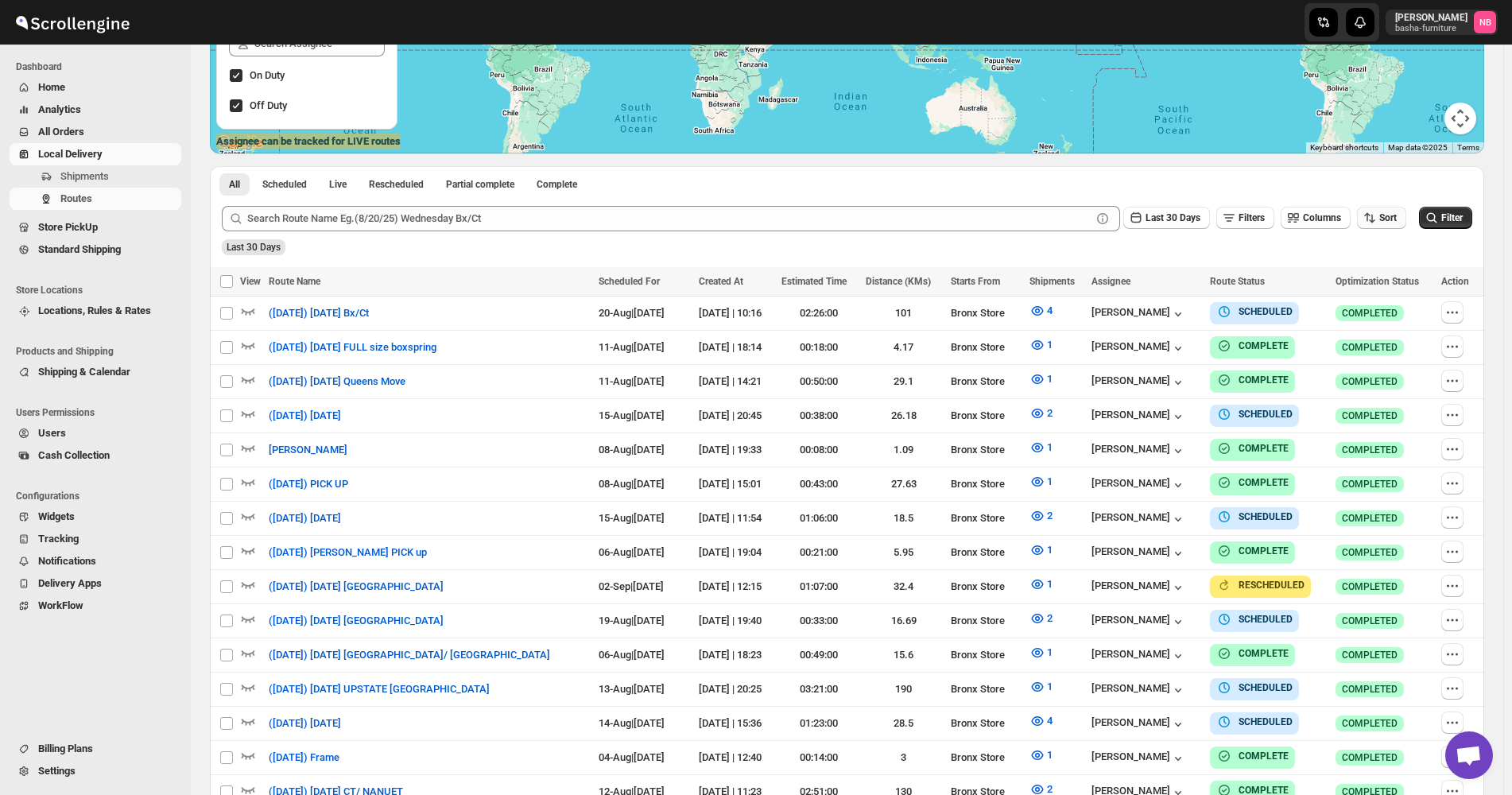
click at [1391, 220] on span "Sort" at bounding box center [1387, 218] width 17 height 11
click at [1389, 312] on button "Due Date" at bounding box center [1385, 304] width 96 height 25
click at [1166, 224] on span "Last 30 Days" at bounding box center [1172, 218] width 55 height 11
drag, startPoint x: 1161, startPoint y: 409, endPoint x: 1478, endPoint y: 229, distance: 364.5
click at [1161, 382] on button "All" at bounding box center [1174, 418] width 91 height 25
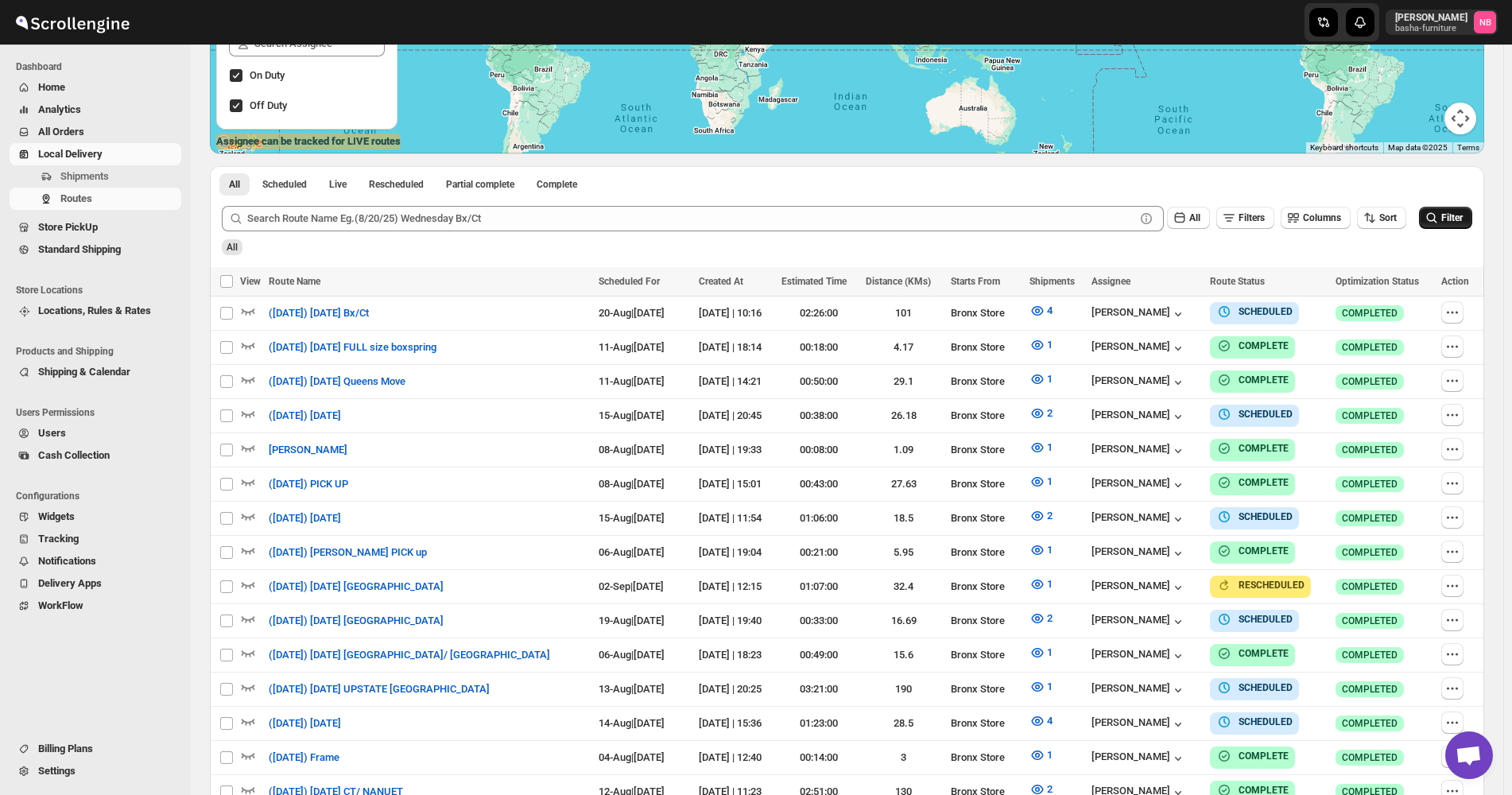
click at [1472, 212] on button "Filter" at bounding box center [1445, 218] width 53 height 22
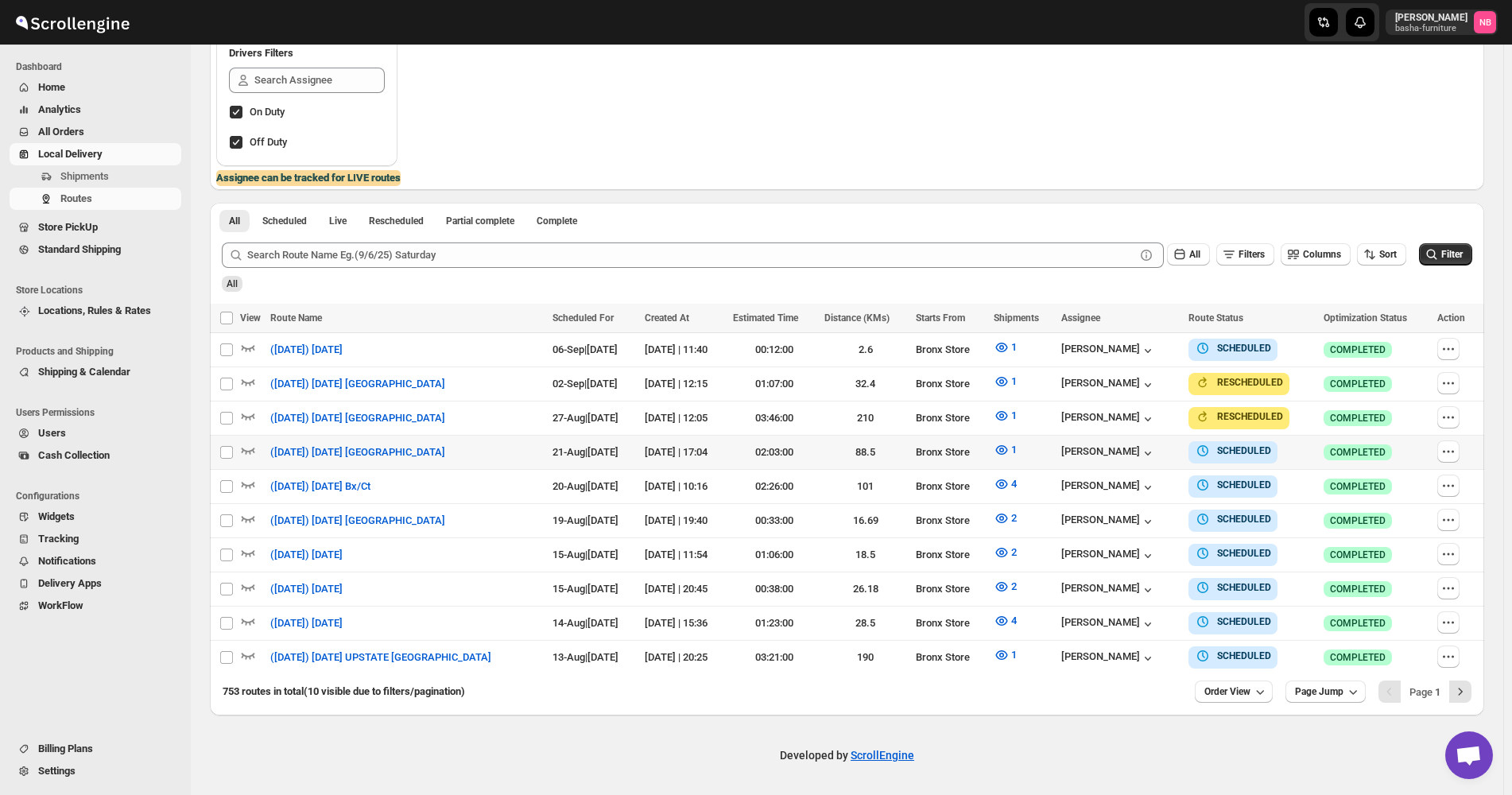
scroll to position [273, 0]
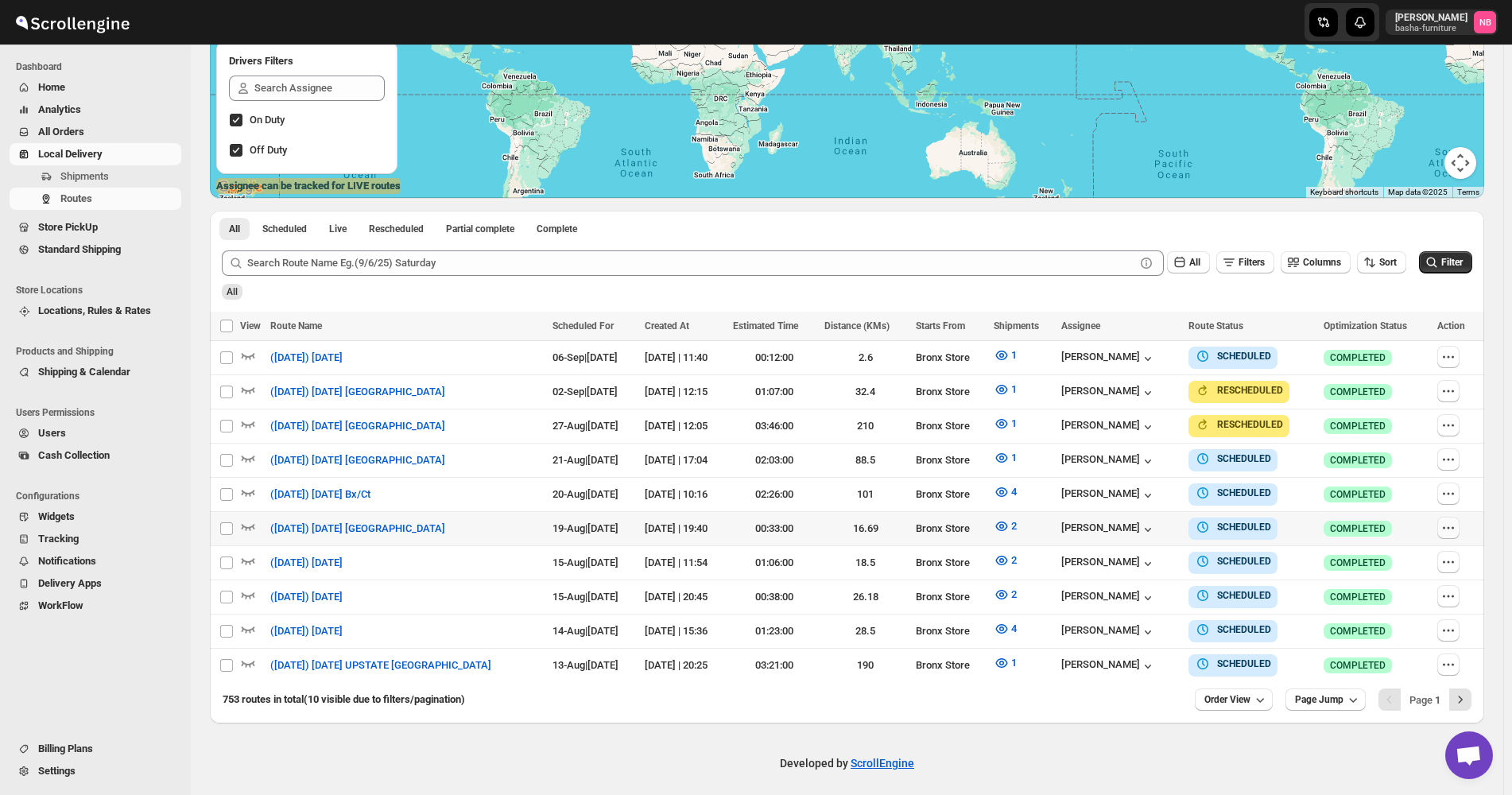
click at [1453, 382] on icon "button" at bounding box center [1449, 528] width 16 height 16
checkbox input "true"
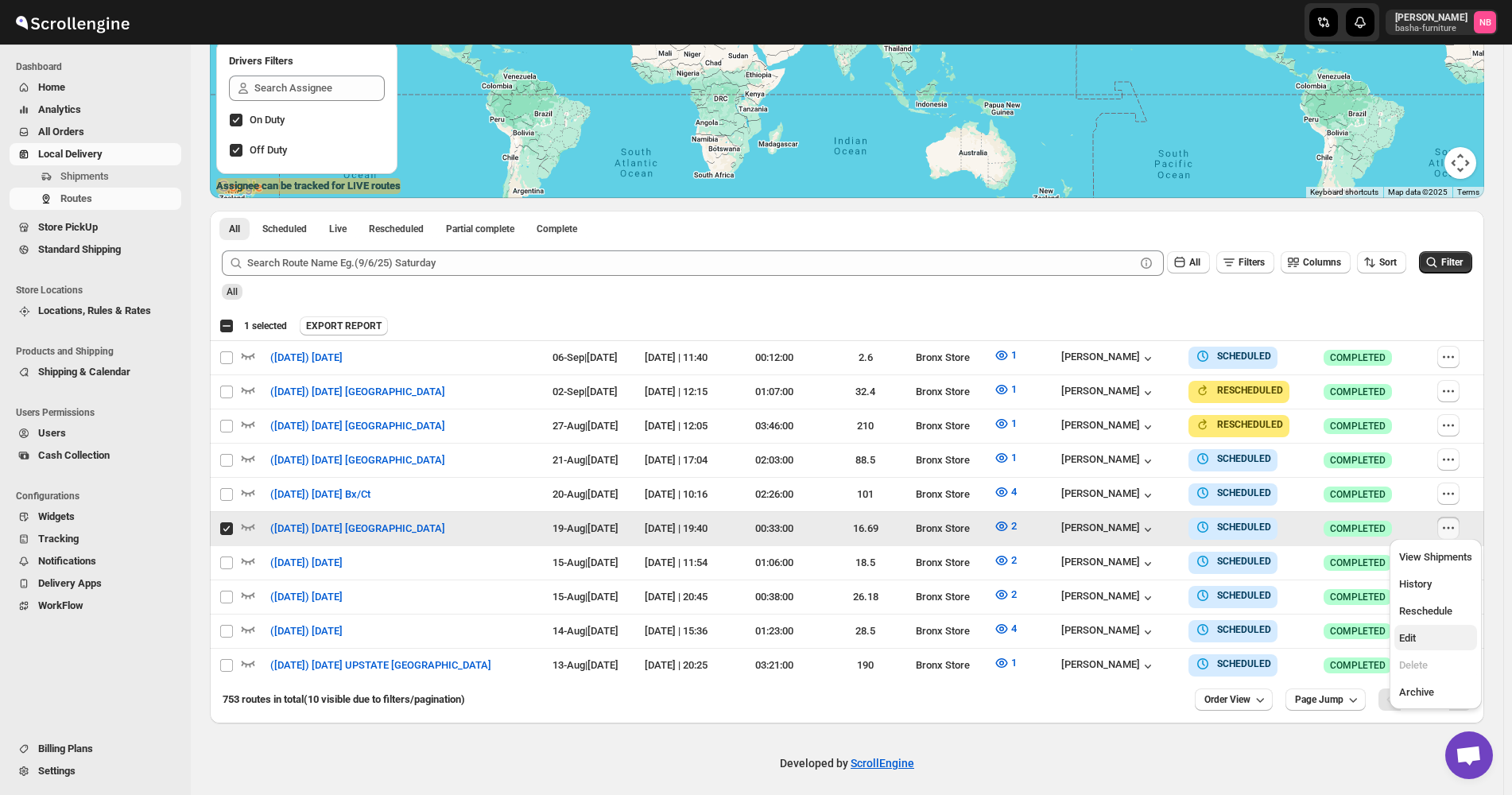
click at [1410, 382] on span "Edit" at bounding box center [1408, 638] width 17 height 12
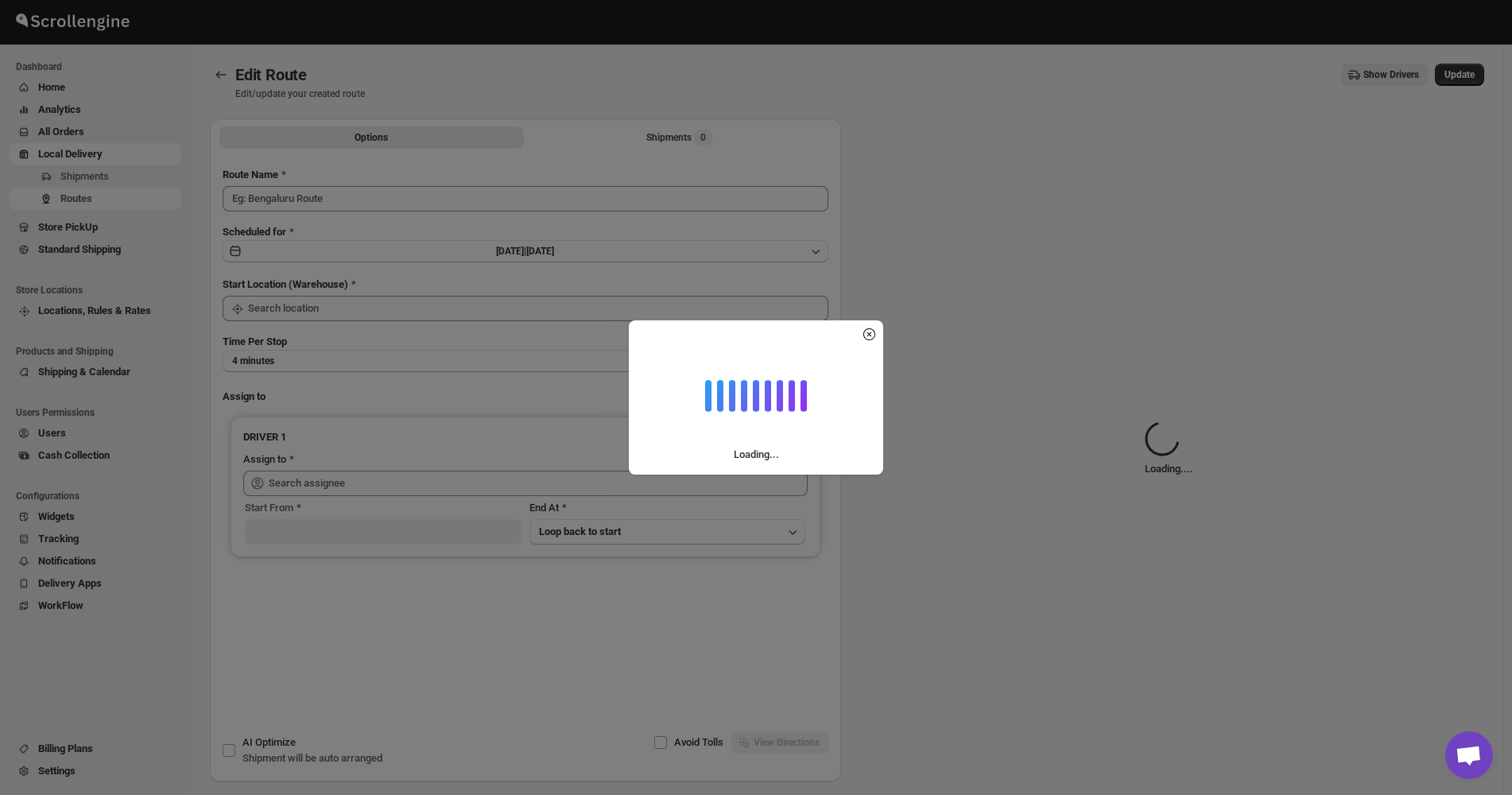
type input "([DATE]) [DATE] [GEOGRAPHIC_DATA]"
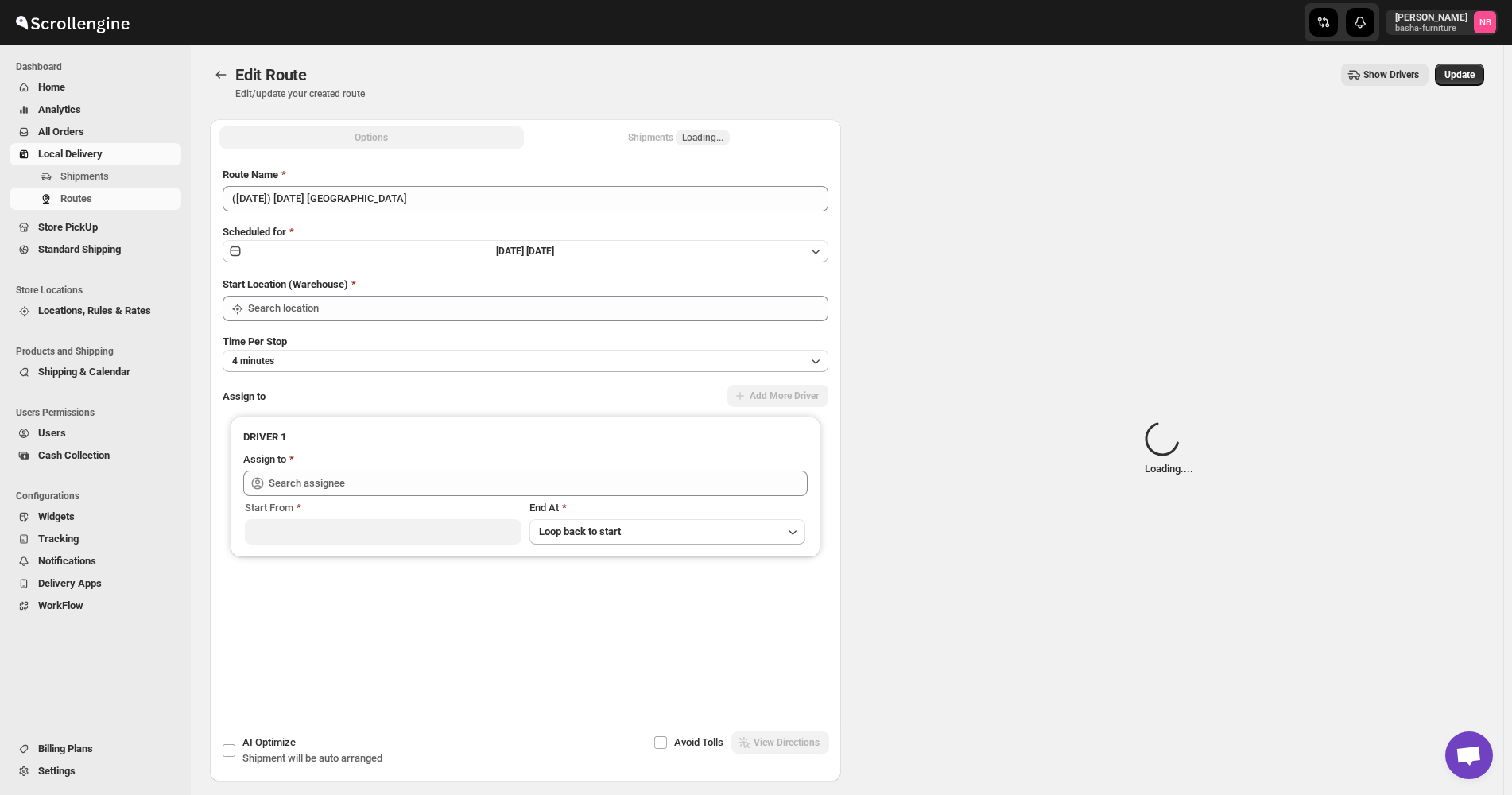
type input "Bronx Store"
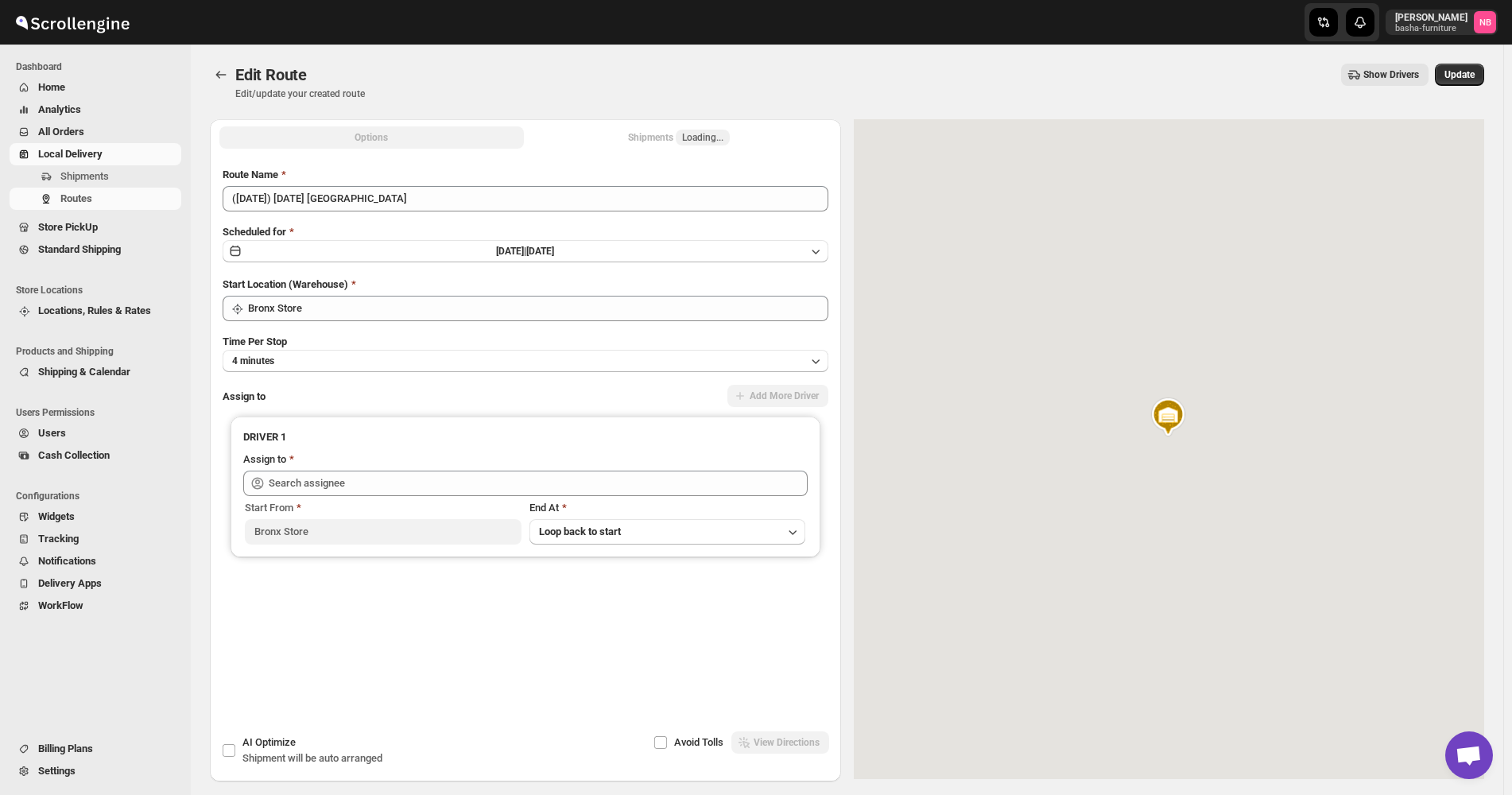
type input "[PERSON_NAME] ([EMAIL_ADDRESS][DOMAIN_NAME])"
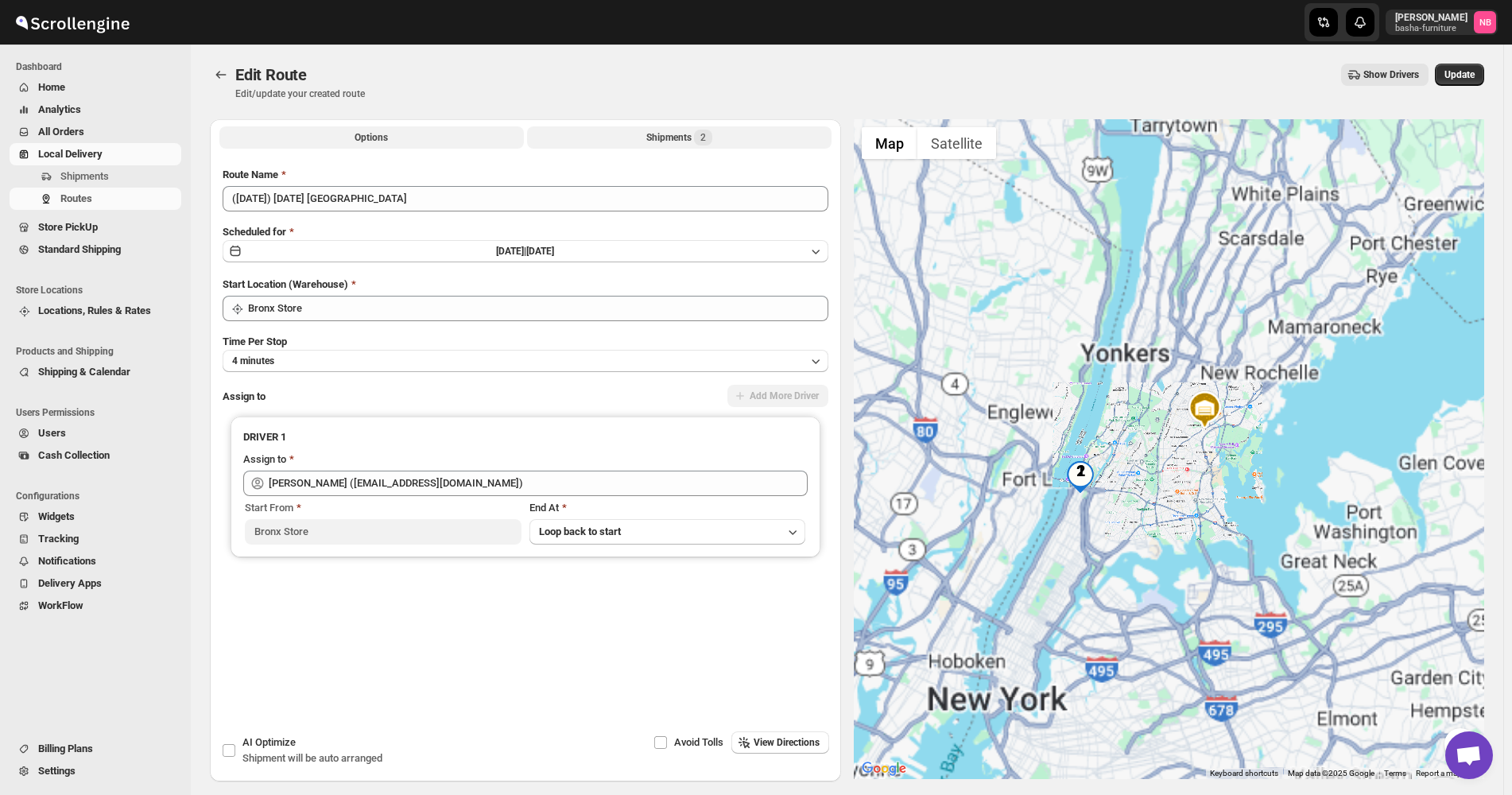
click at [645, 141] on button "Shipments 2" at bounding box center [679, 138] width 305 height 22
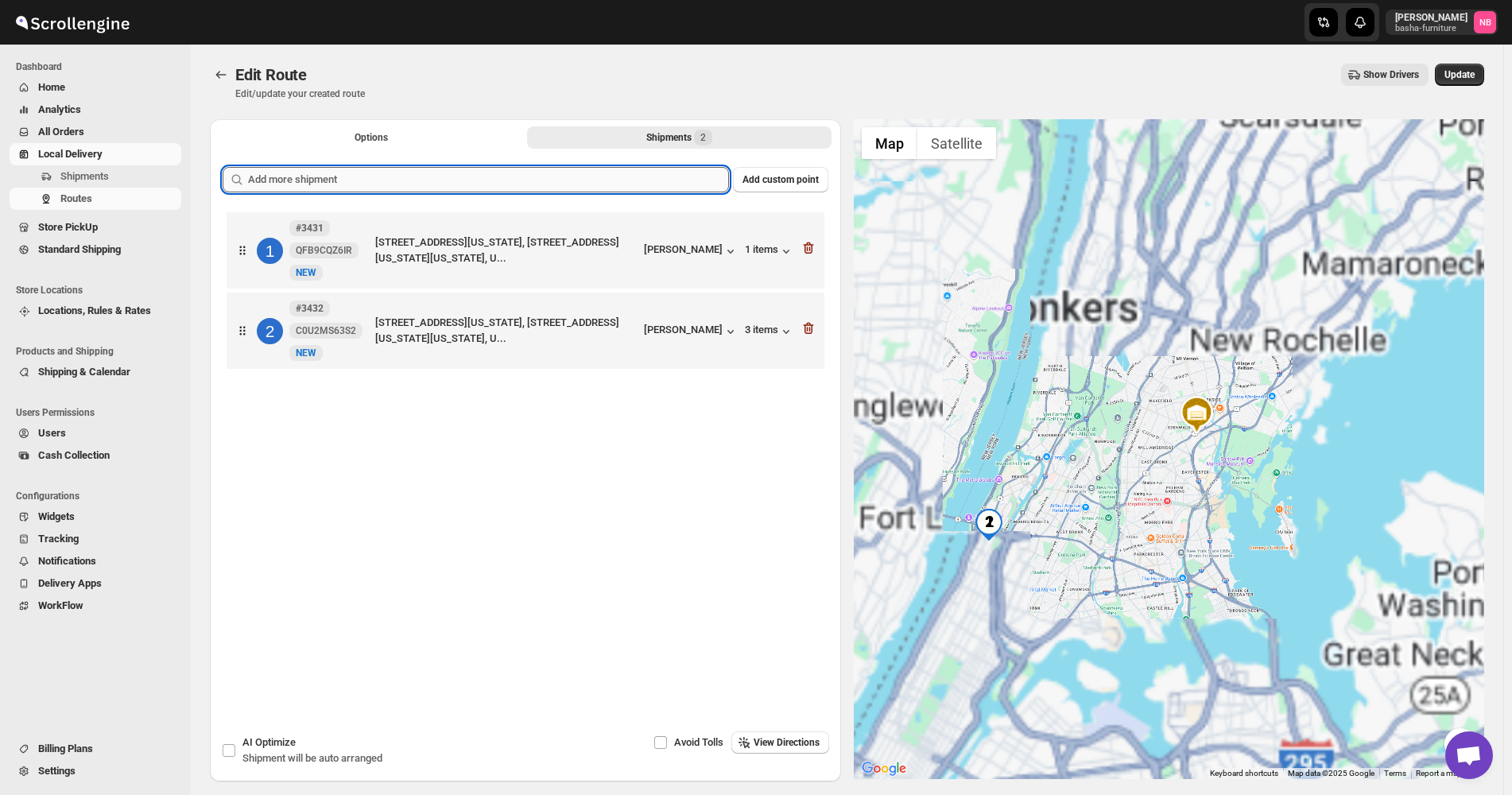
click at [612, 169] on input "text" at bounding box center [488, 180] width 481 height 25
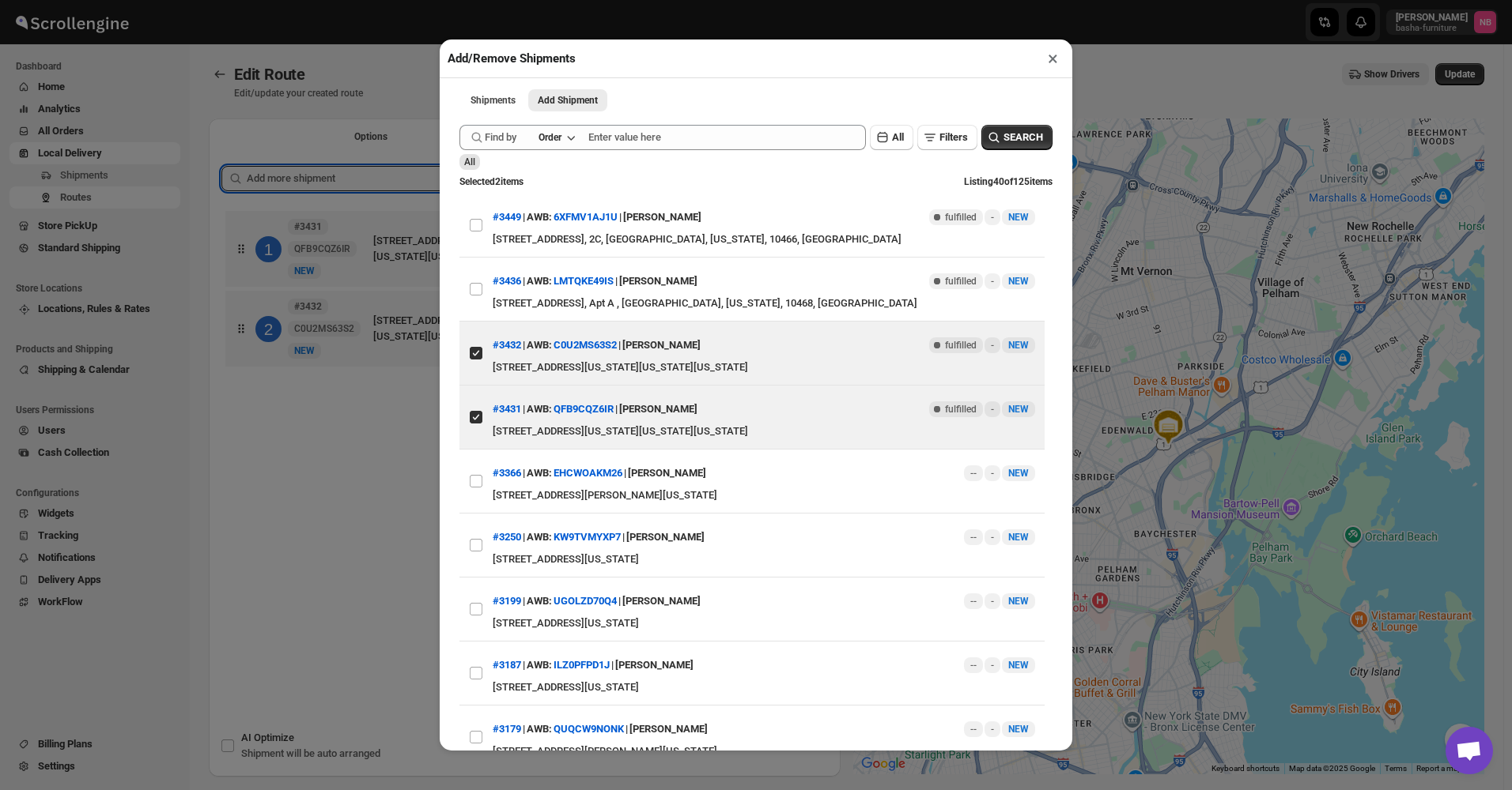
drag, startPoint x: 481, startPoint y: 226, endPoint x: 452, endPoint y: 274, distance: 56.1
click at [480, 226] on input "View details for 689cb436eb510359434f0647" at bounding box center [476, 225] width 13 height 13
checkbox input "true"
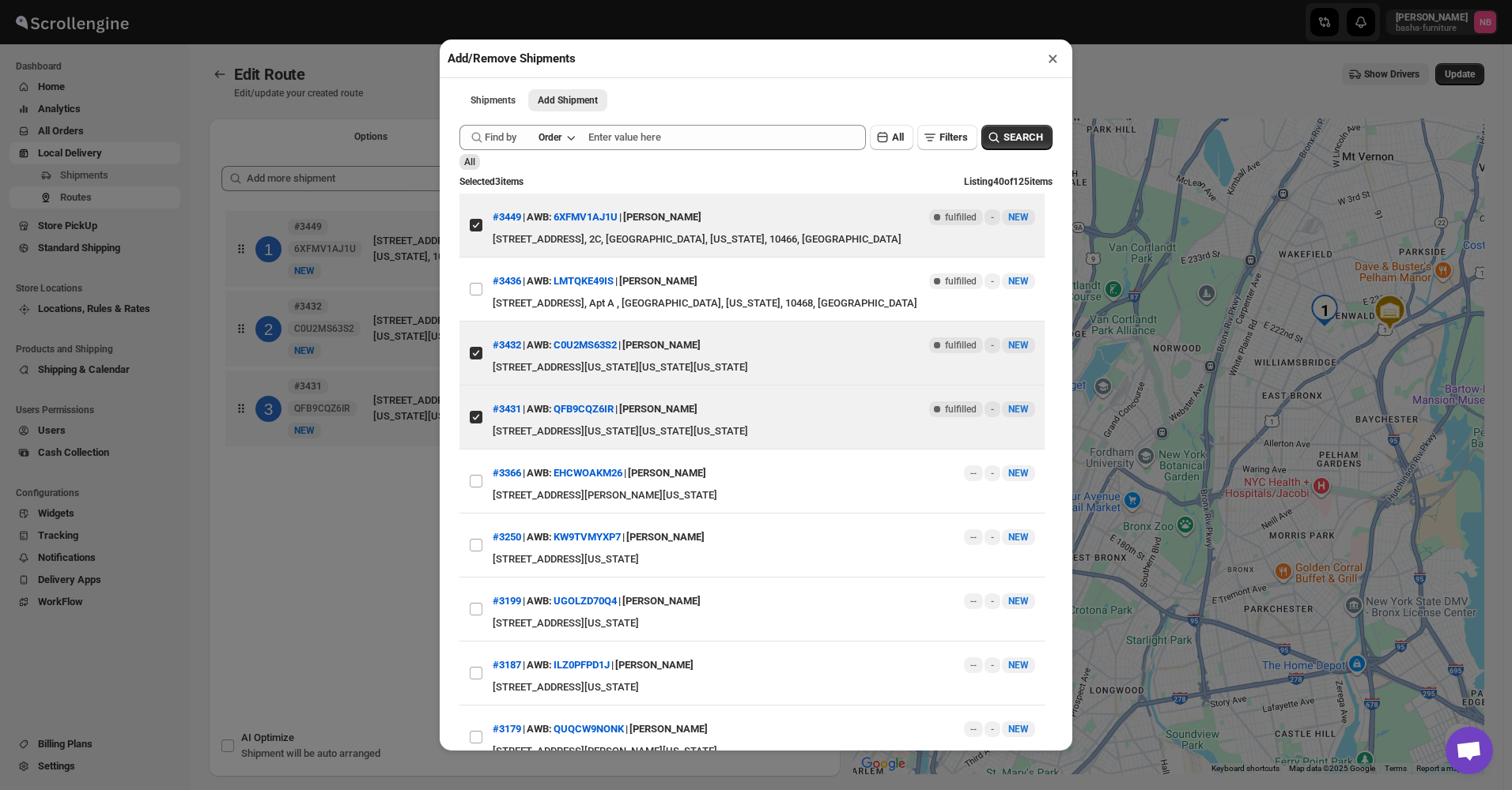
click at [373, 380] on div "Add/Remove Shipments × Shipments Add Shipment More views Shipments Add Shipment…" at bounding box center [756, 395] width 1512 height 790
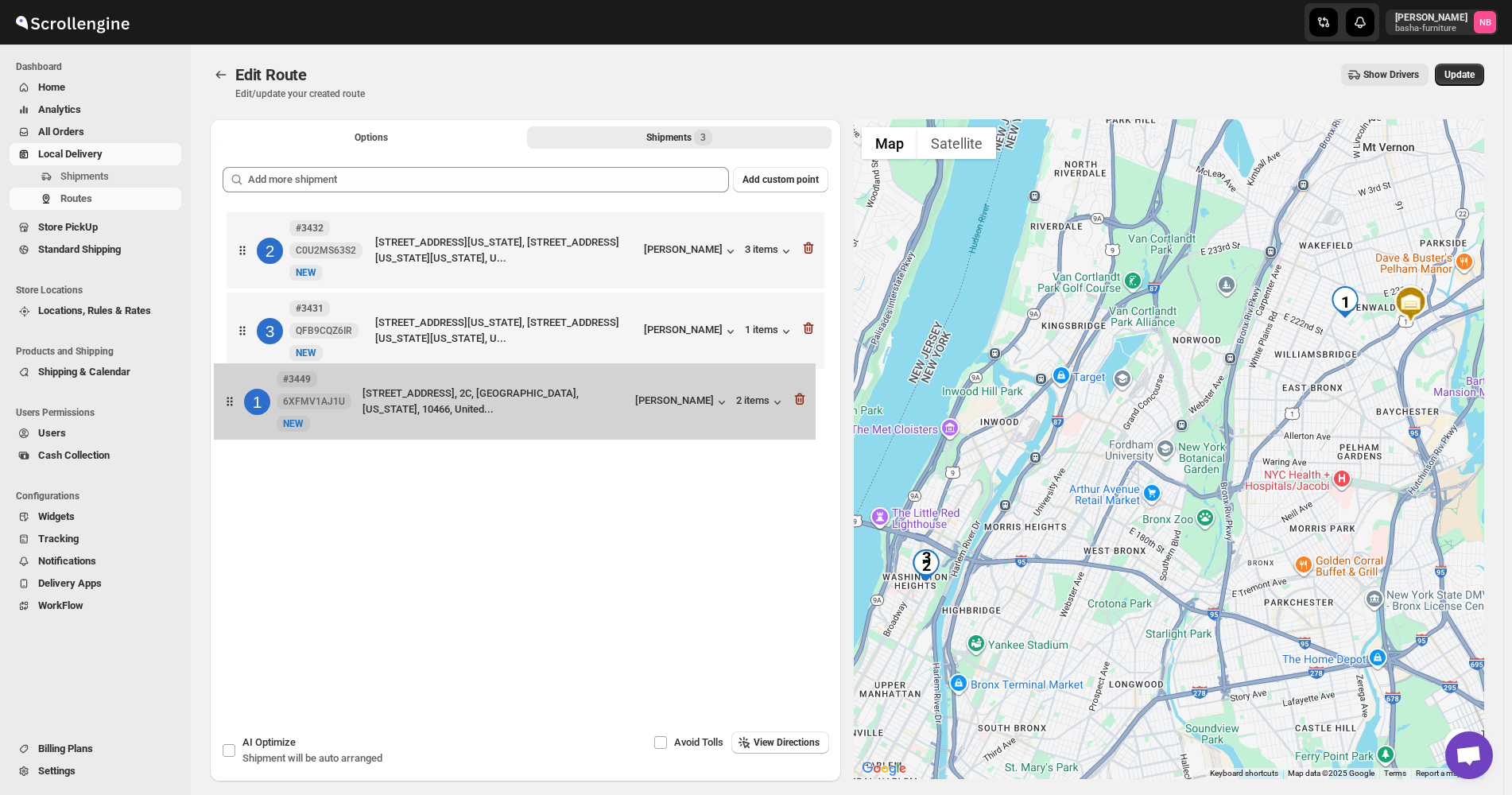
drag, startPoint x: 555, startPoint y: 263, endPoint x: 542, endPoint y: 424, distance: 161.5
click at [542, 382] on div "1 #3449 6XFMV1AJ1U New NEW [STREET_ADDRESS], 2C, [GEOGRAPHIC_DATA], [US_STATE],…" at bounding box center [526, 333] width 606 height 249
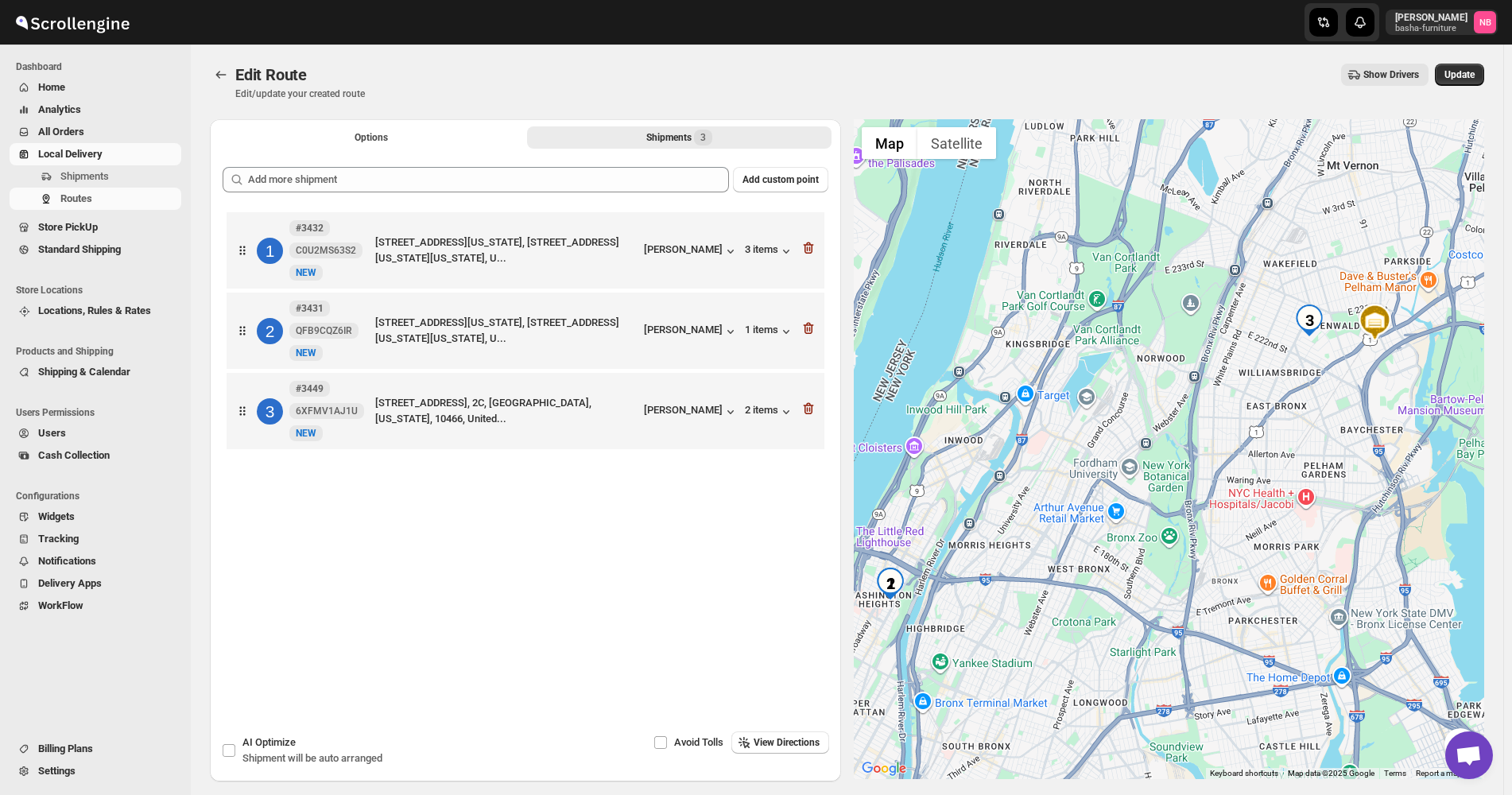
click at [369, 159] on div "Add custom point 1 #3432 C0U2MS63S2 [GEOGRAPHIC_DATA][STREET_ADDRESS][US_STATE]…" at bounding box center [525, 415] width 631 height 522
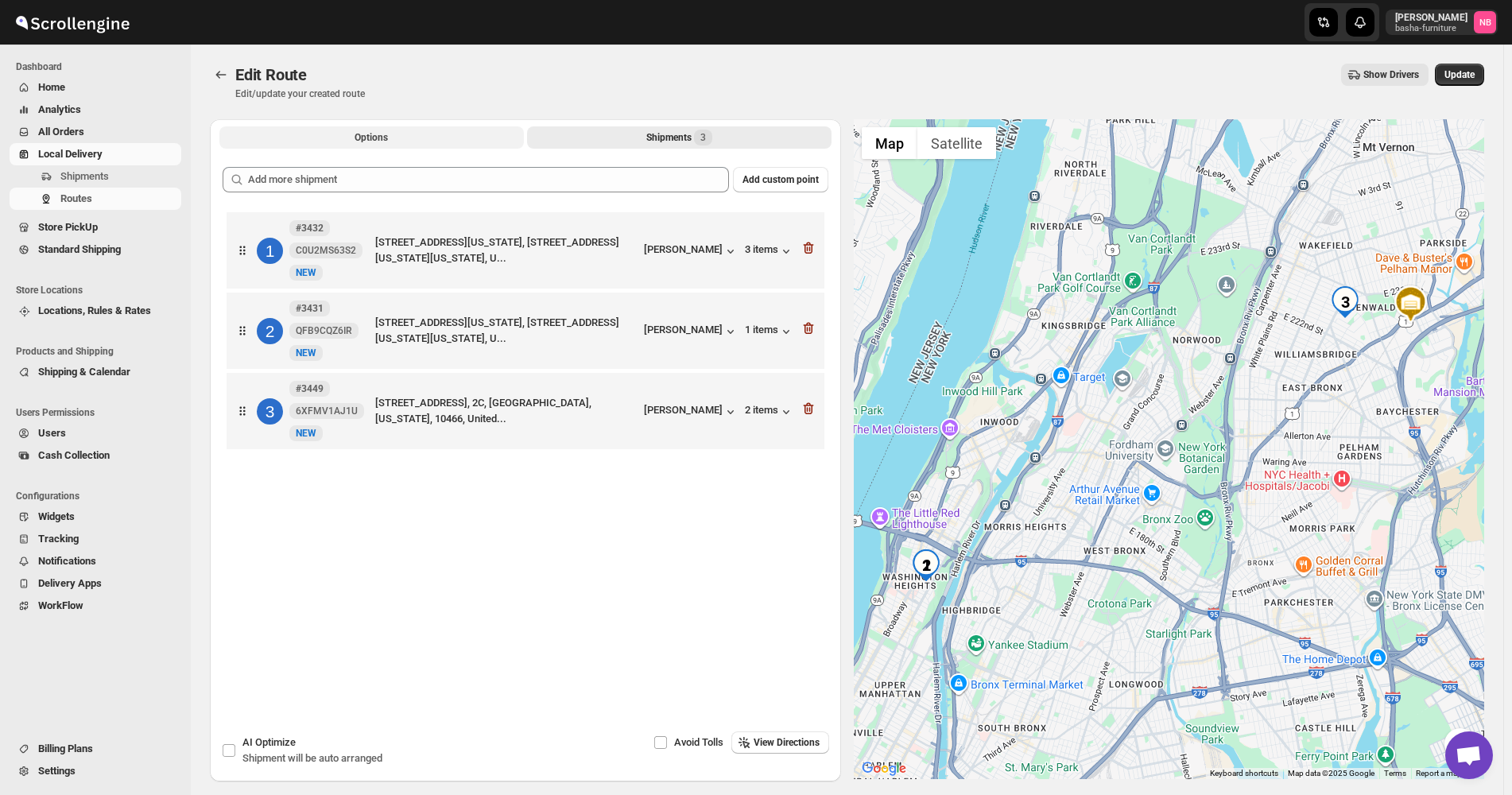
click at [375, 145] on button "Options" at bounding box center [371, 138] width 305 height 22
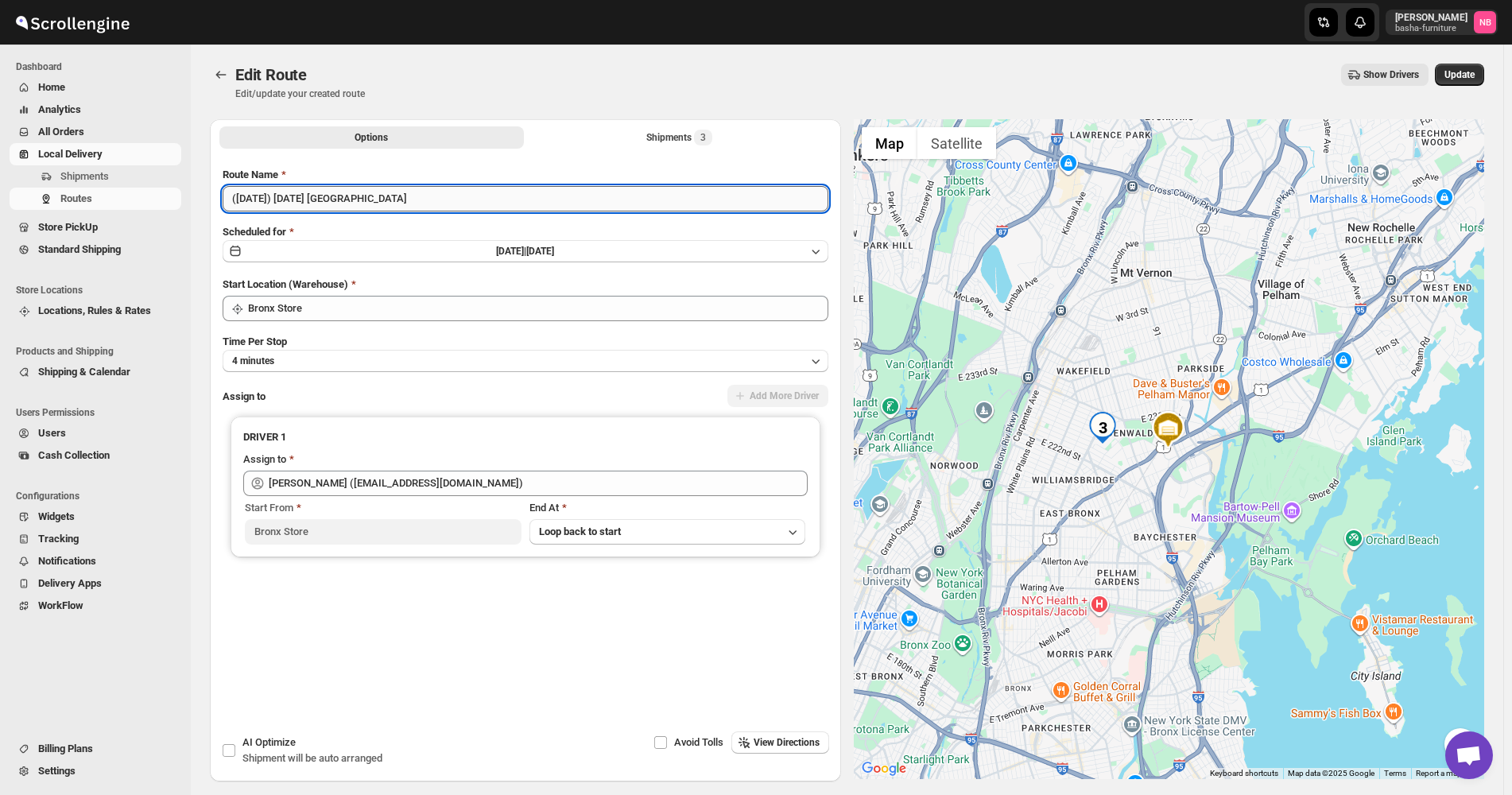
click at [415, 196] on input "([DATE]) [DATE] [GEOGRAPHIC_DATA]" at bounding box center [526, 199] width 606 height 25
click at [367, 200] on input "([DATE]) [DATE] [GEOGRAPHIC_DATA]/ Bx" at bounding box center [526, 199] width 606 height 25
click at [376, 196] on input "([DATE]) [DATE] [GEOGRAPHIC_DATA]/ Bx" at bounding box center [526, 199] width 606 height 25
type input "([DATE]) [DATE] [GEOGRAPHIC_DATA]/Bx"
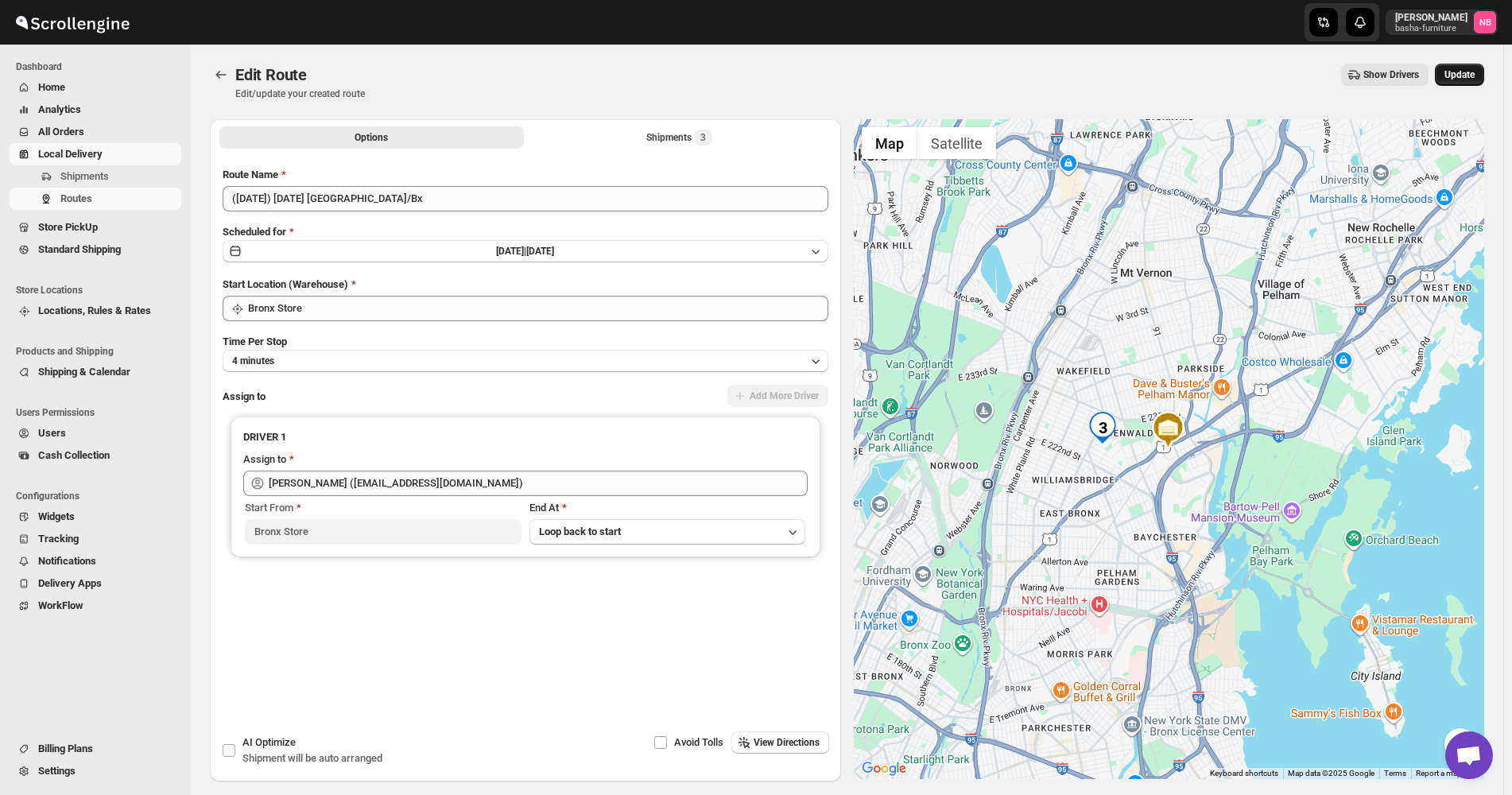
click at [1457, 76] on span "Update" at bounding box center [1460, 75] width 31 height 13
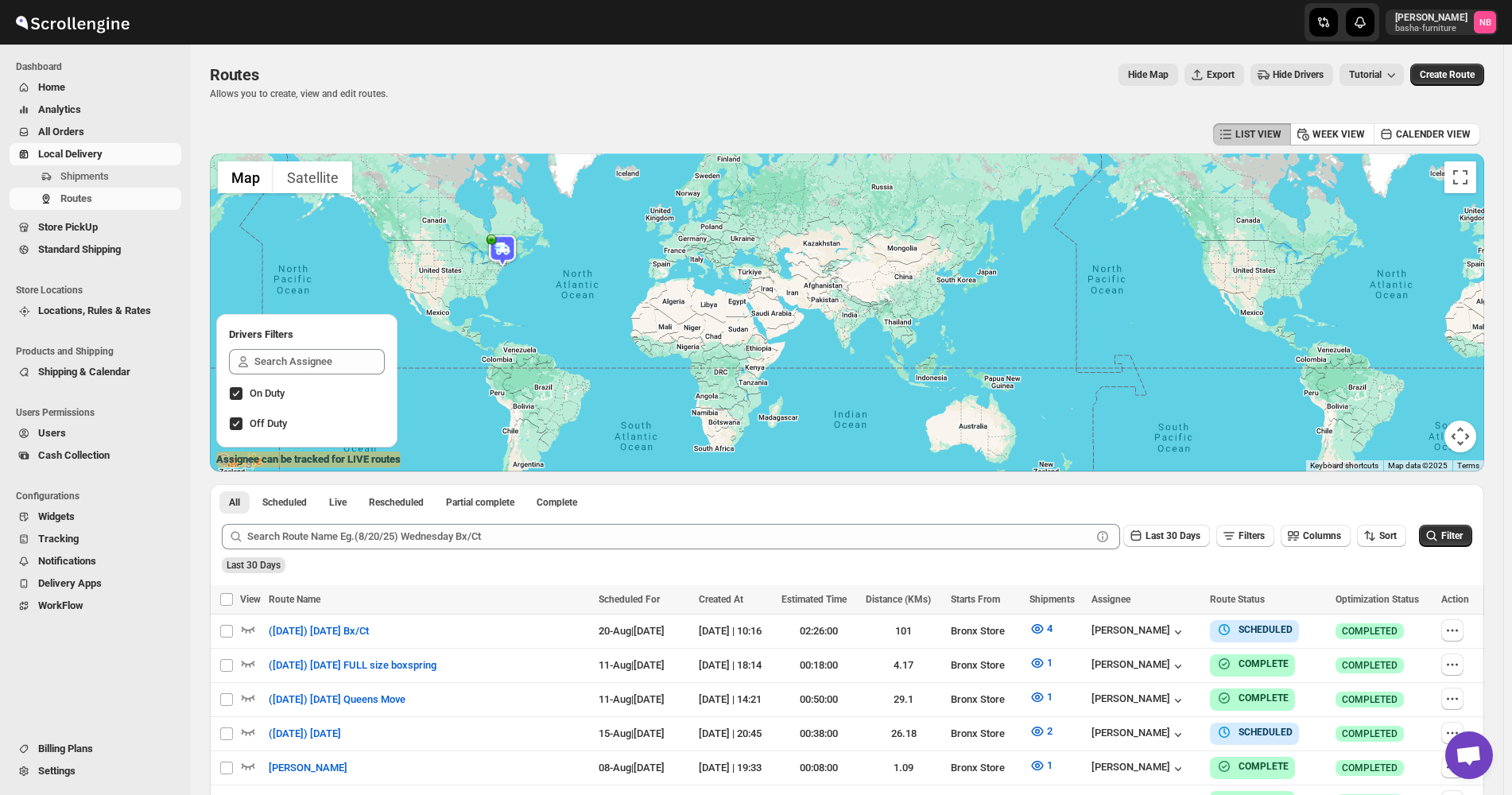
click at [100, 131] on span "All Orders" at bounding box center [108, 132] width 140 height 16
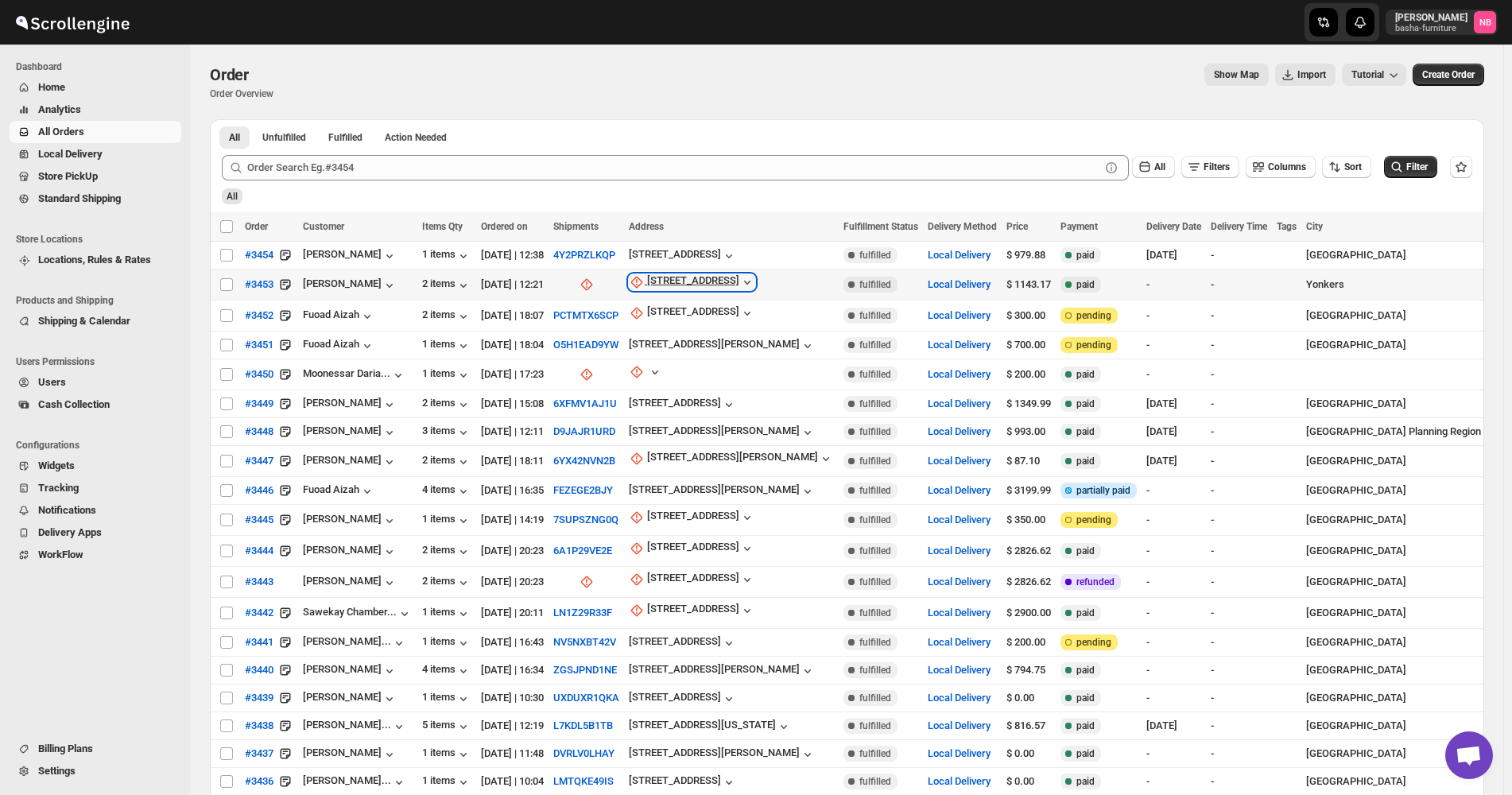
click at [739, 278] on div "[STREET_ADDRESS]" at bounding box center [693, 282] width 93 height 16
click at [718, 354] on button "Update manually" at bounding box center [706, 367] width 113 height 25
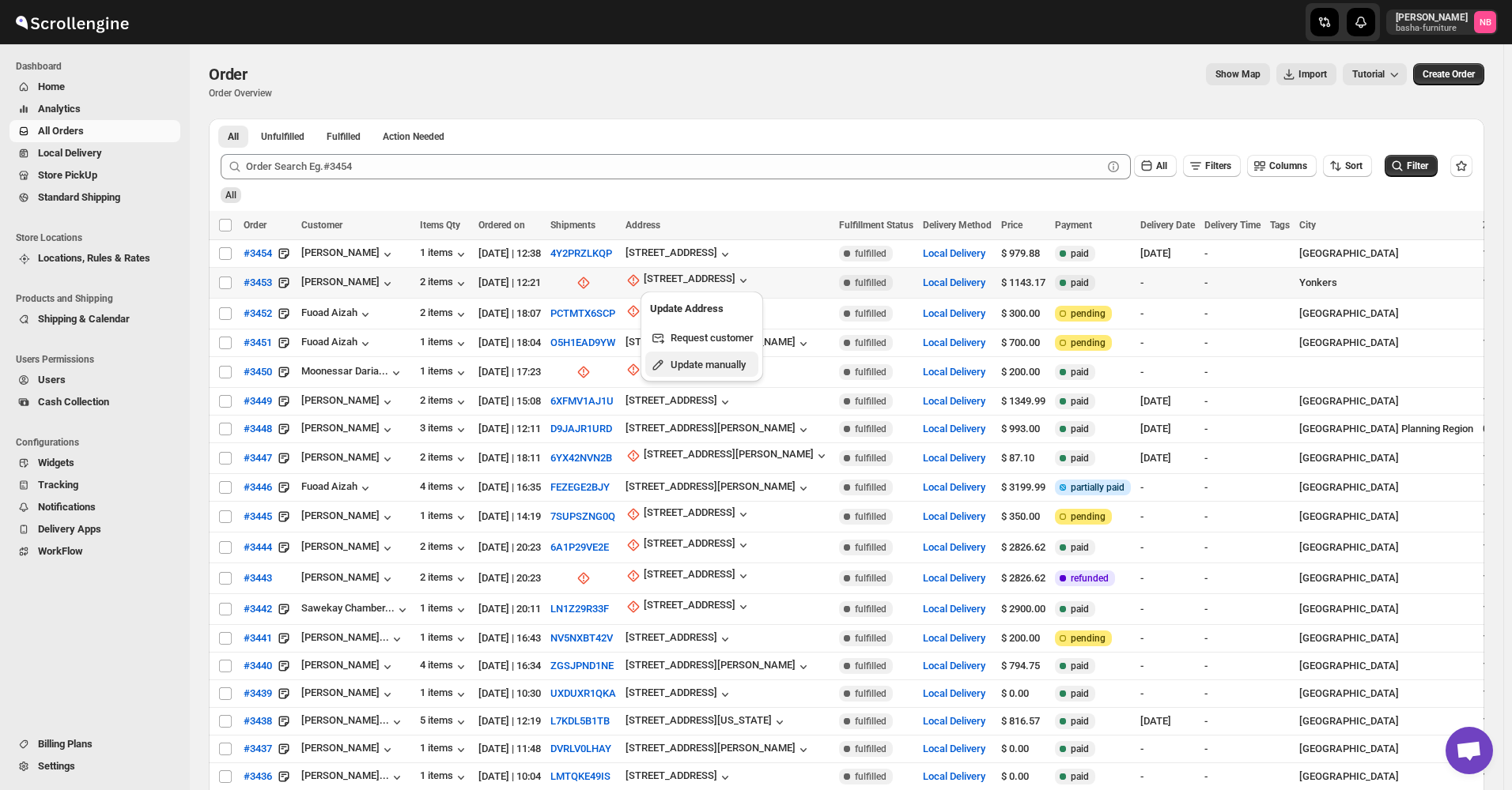
select select "US"
select select "[US_STATE]"
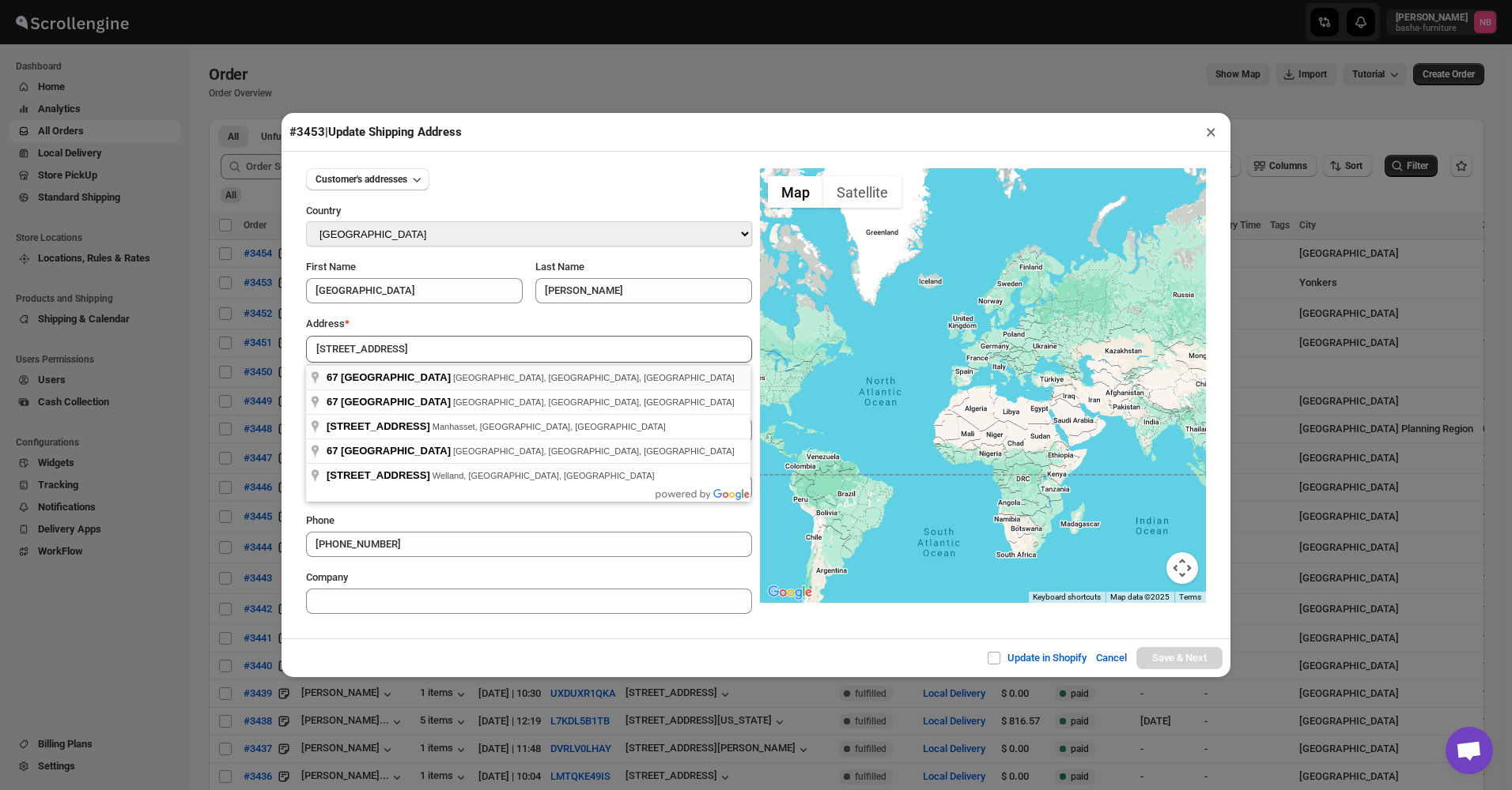
type input "[STREET_ADDRESS]"
type input "[GEOGRAPHIC_DATA]"
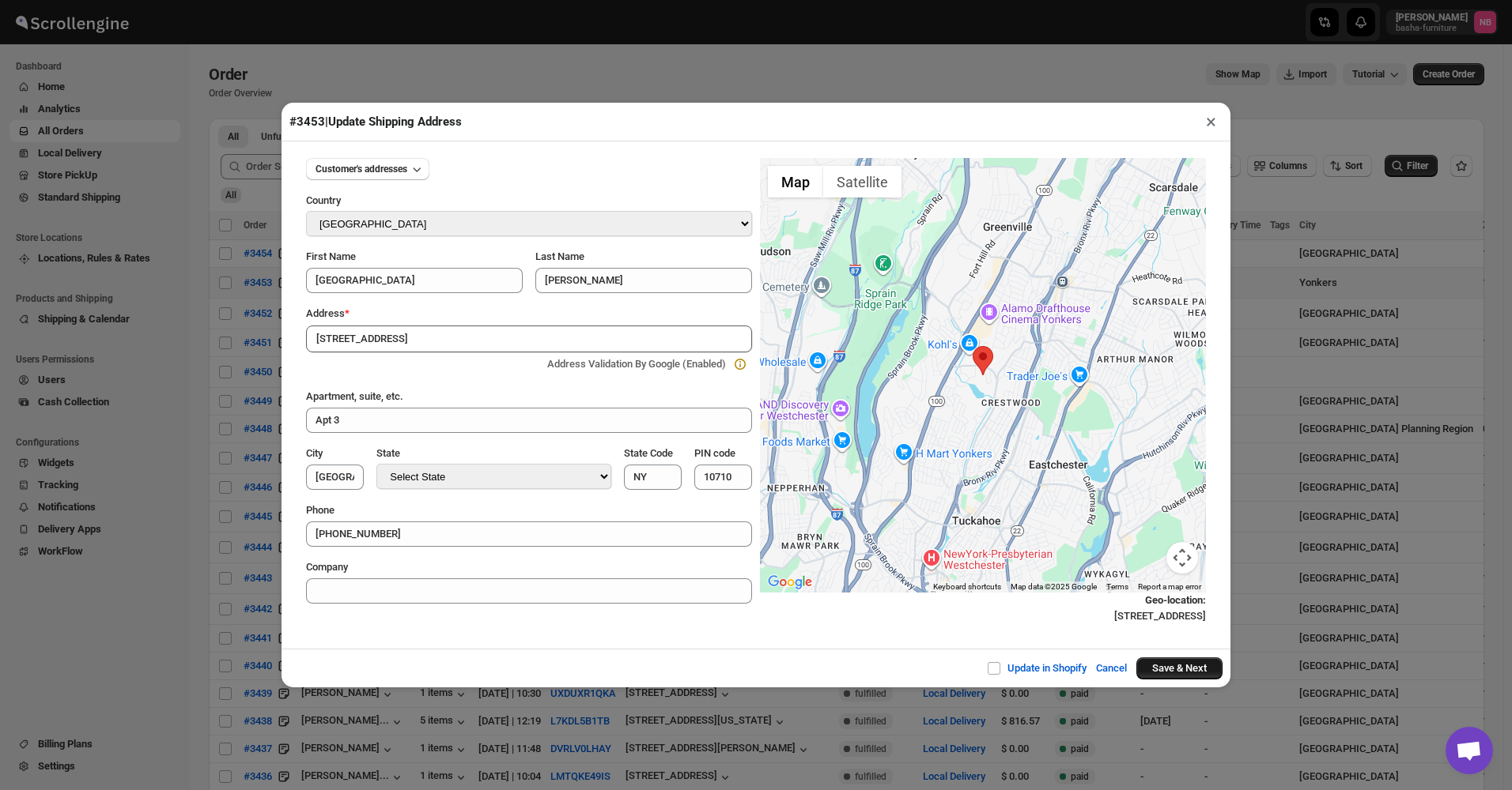
click at [1175, 380] on button "Save & Next" at bounding box center [1179, 668] width 86 height 22
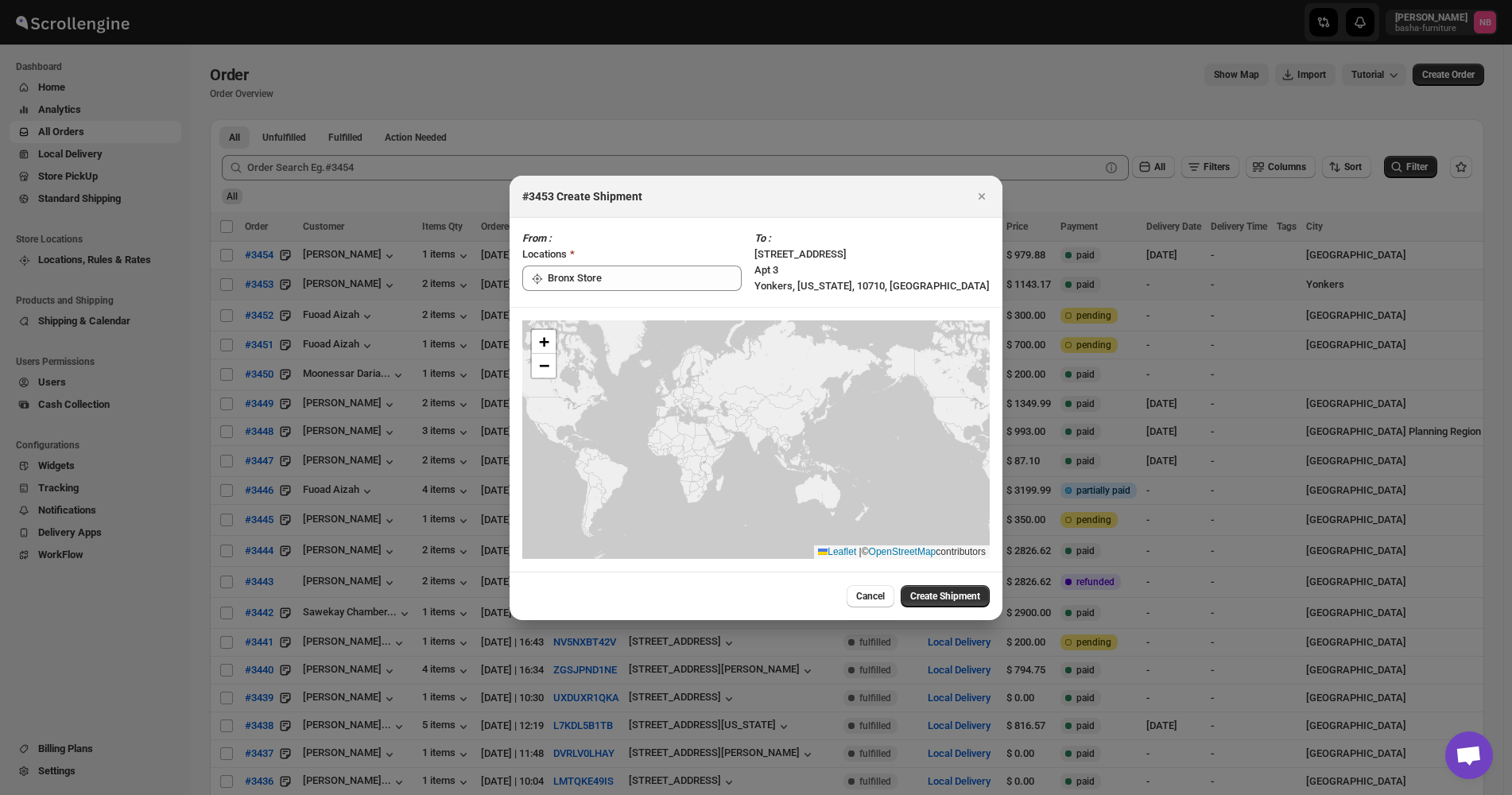
click at [941, 382] on span "Create Shipment" at bounding box center [946, 596] width 70 height 13
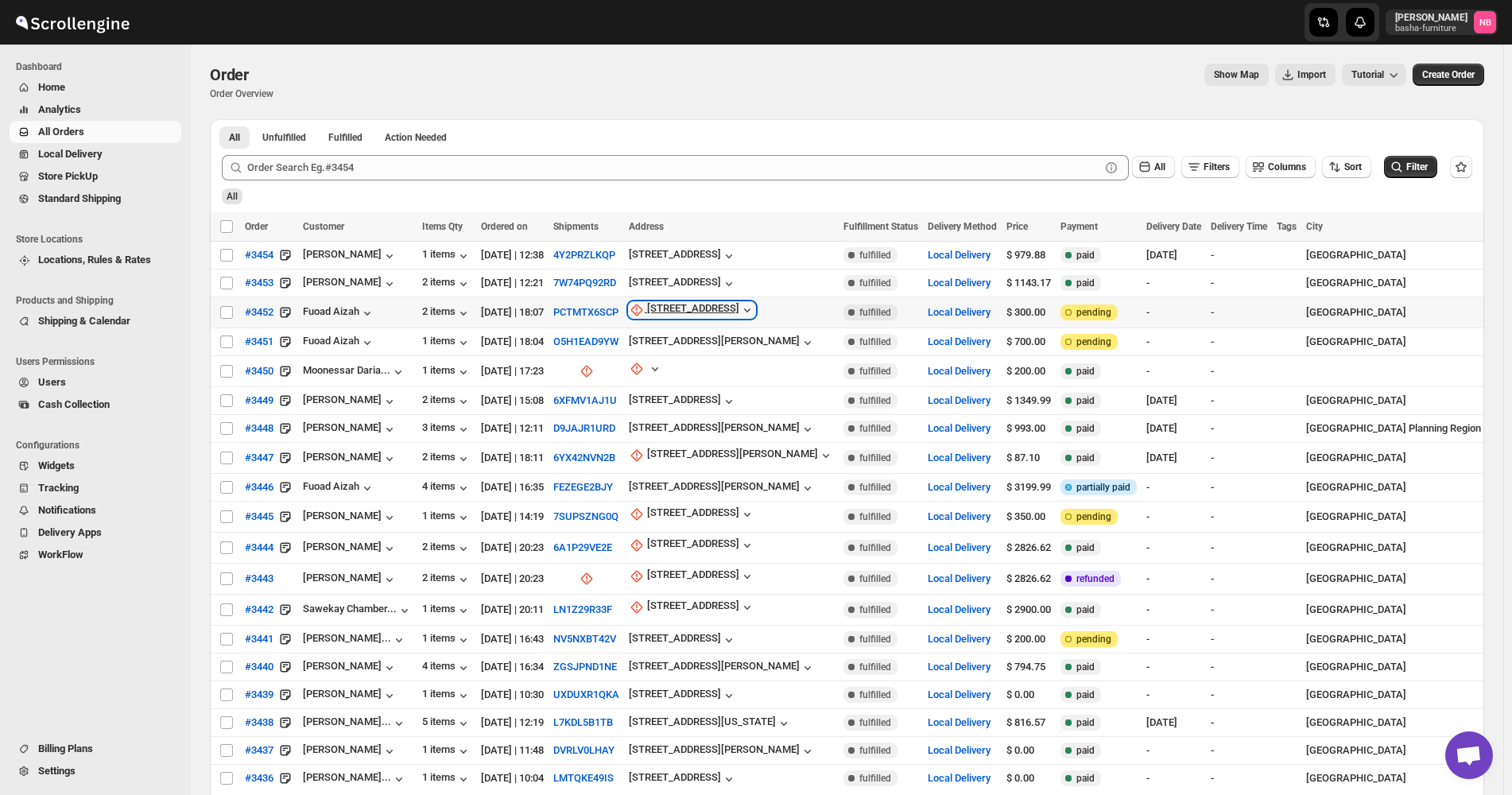
click at [700, 310] on div "[STREET_ADDRESS]" at bounding box center [693, 310] width 93 height 16
click at [690, 382] on button "Update manually" at bounding box center [707, 394] width 113 height 25
select select "US"
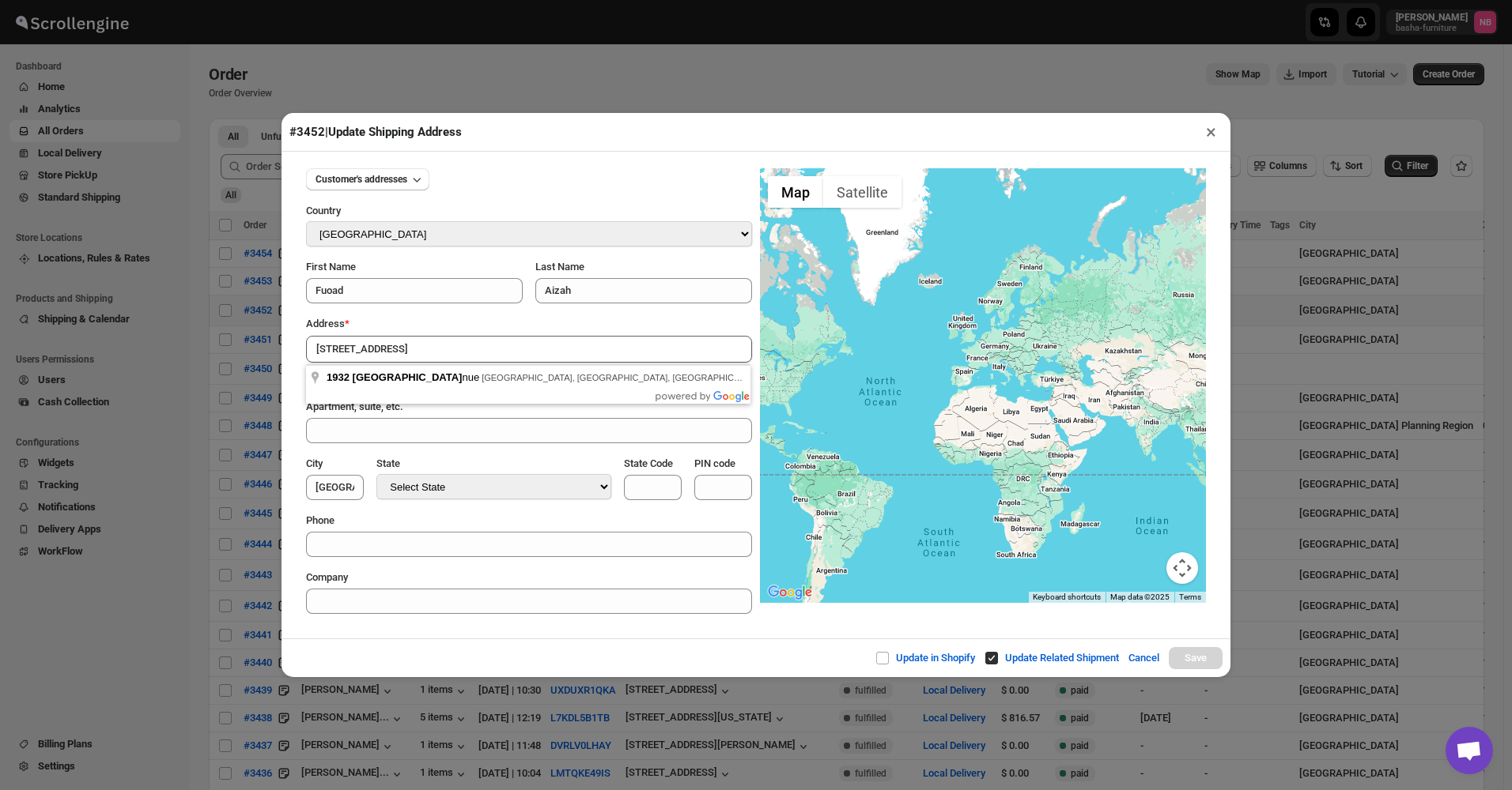
click at [455, 340] on input "[STREET_ADDRESS]" at bounding box center [528, 349] width 446 height 27
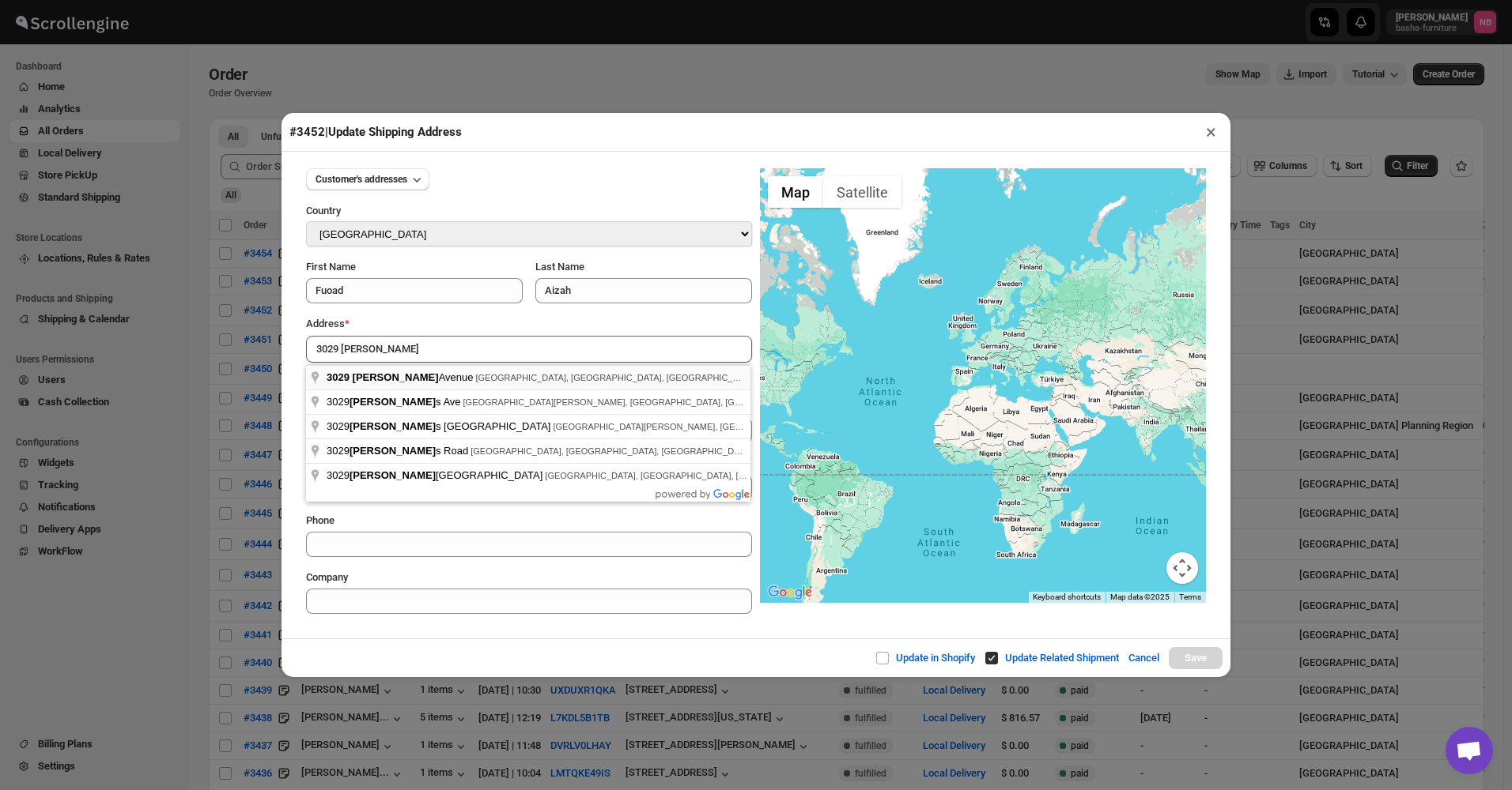
type input "[STREET_ADDRESS][PERSON_NAME]"
type input "[GEOGRAPHIC_DATA]"
select select "[US_STATE]"
type input "NY"
type input "10467"
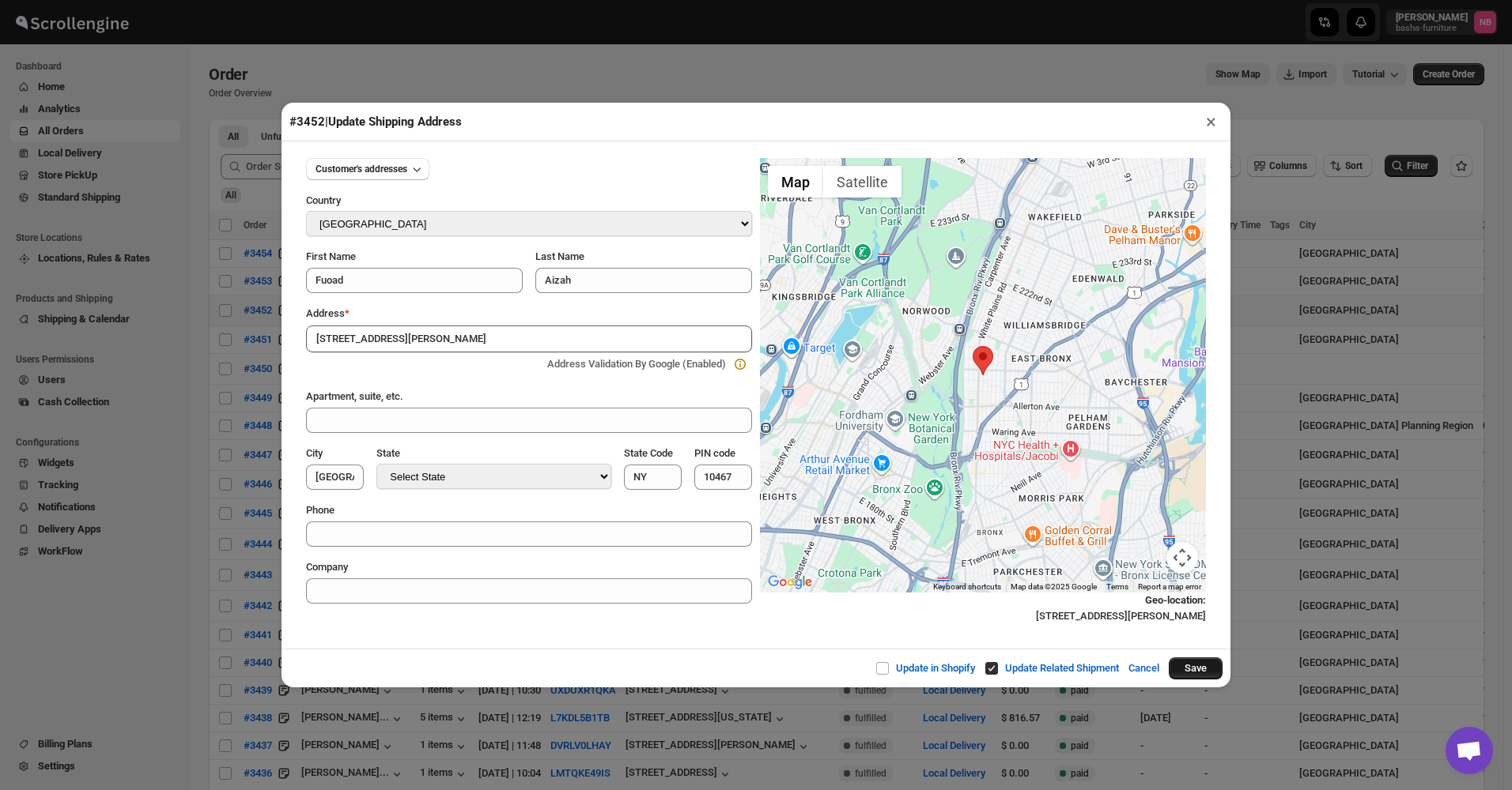
click at [1199, 380] on button "Save" at bounding box center [1195, 668] width 54 height 22
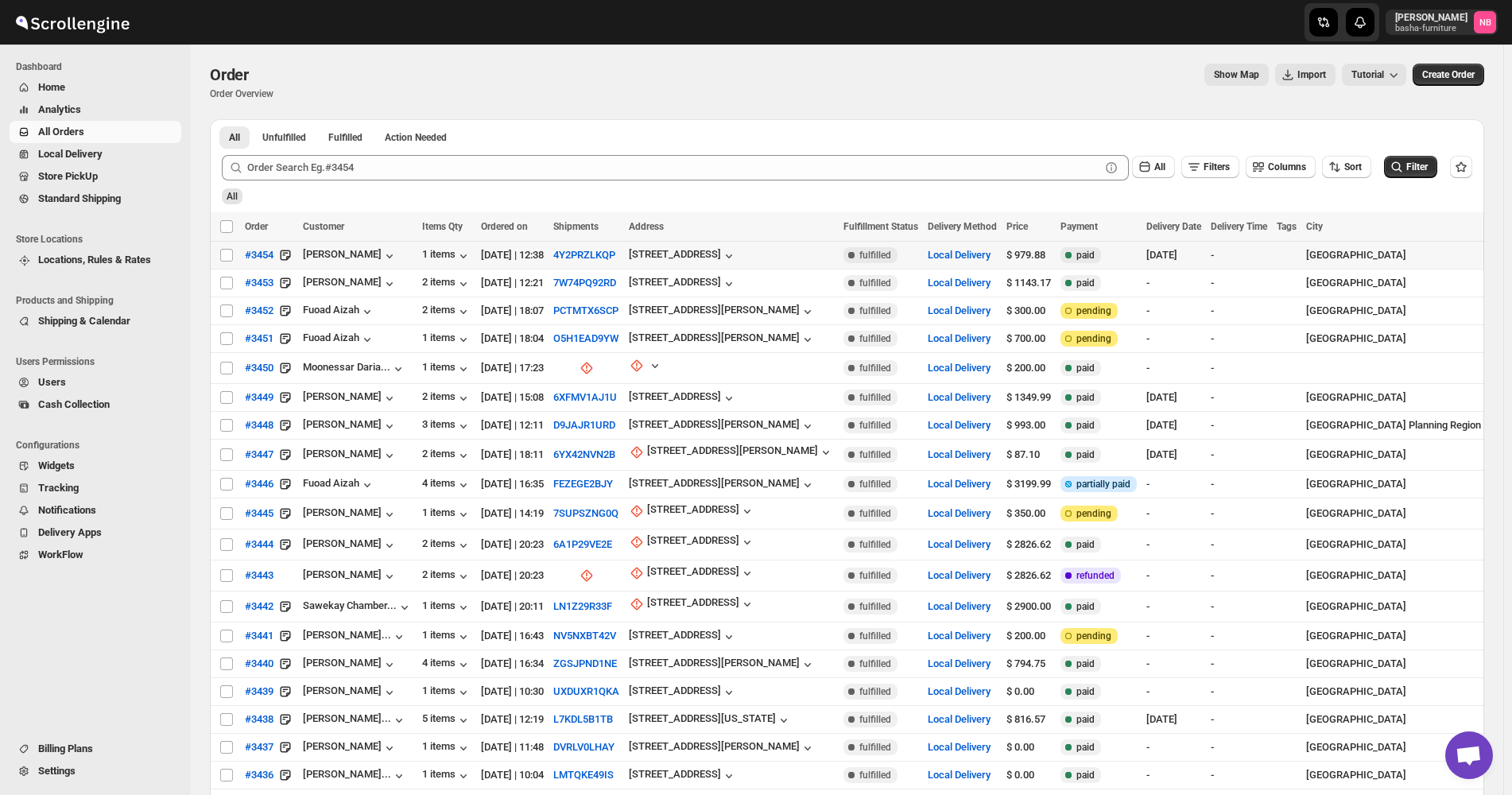
click at [609, 247] on div "4Y2PRZLKQP" at bounding box center [586, 255] width 66 height 16
click at [604, 250] on button "4Y2PRZLKQP" at bounding box center [584, 255] width 62 height 12
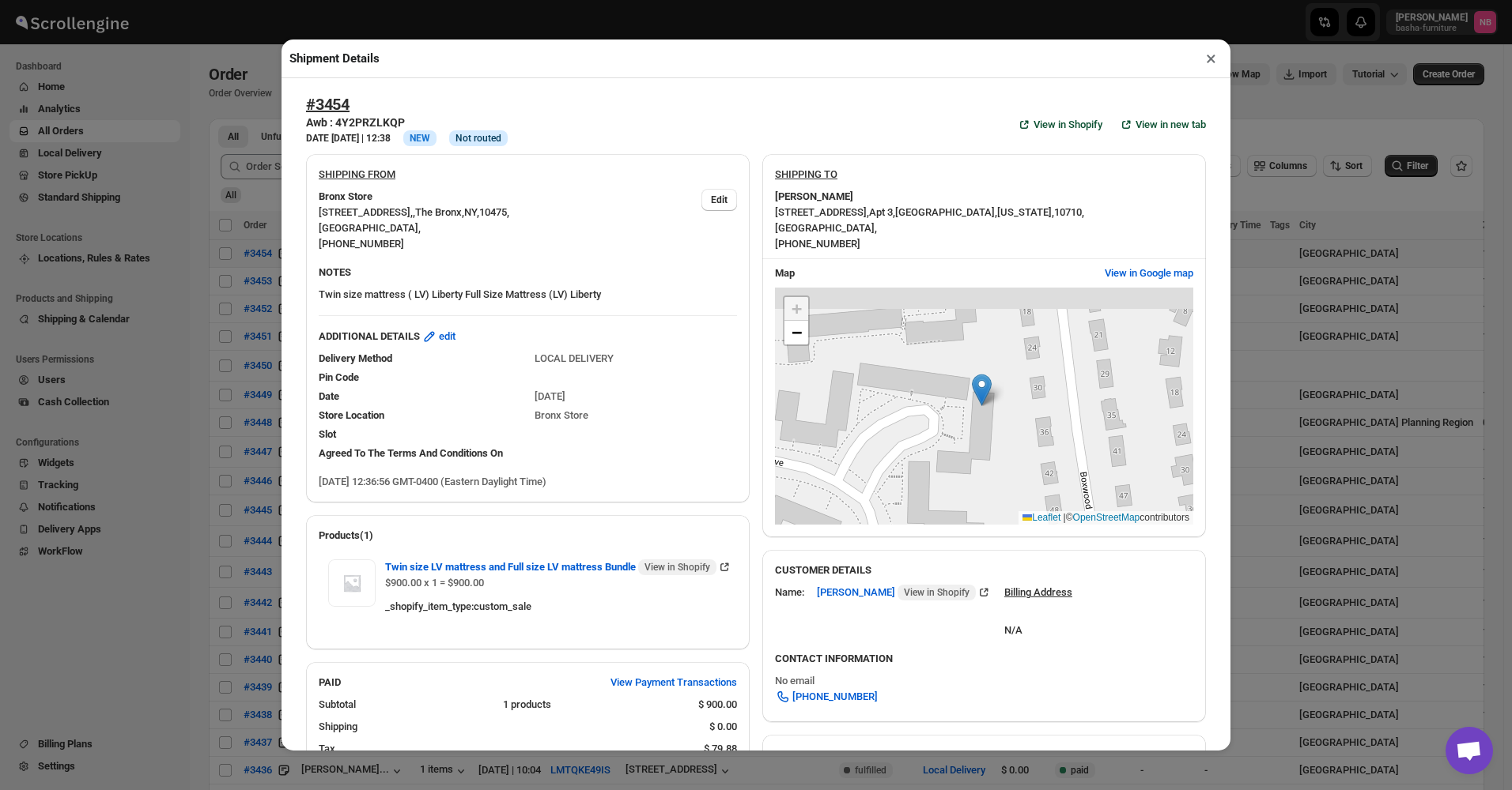
click at [241, 296] on div "Shipment Details × #3454 Awb : 4Y2PRZLKQP DATE [DATE] | 12:38 Info NEW Info Not…" at bounding box center [756, 395] width 1512 height 790
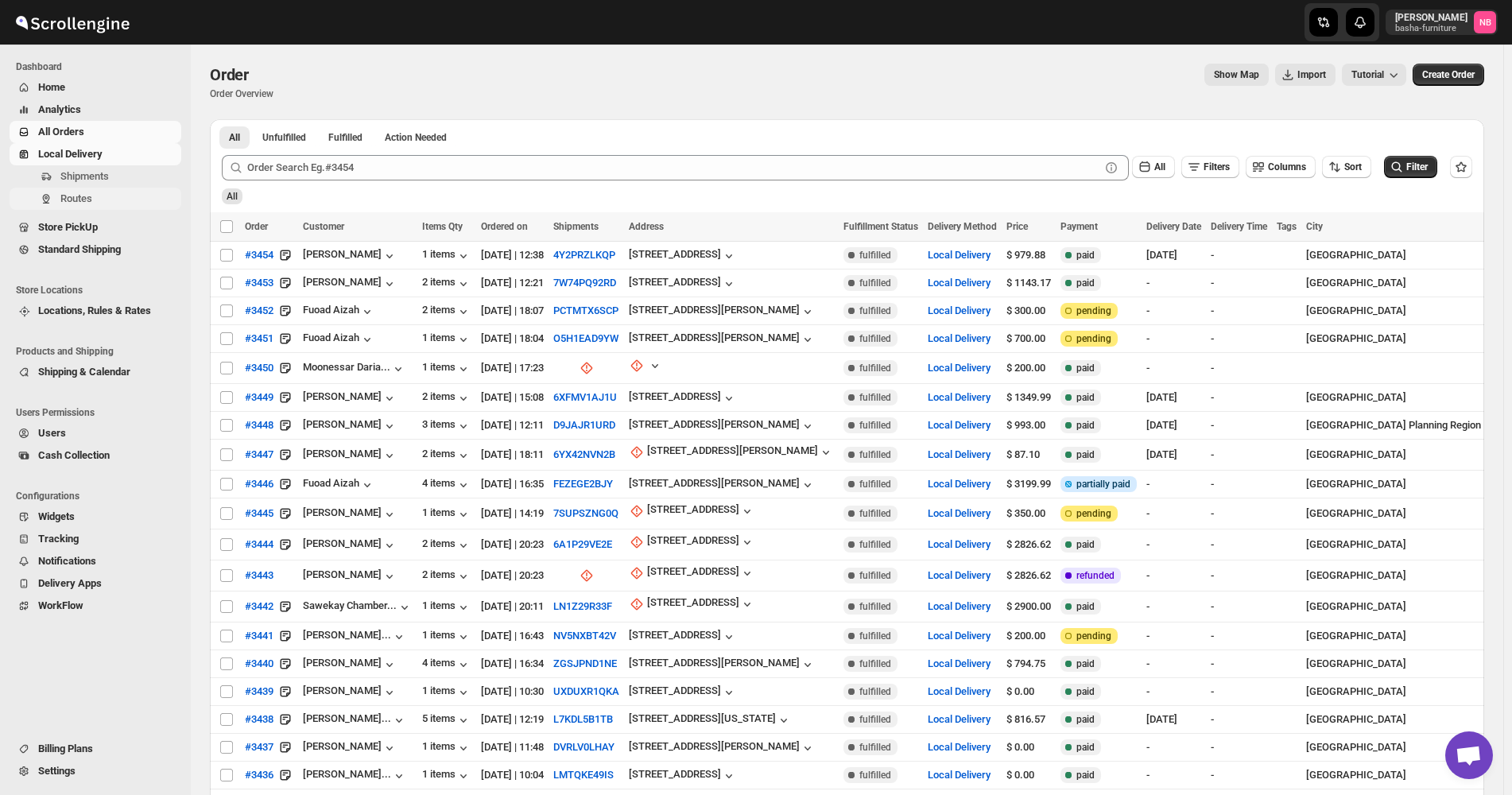
click at [88, 210] on button "Routes" at bounding box center [95, 199] width 172 height 22
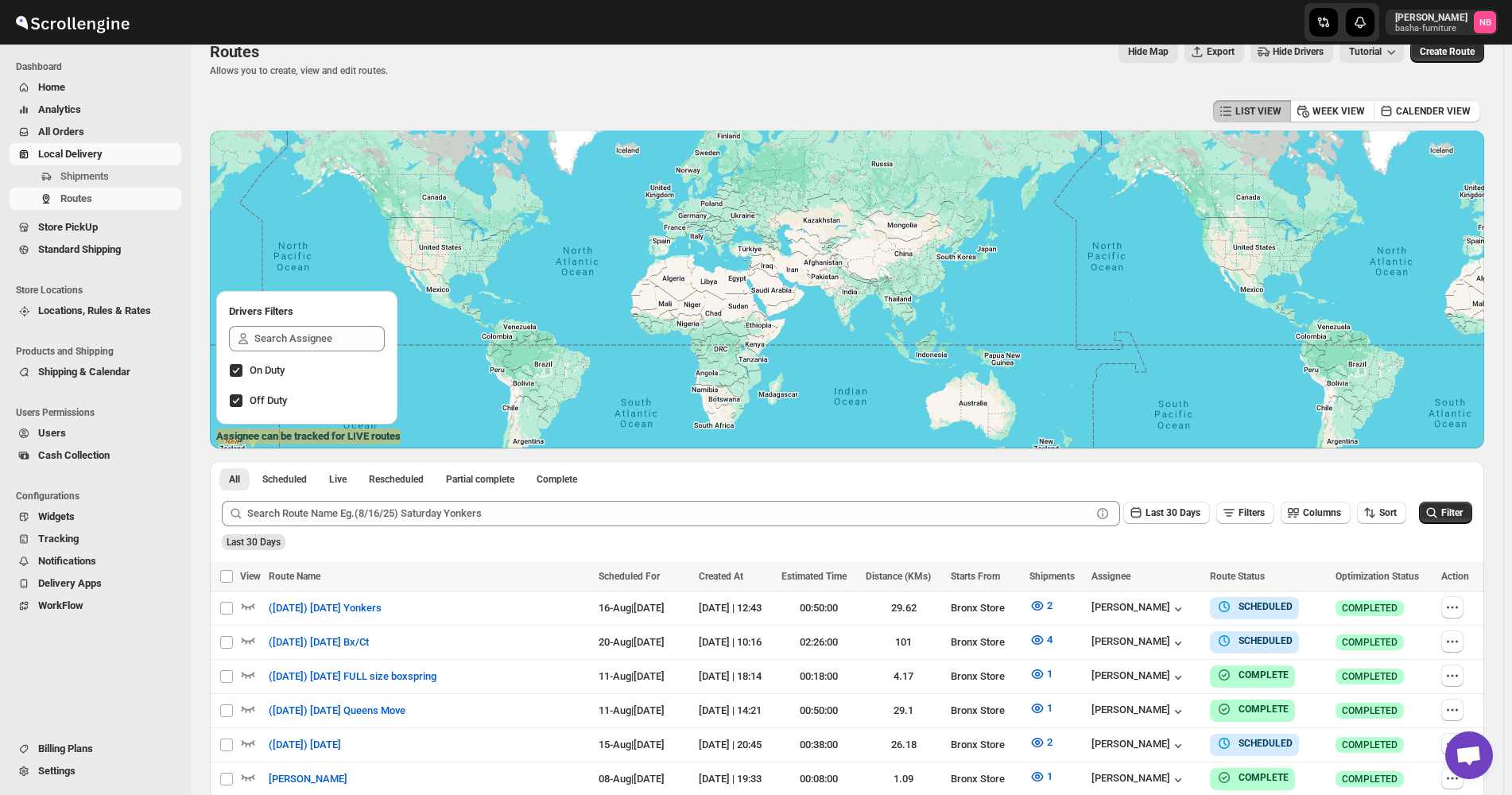
scroll to position [238, 0]
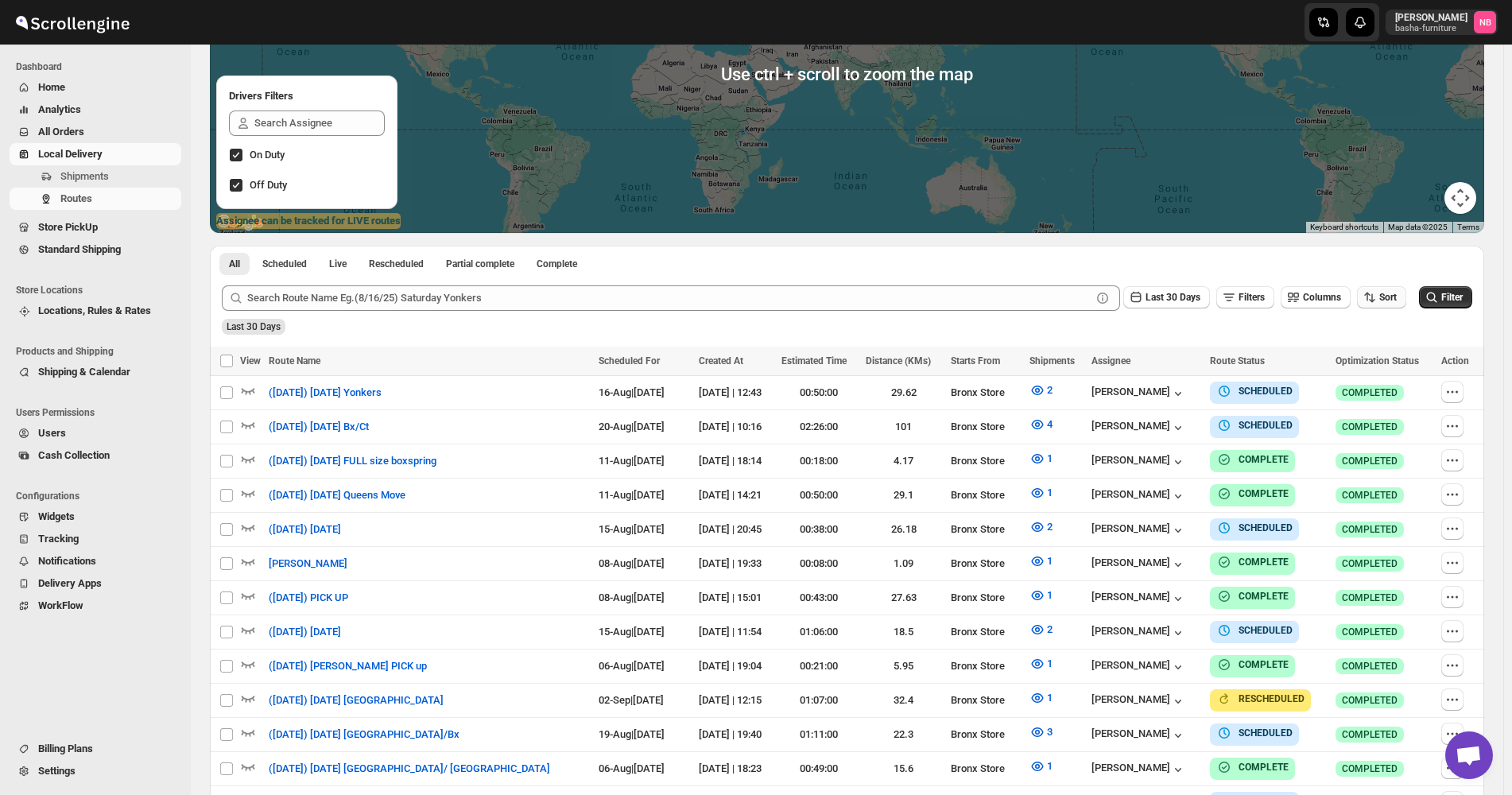
click at [1391, 290] on button "Sort" at bounding box center [1382, 297] width 49 height 22
click at [1379, 380] on div "Due Date" at bounding box center [1363, 383] width 42 height 16
click at [1186, 299] on span "Last 30 Days" at bounding box center [1172, 298] width 55 height 11
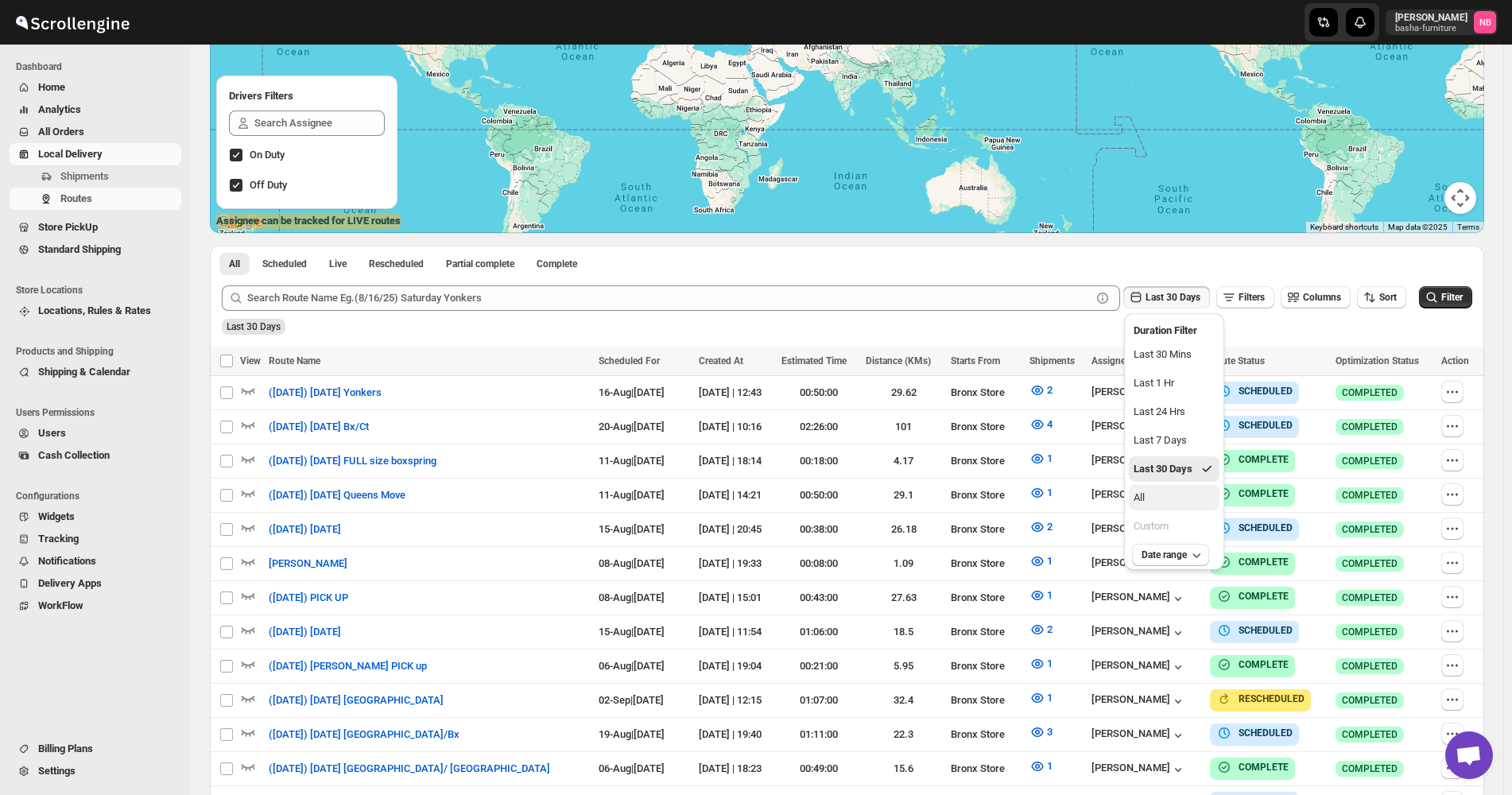
click at [1176, 382] on button "All" at bounding box center [1174, 497] width 91 height 25
click at [1442, 280] on div "All Filters Columns Sort Filter" at bounding box center [840, 291] width 1263 height 38
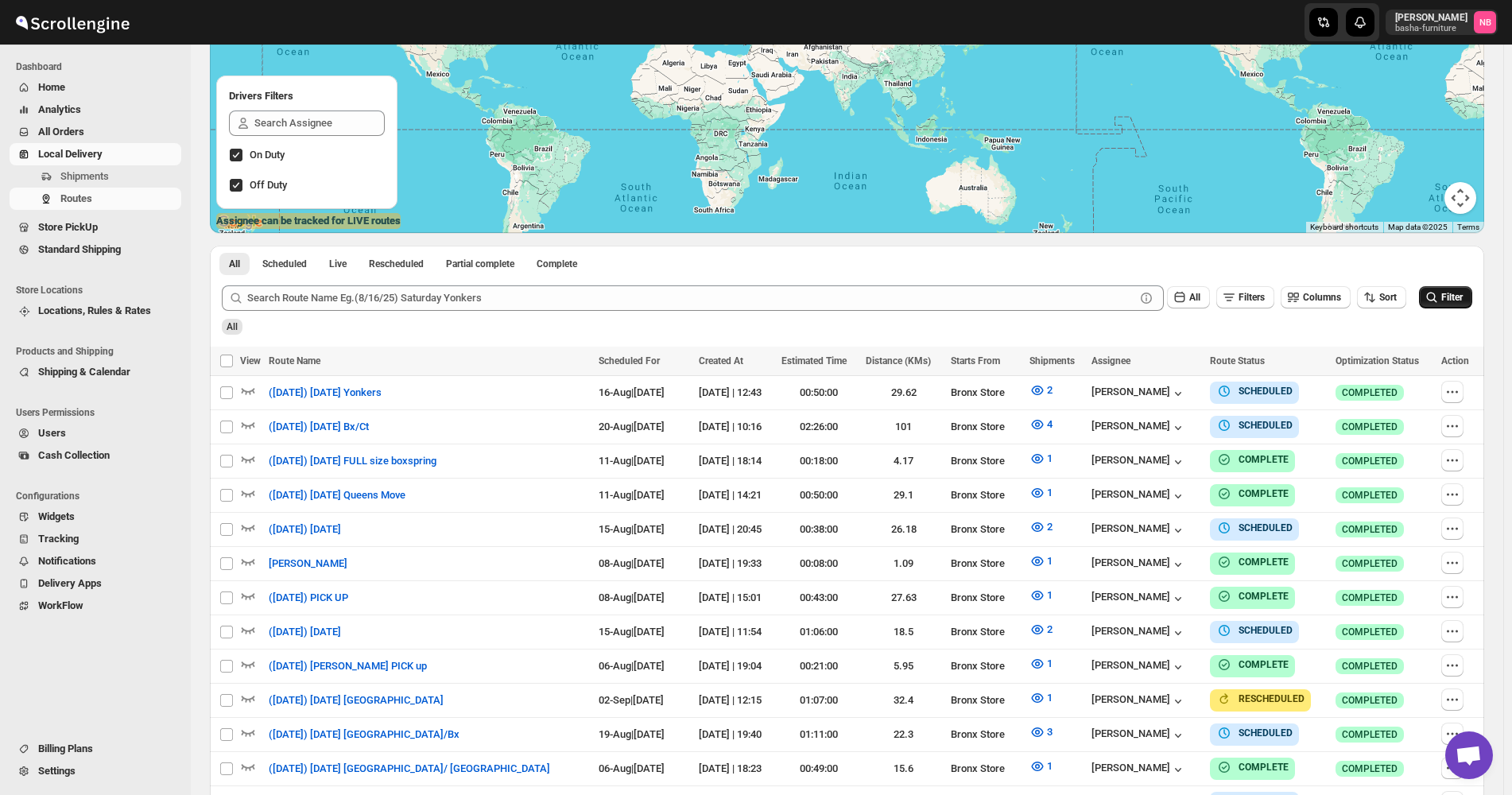
click at [1440, 298] on icon "submit" at bounding box center [1432, 298] width 16 height 16
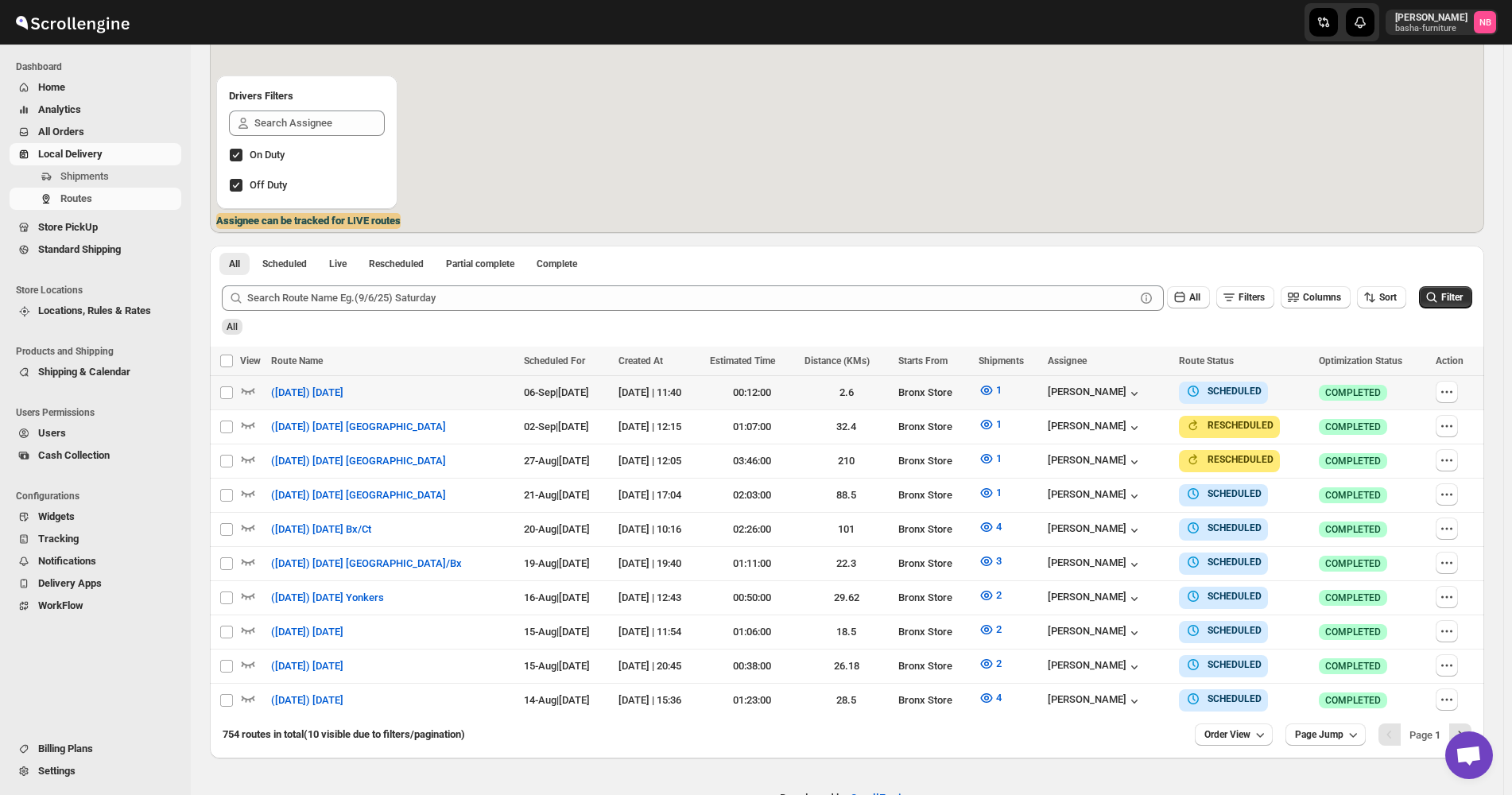
scroll to position [273, 0]
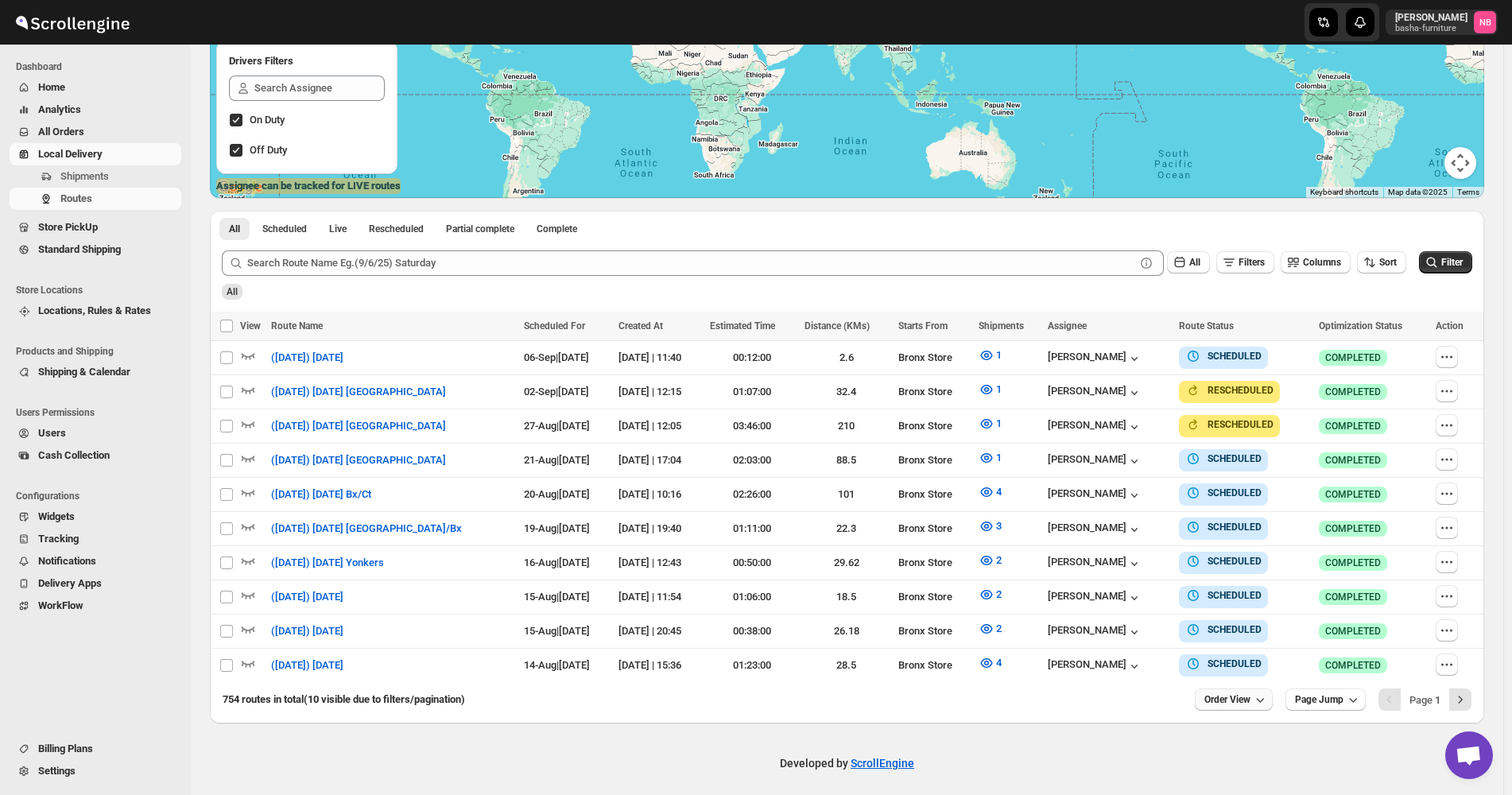
click at [1245, 382] on button "Order View" at bounding box center [1233, 700] width 78 height 22
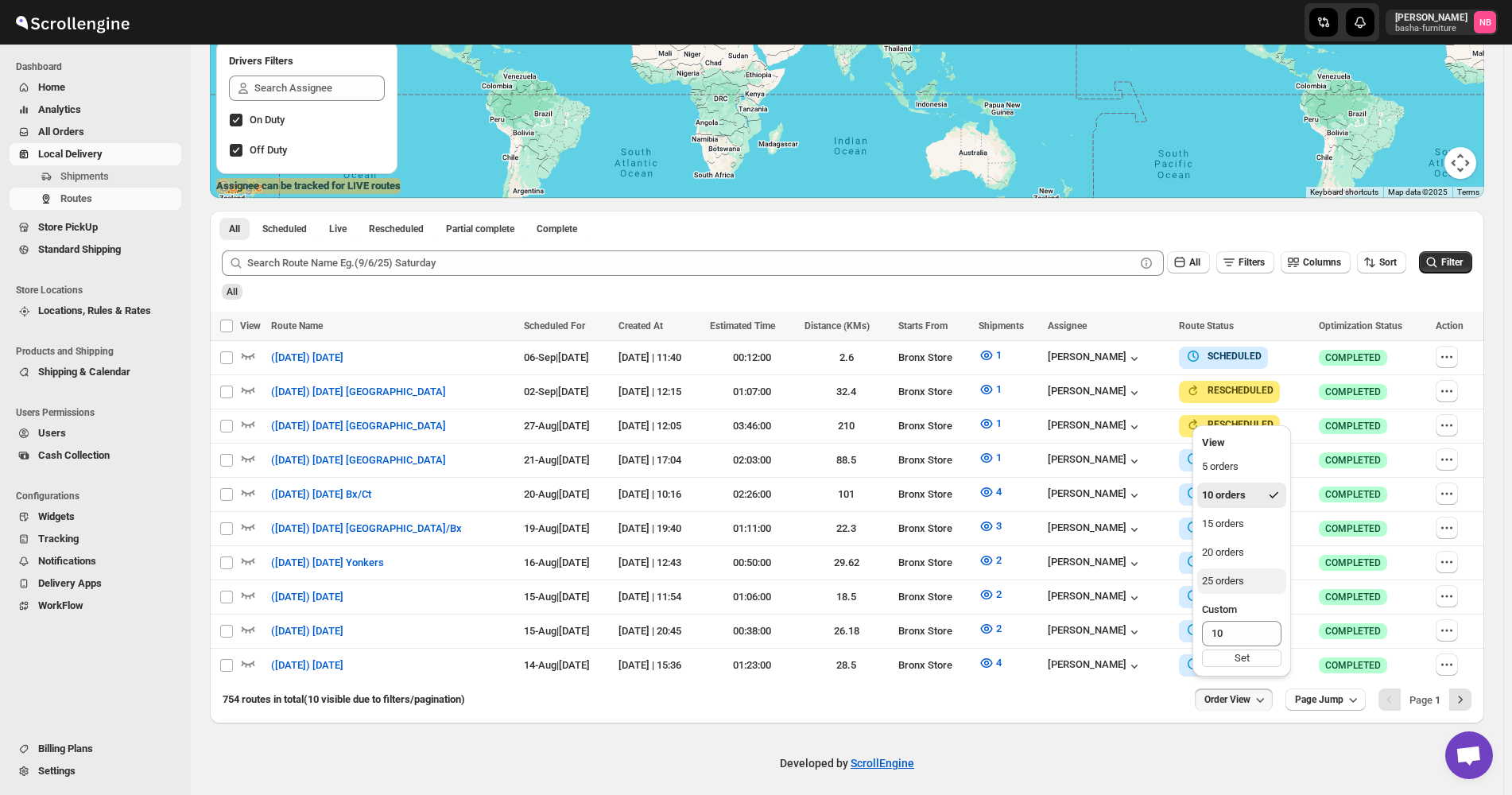
click at [1237, 382] on div "25 orders" at bounding box center [1223, 582] width 42 height 16
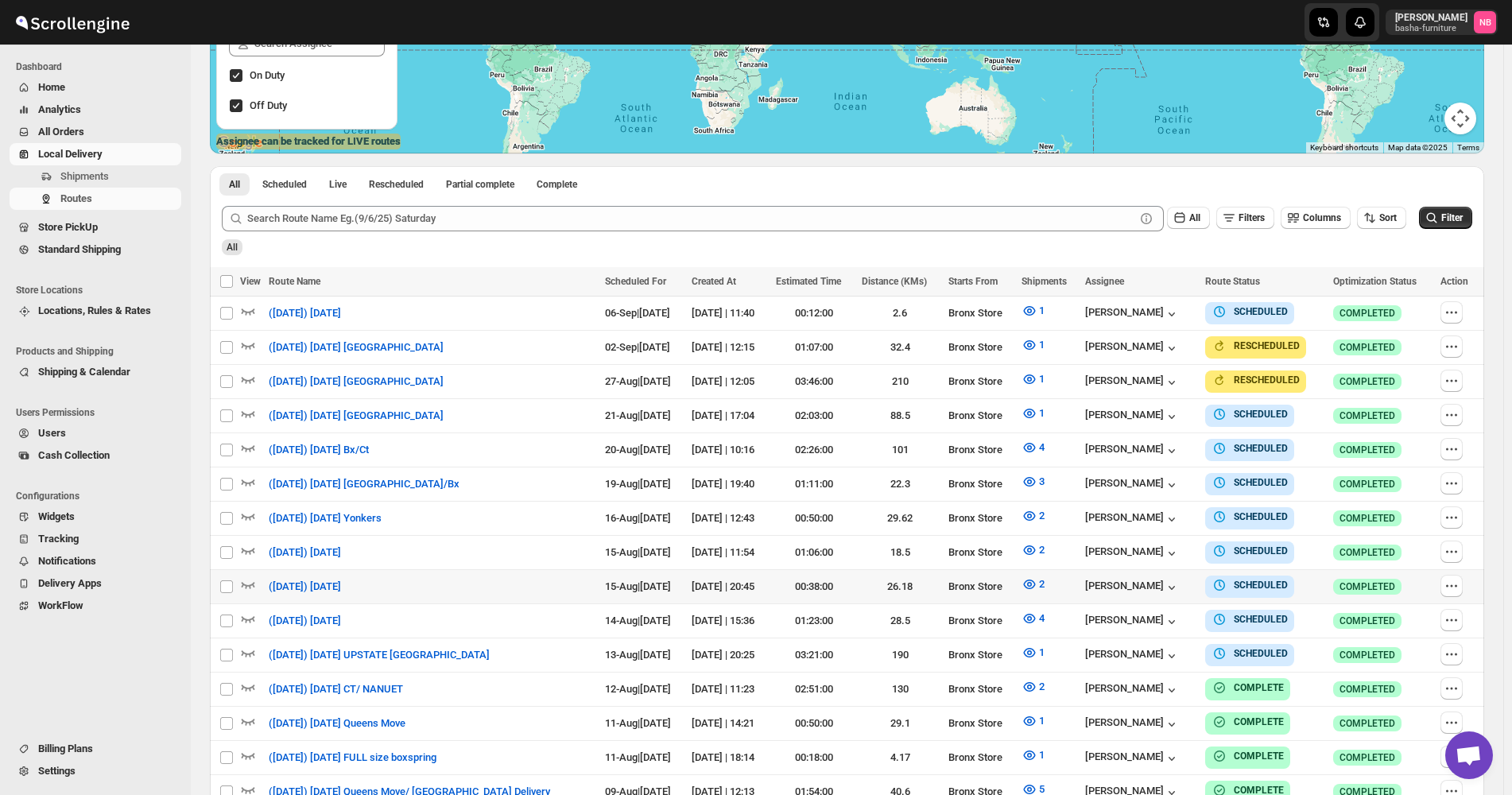
scroll to position [398, 0]
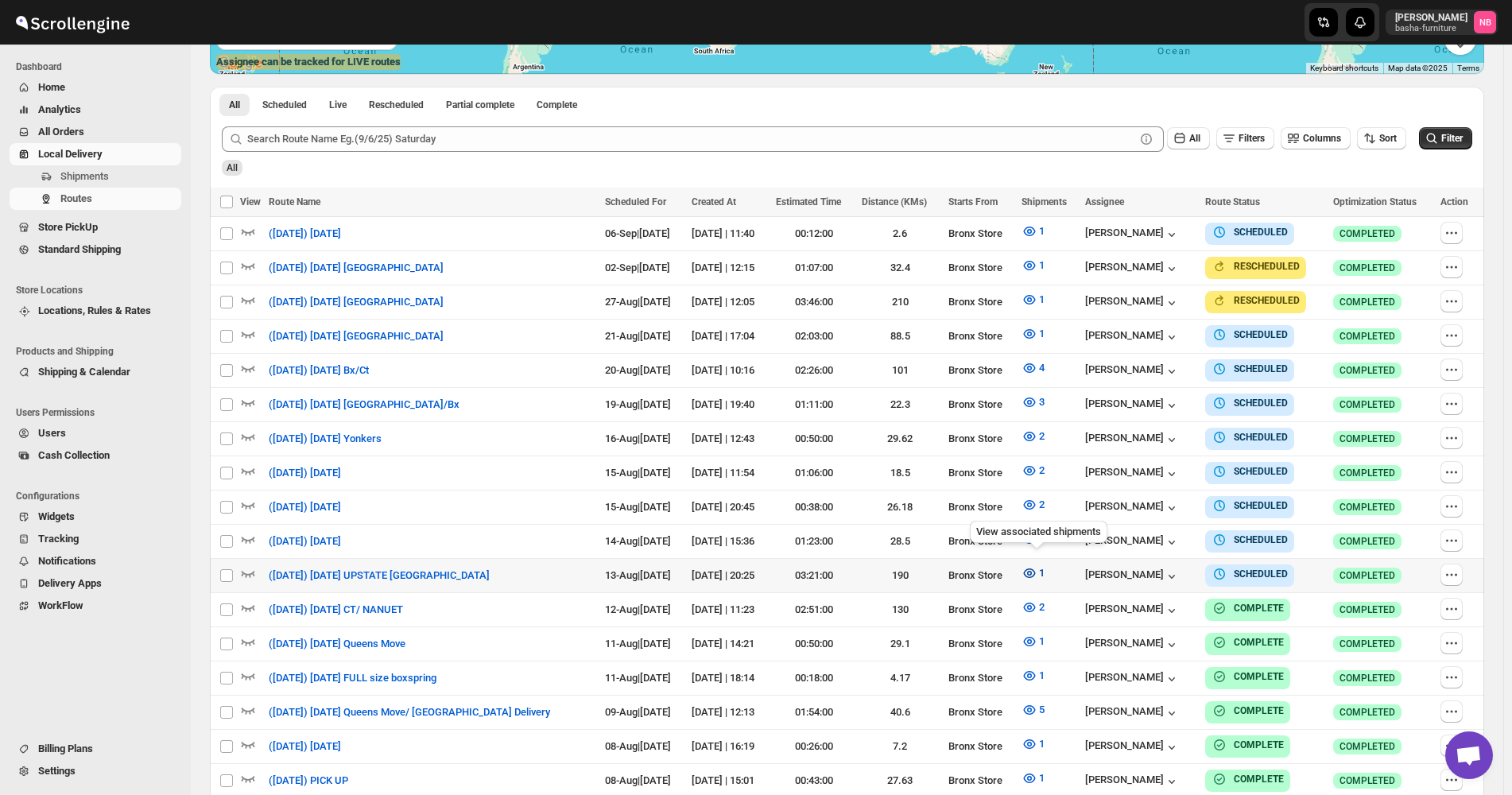
click at [1038, 382] on button "1" at bounding box center [1033, 573] width 42 height 25
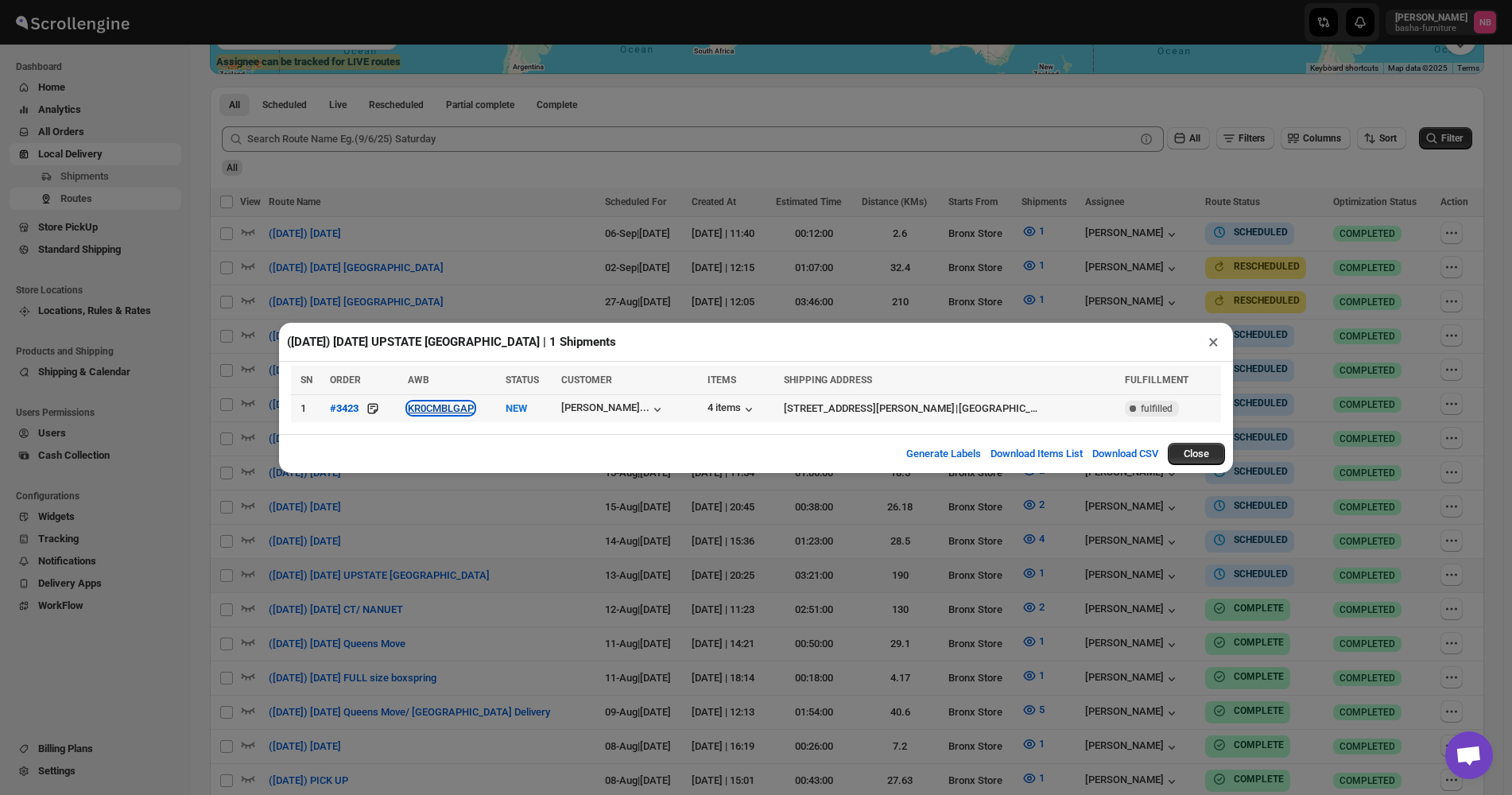
click at [450, 382] on button "KR0CMBLGAP" at bounding box center [440, 407] width 66 height 12
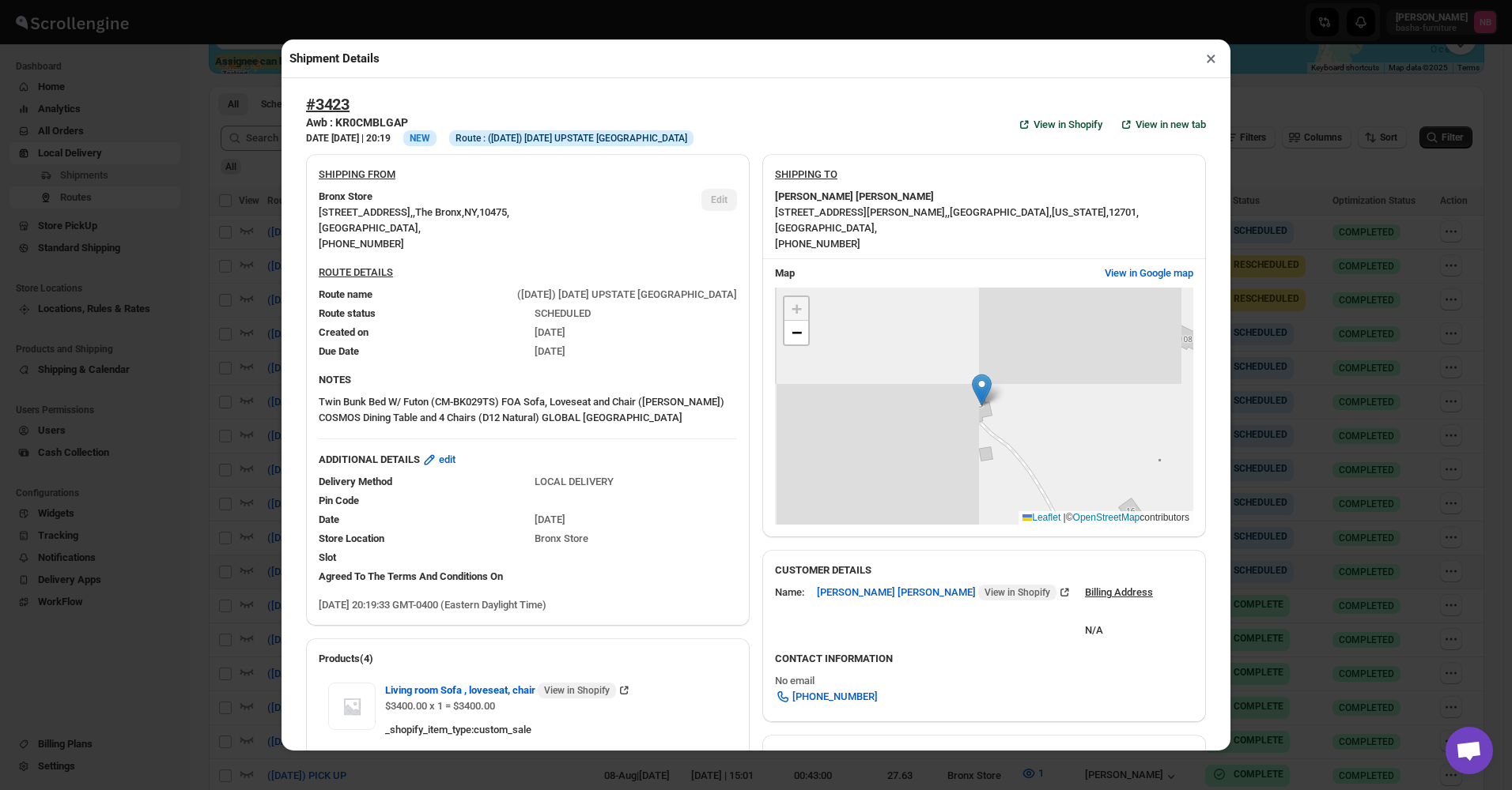
click at [246, 312] on div "Shipment Details × #3423 Awb : KR0CMBLGAP DATE [DATE] | 20:19 Info NEW Info Rou…" at bounding box center [756, 395] width 1512 height 790
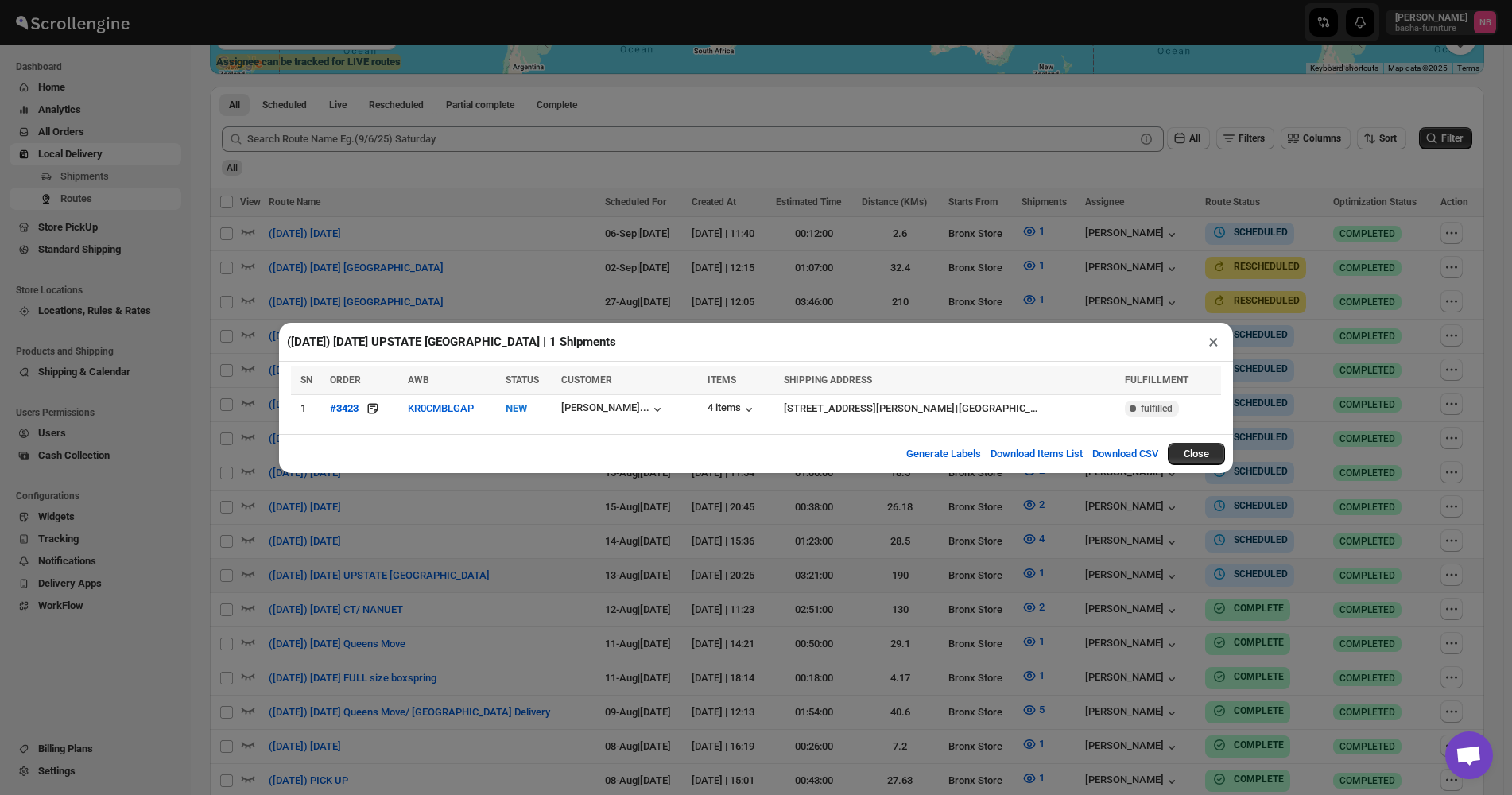
click at [348, 279] on div "([DATE]) [DATE] UPSTATE [GEOGRAPHIC_DATA] | 1 Shipments × SN ORDER AWB STATUS C…" at bounding box center [756, 398] width 1512 height 795
